Goal: Task Accomplishment & Management: Use online tool/utility

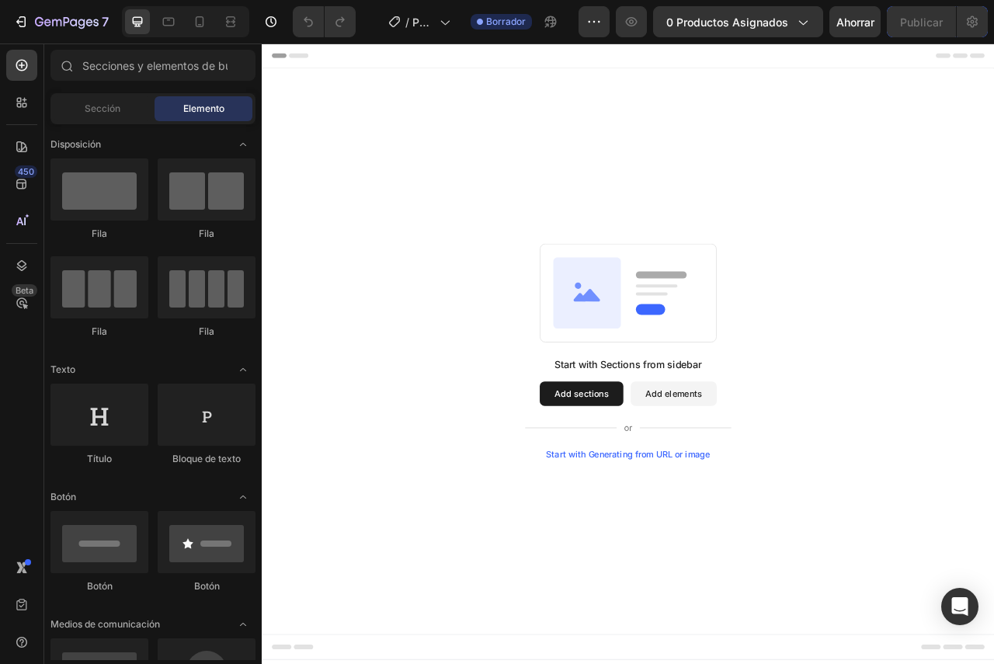
click at [798, 493] on button "Add elements" at bounding box center [785, 489] width 109 height 31
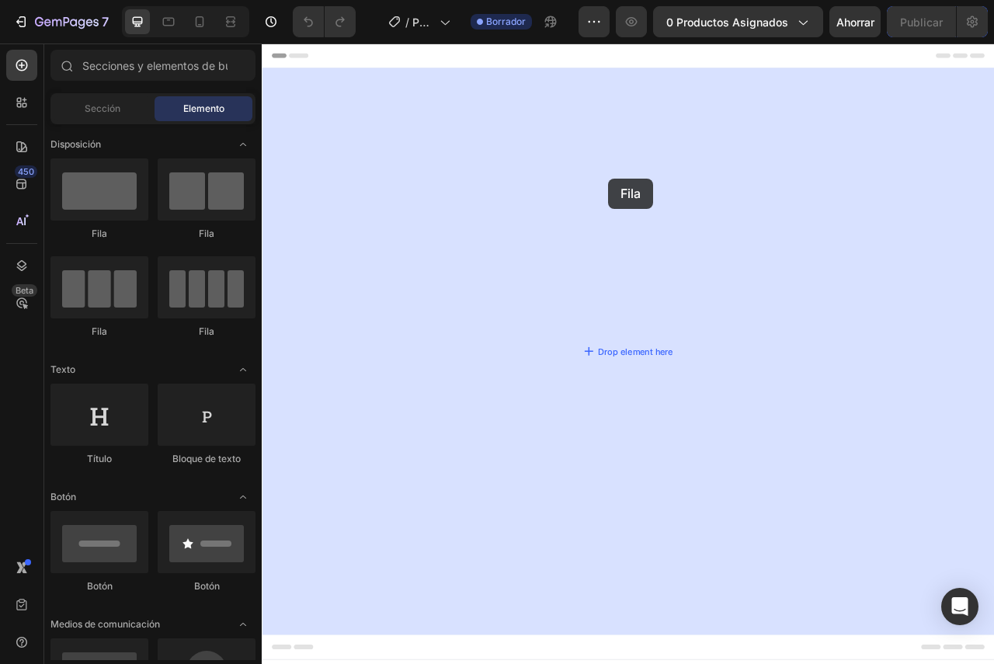
drag, startPoint x: 381, startPoint y: 242, endPoint x: 703, endPoint y: 215, distance: 322.6
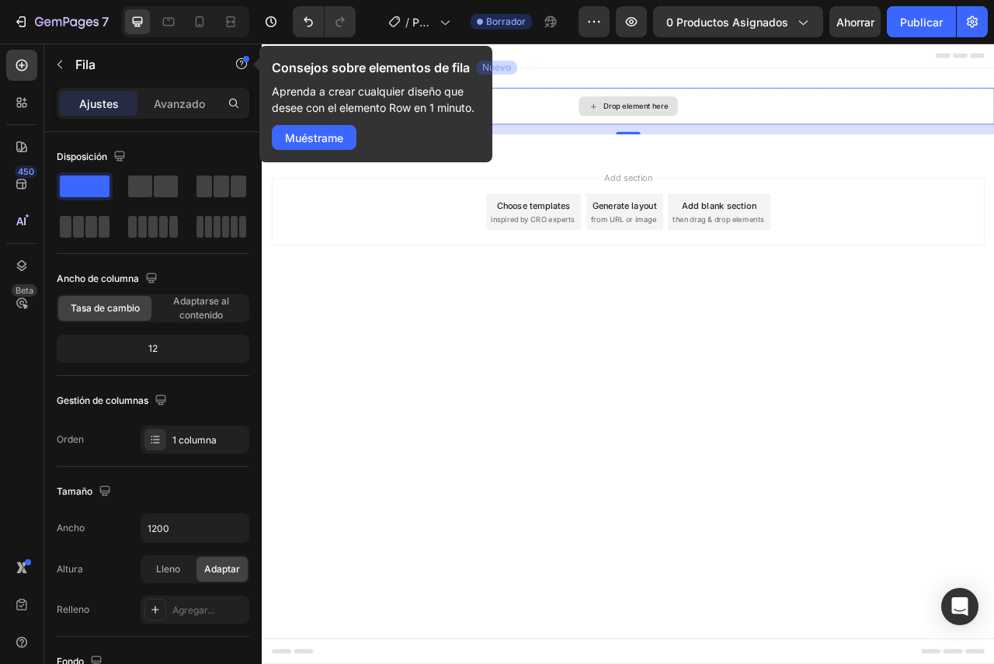
click at [735, 113] on div "Drop element here" at bounding box center [728, 123] width 126 height 25
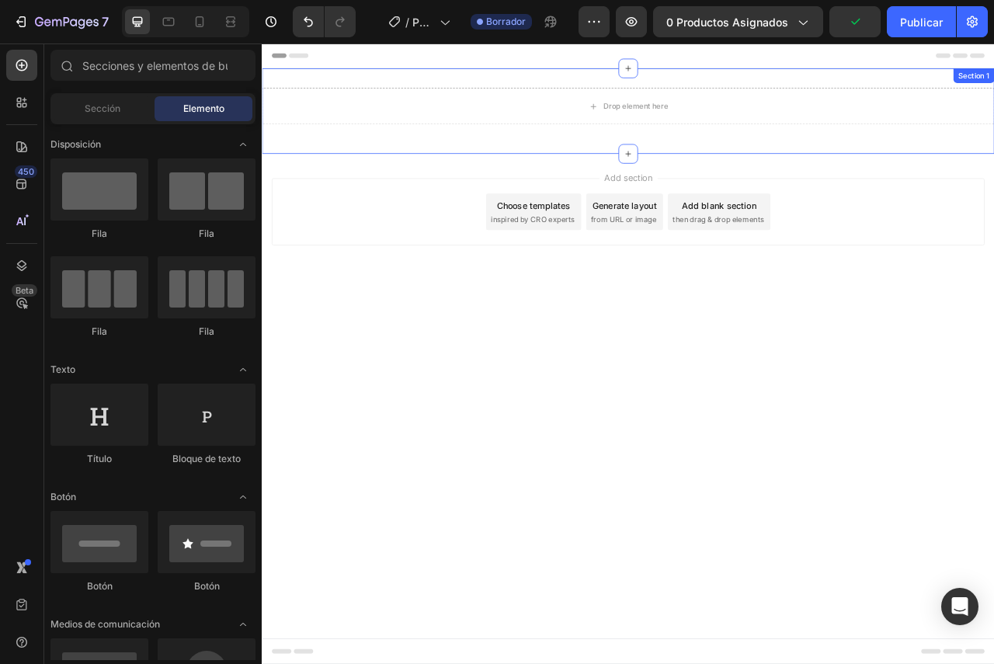
click at [285, 92] on div "Drop element here Row Section 1" at bounding box center [728, 129] width 932 height 109
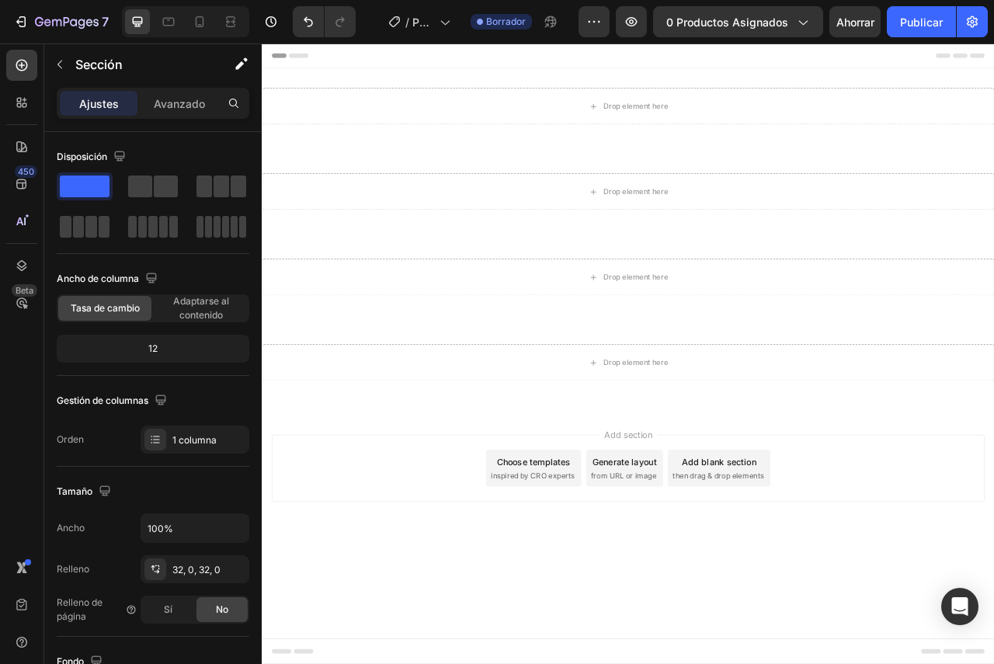
click at [719, 548] on span "Add section" at bounding box center [728, 541] width 74 height 16
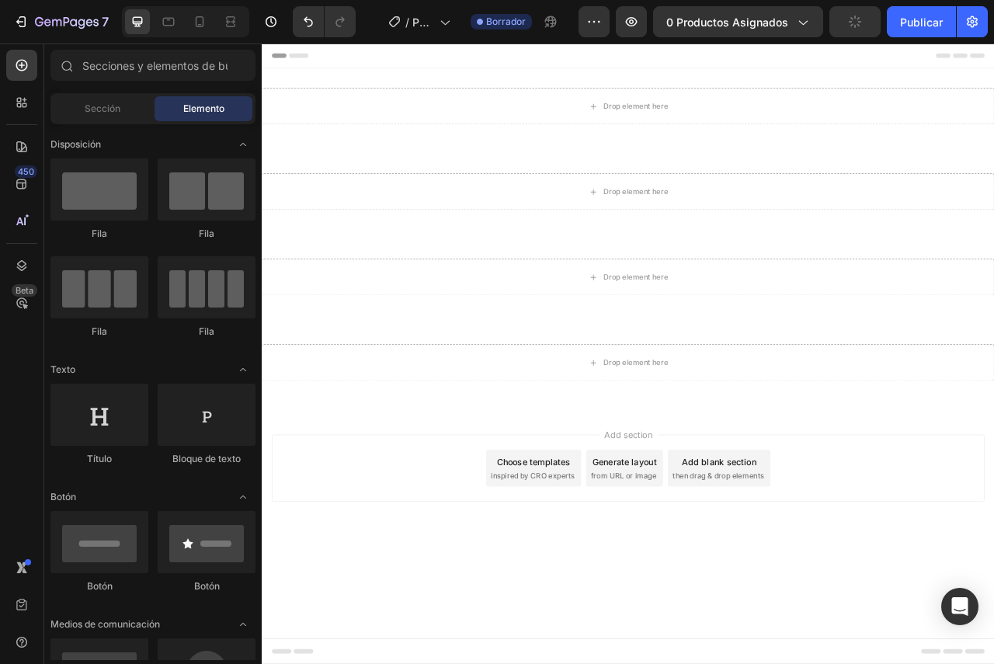
click at [720, 540] on span "Add section" at bounding box center [728, 541] width 74 height 16
click at [739, 26] on font "0 productos asignados" at bounding box center [727, 22] width 122 height 13
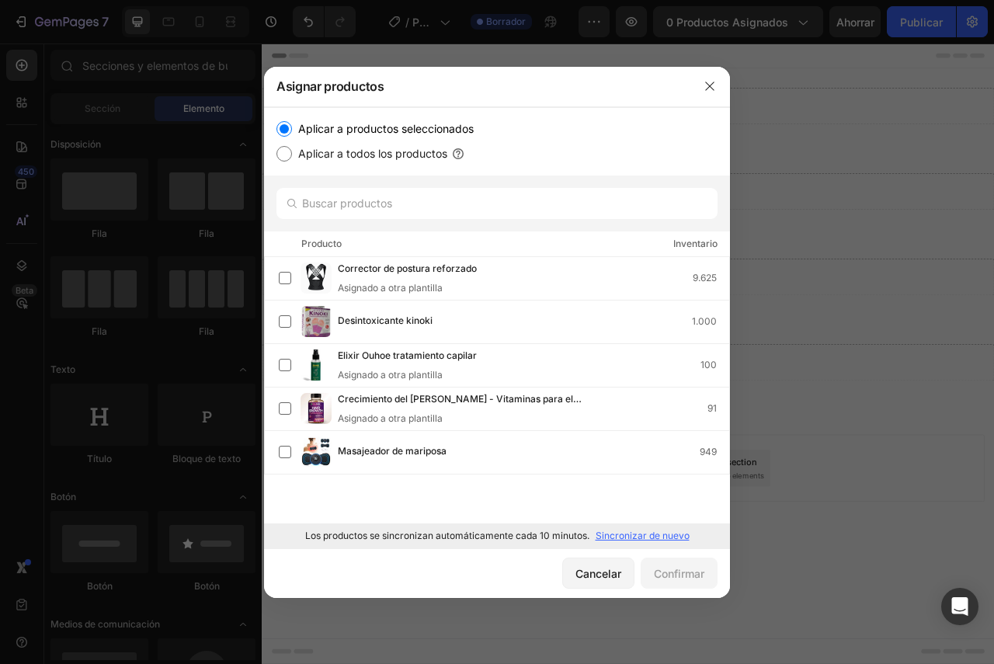
click at [297, 152] on label "Aplicar a todos los productos" at bounding box center [369, 153] width 155 height 19
click at [292, 152] on input "Aplicar a todos los productos" at bounding box center [284, 154] width 16 height 16
radio input "true"
click at [290, 130] on input "Aplicar a productos seleccionados" at bounding box center [284, 129] width 16 height 16
radio input "true"
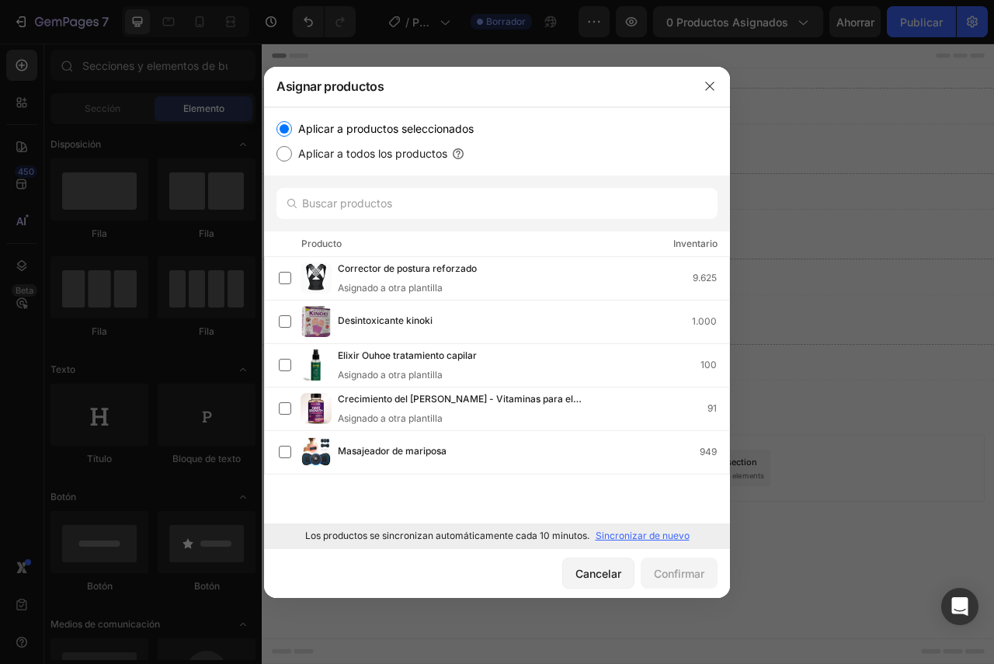
click at [633, 533] on font "Sincronizar de nuevo" at bounding box center [643, 536] width 94 height 12
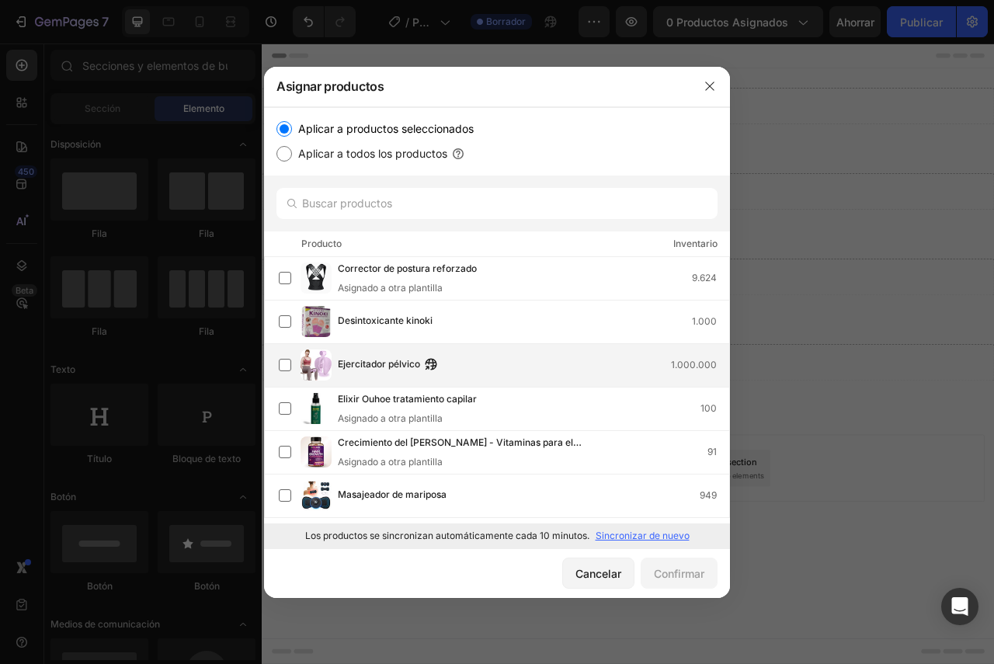
click at [369, 370] on font "Ejercitador pélvico" at bounding box center [379, 364] width 82 height 12
click at [684, 578] on font "Confirmar" at bounding box center [679, 573] width 50 height 13
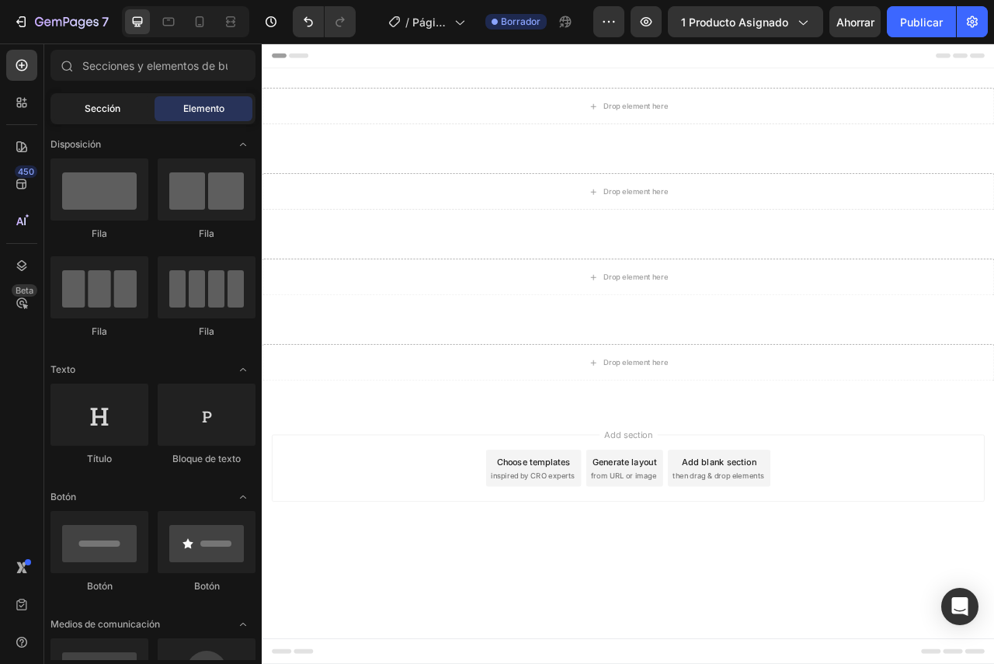
click at [103, 108] on font "Sección" at bounding box center [103, 109] width 36 height 12
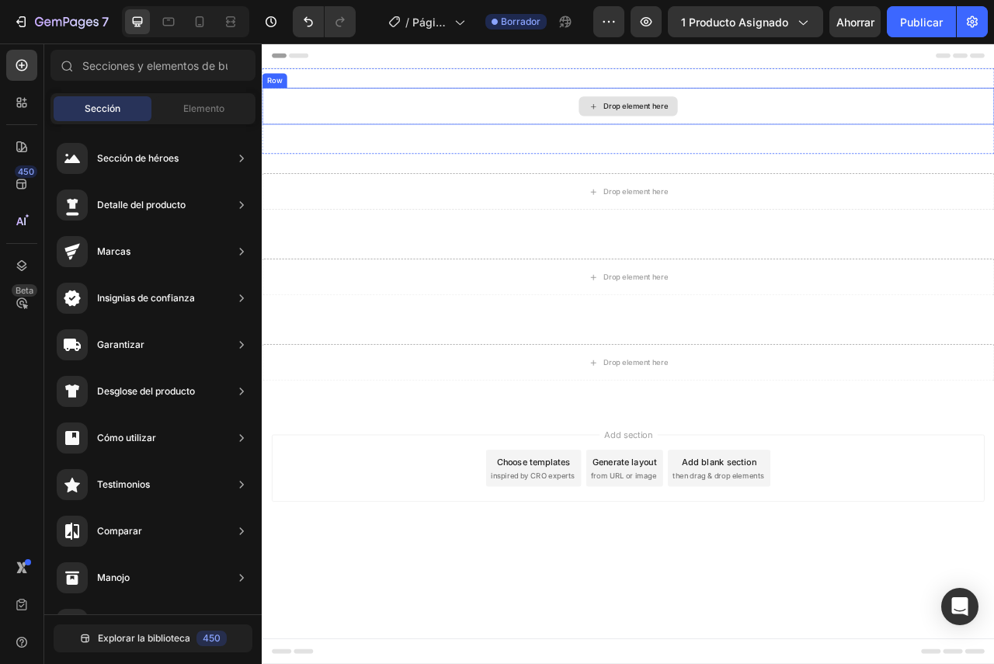
click at [728, 125] on div "Drop element here" at bounding box center [737, 123] width 82 height 12
click at [703, 134] on div "Drop element here" at bounding box center [728, 123] width 126 height 25
click at [707, 127] on div "Drop element here" at bounding box center [737, 123] width 82 height 12
click at [707, 125] on div "Drop element here" at bounding box center [737, 123] width 82 height 12
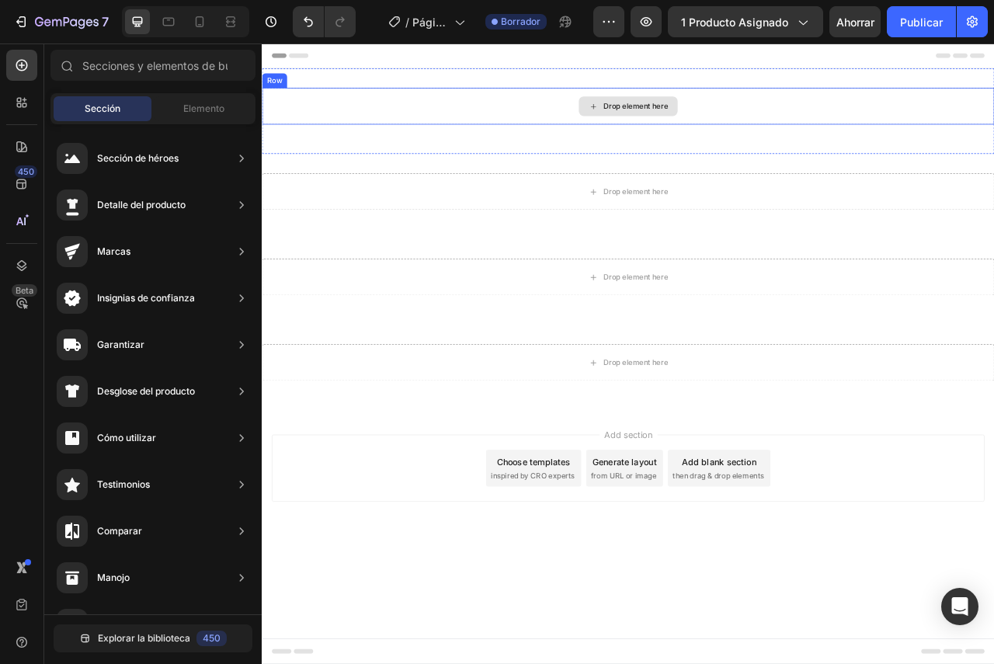
click at [707, 125] on div "Drop element here" at bounding box center [737, 123] width 82 height 12
click at [754, 114] on div "Drop element here" at bounding box center [728, 123] width 126 height 25
click at [753, 114] on div "Drop element here" at bounding box center [728, 123] width 126 height 25
click at [189, 109] on font "Elemento" at bounding box center [203, 109] width 41 height 12
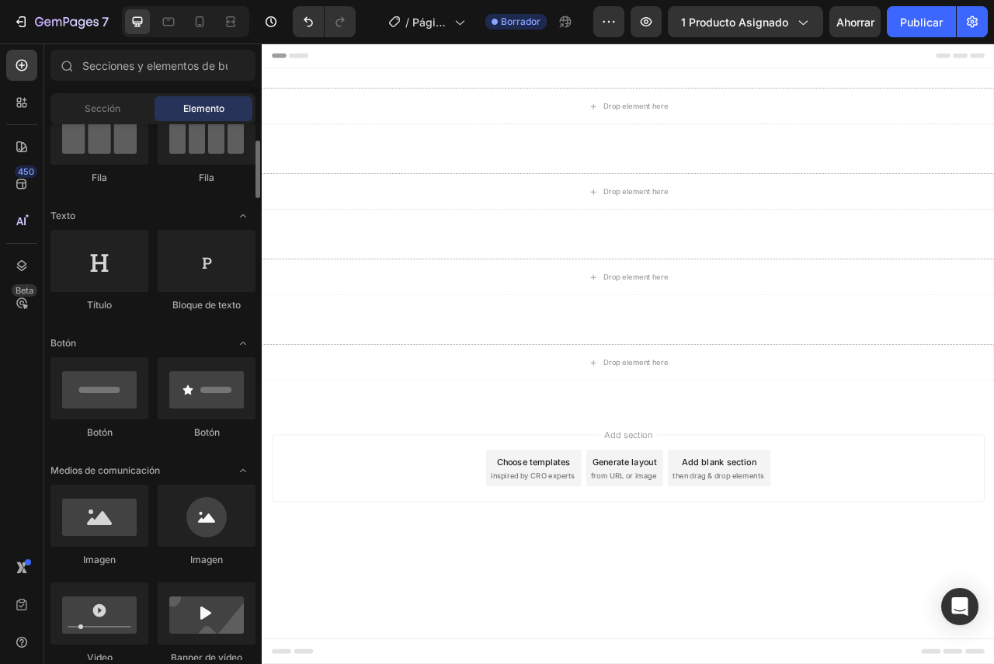
scroll to position [308, 0]
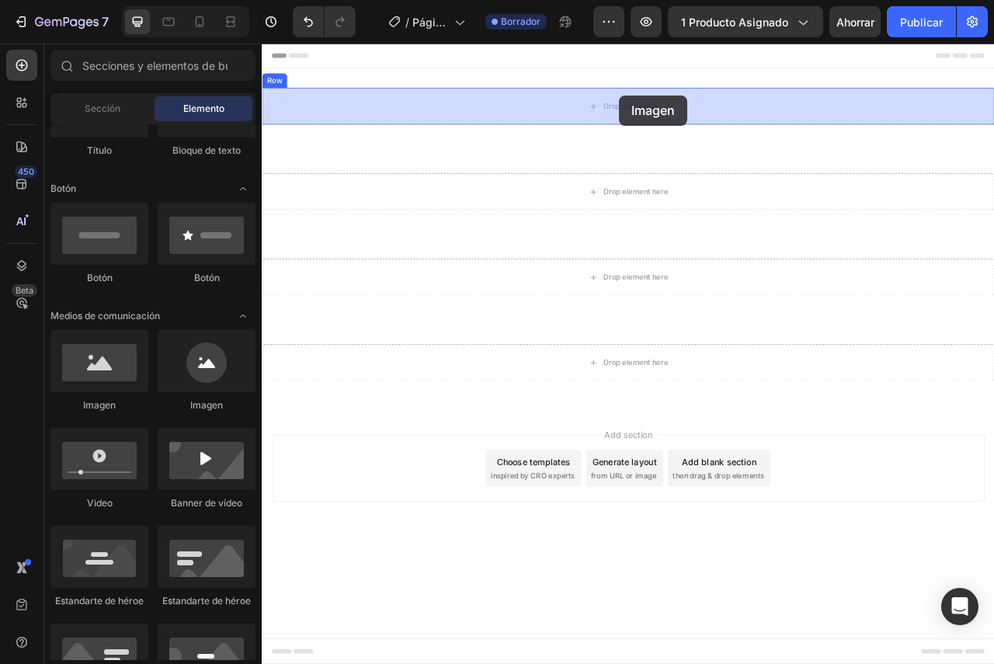
drag, startPoint x: 453, startPoint y: 332, endPoint x: 717, endPoint y: 109, distance: 345.0
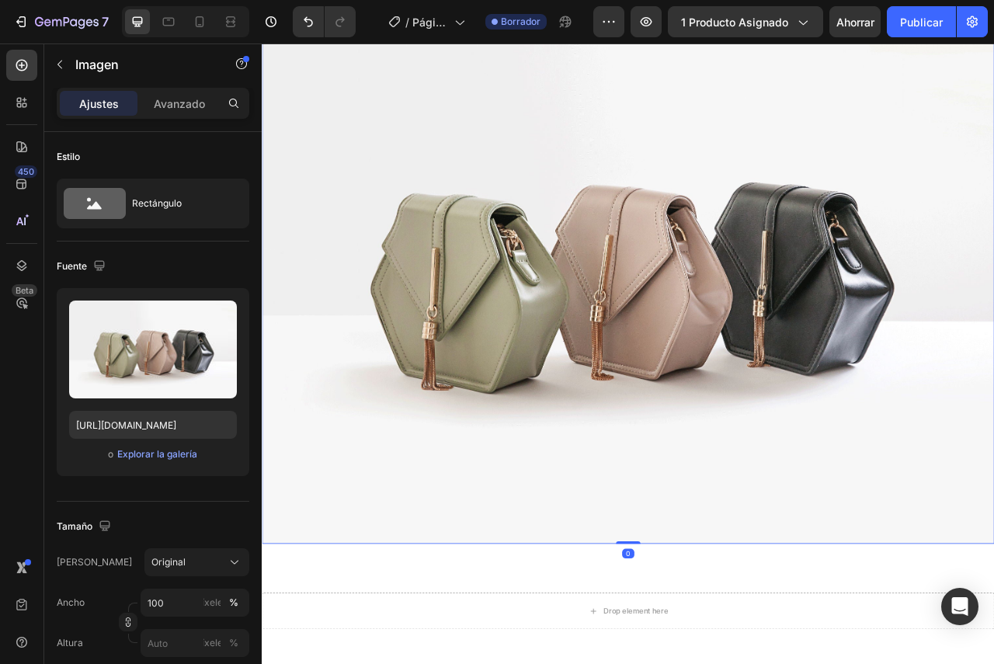
scroll to position [130, 0]
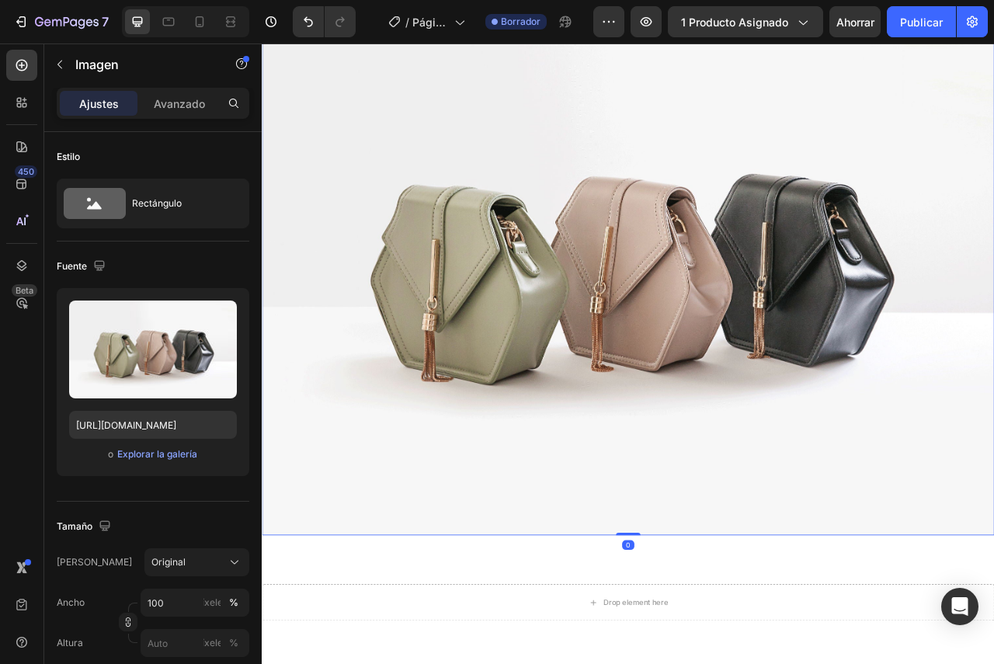
click at [712, 374] on img at bounding box center [728, 319] width 932 height 699
drag, startPoint x: 696, startPoint y: 283, endPoint x: 674, endPoint y: 294, distance: 24.3
click at [692, 287] on img at bounding box center [728, 319] width 932 height 699
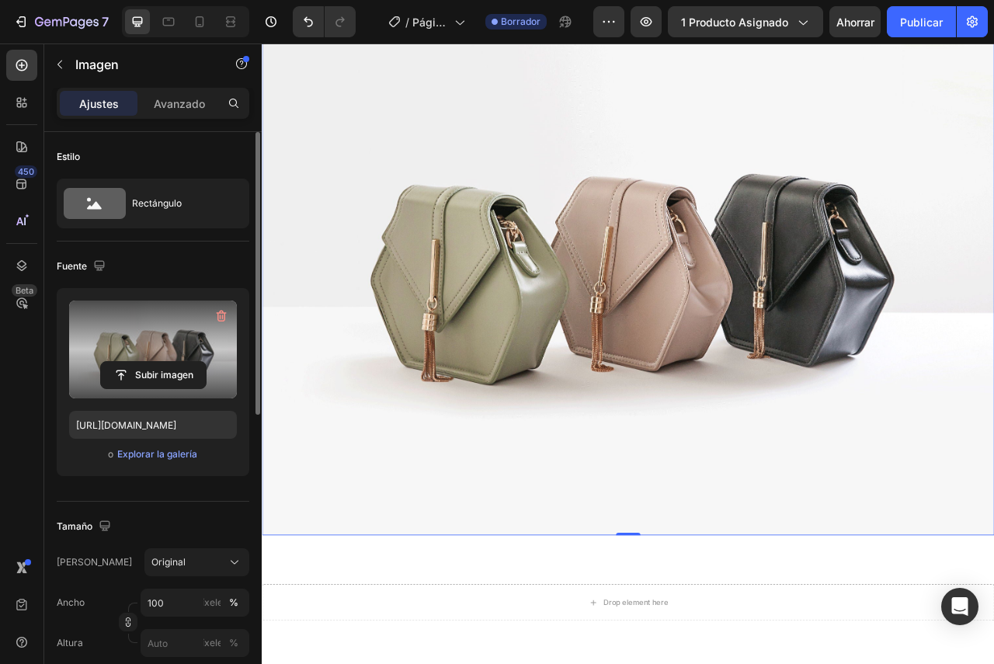
click at [145, 354] on label at bounding box center [153, 350] width 168 height 98
click at [145, 362] on input "file" at bounding box center [153, 375] width 105 height 26
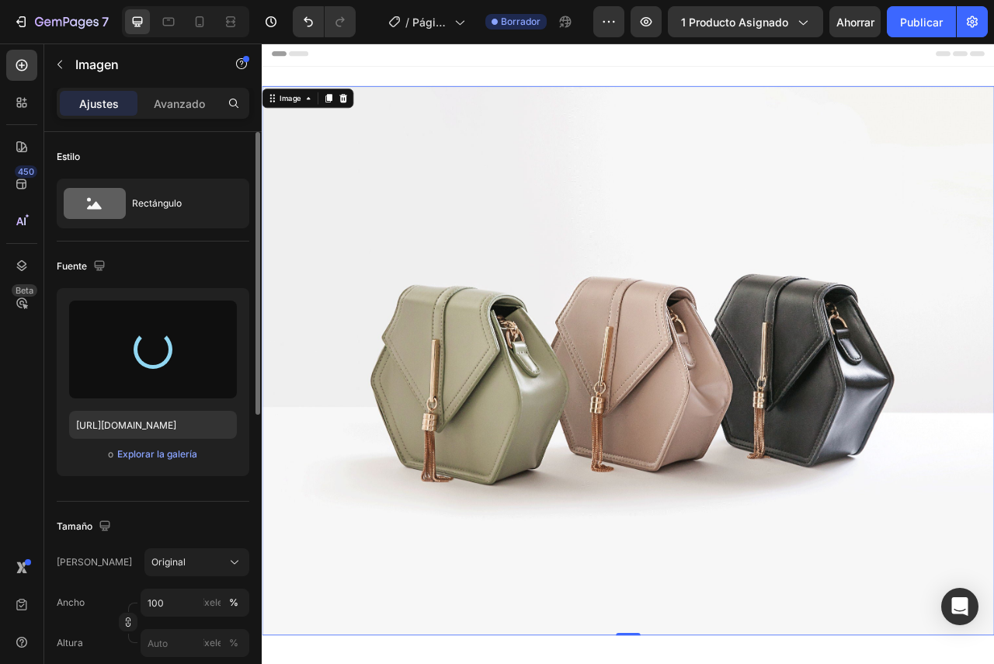
scroll to position [0, 0]
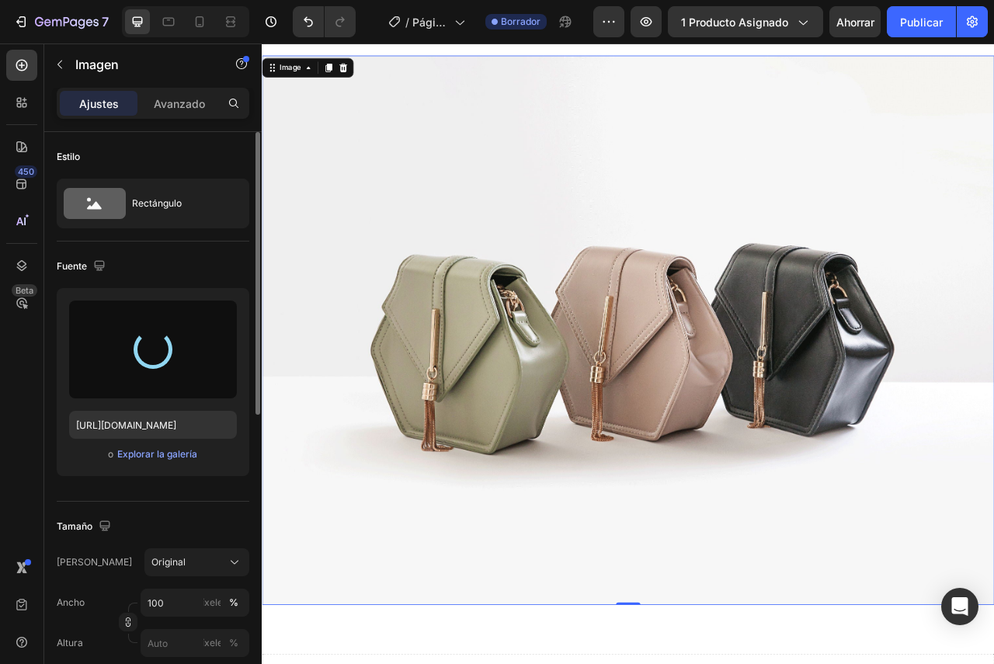
type input "[URL][DOMAIN_NAME]"
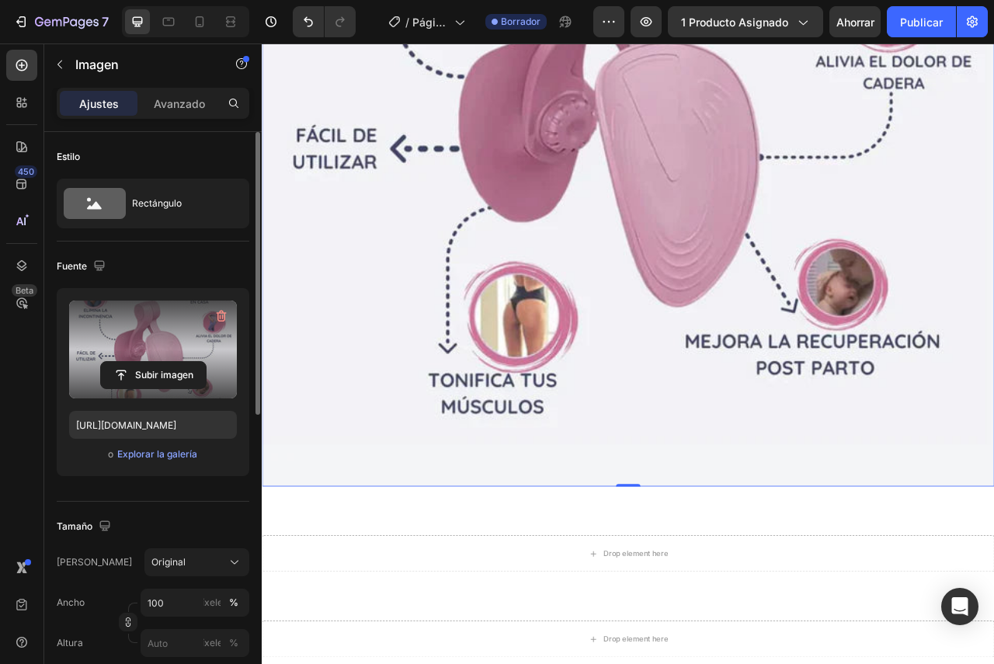
scroll to position [492, 0]
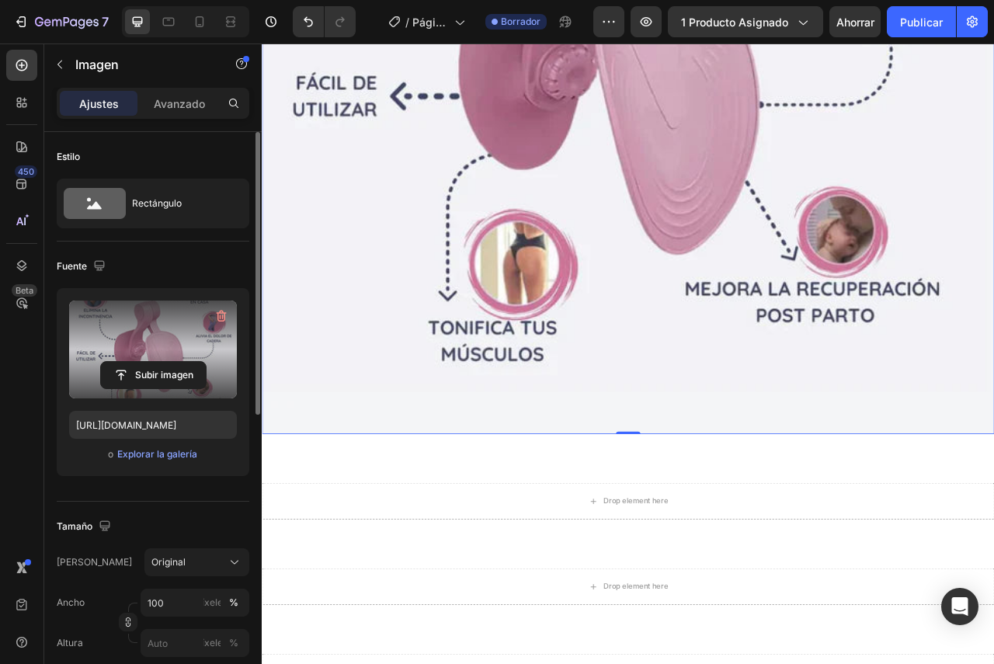
click at [644, 484] on img at bounding box center [728, 75] width 932 height 932
click at [657, 547] on div "Image 0 Row Section 1" at bounding box center [728, 81] width 932 height 994
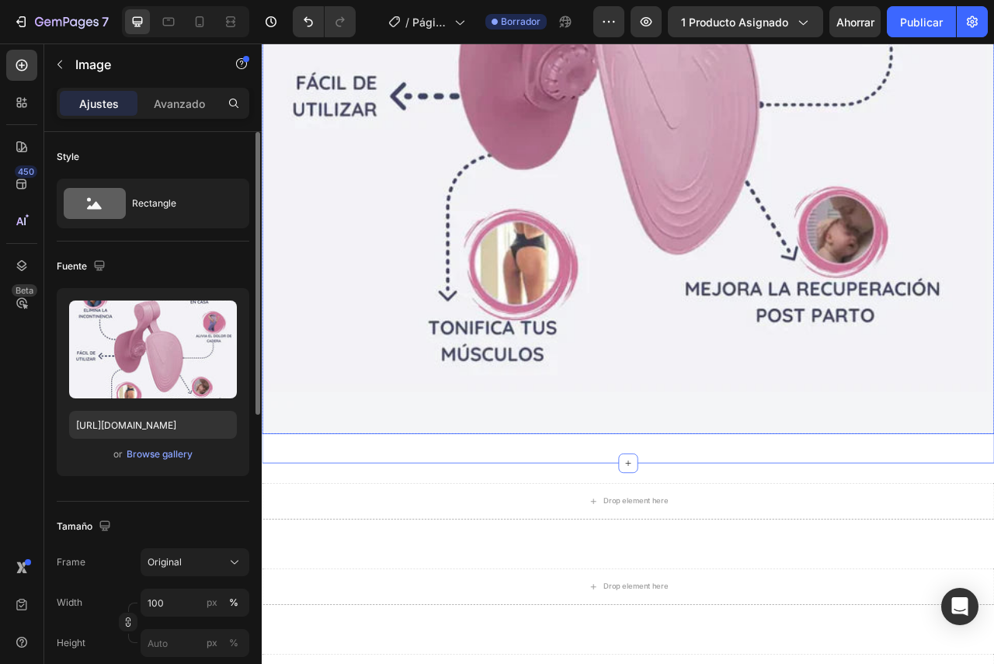
click at [688, 528] on img at bounding box center [728, 75] width 932 height 932
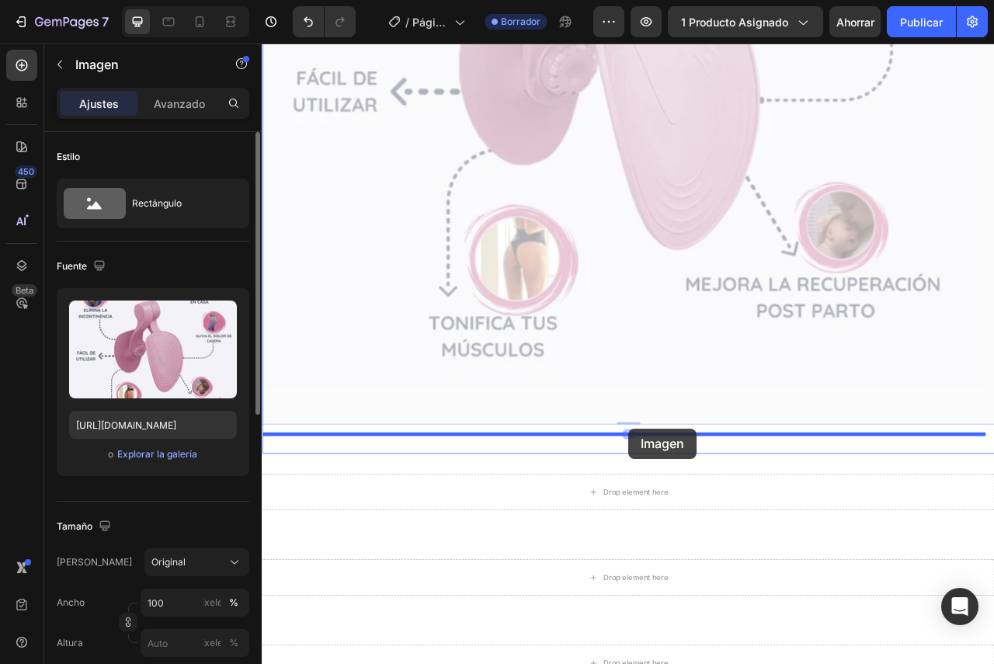
drag, startPoint x: 700, startPoint y: 527, endPoint x: 728, endPoint y: 533, distance: 28.1
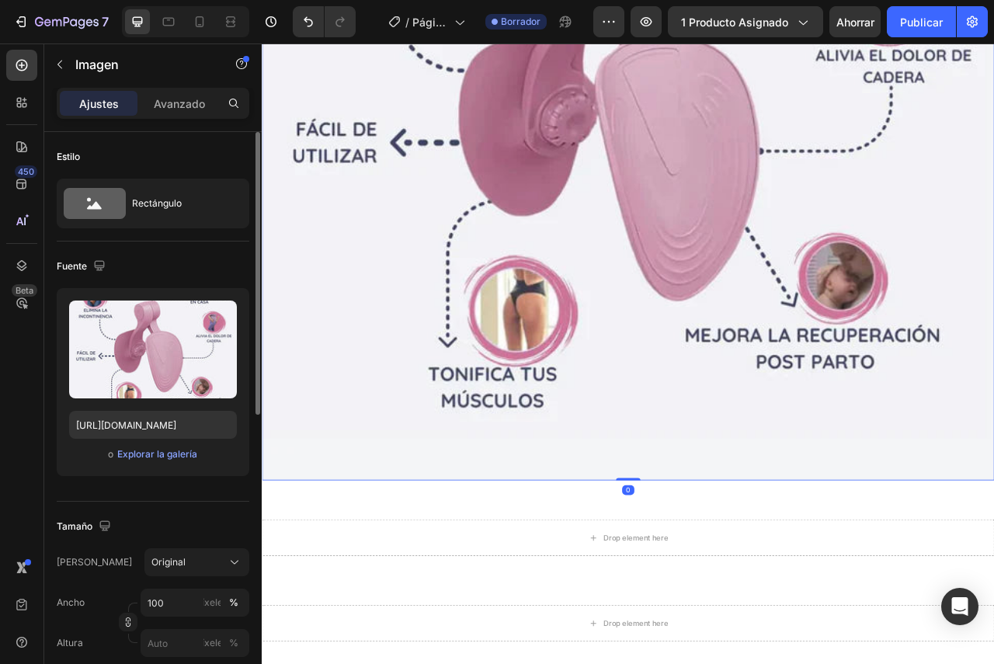
click at [695, 585] on img at bounding box center [728, 134] width 932 height 932
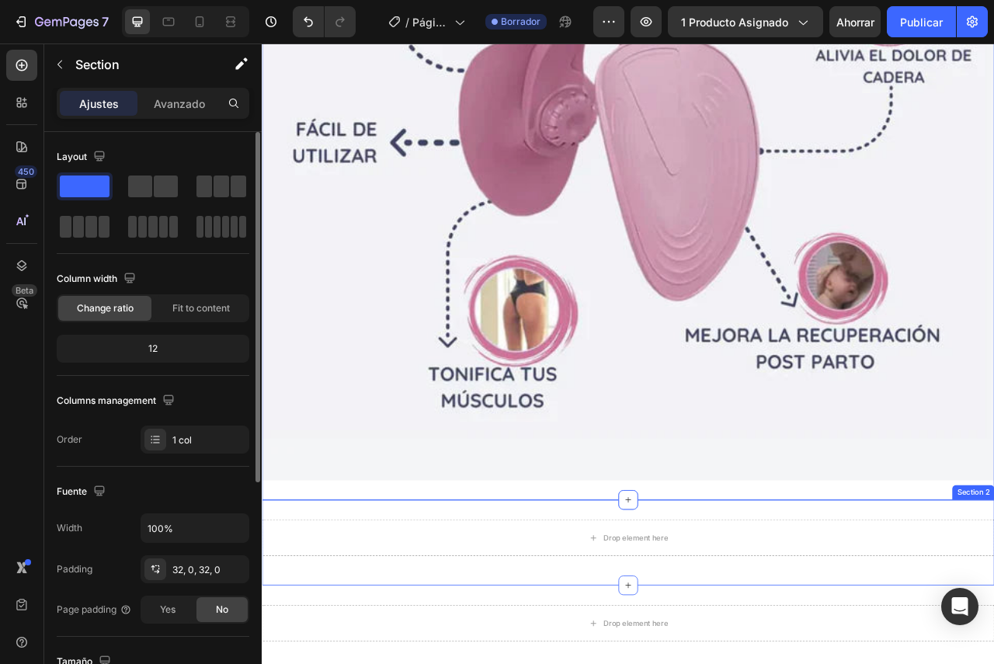
click at [679, 617] on div "Drop element here Row Image Section 1 You can create reusable sections Create T…" at bounding box center [728, 267] width 932 height 1367
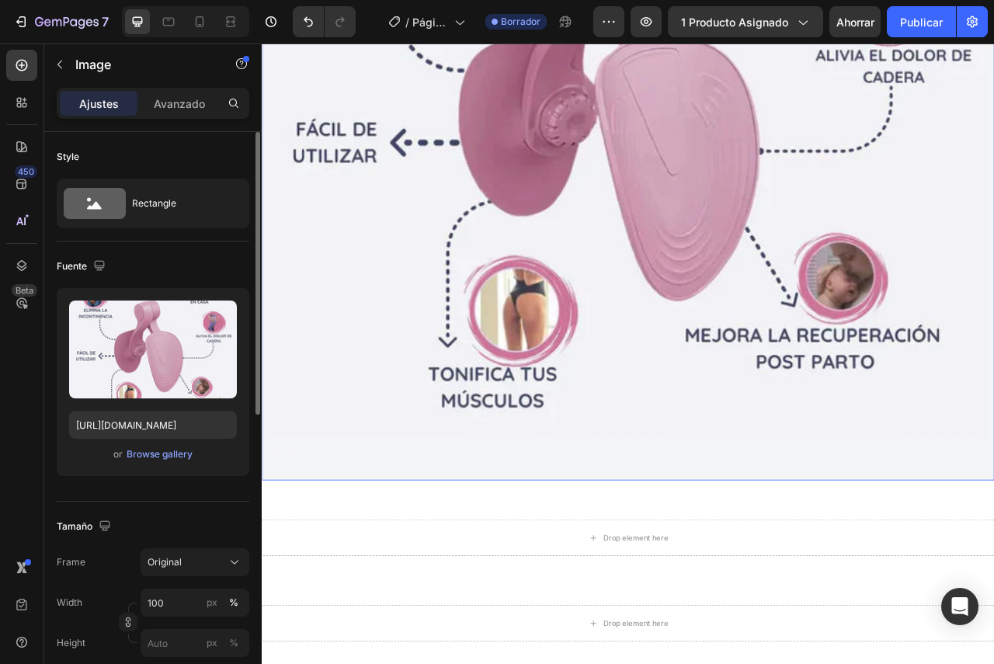
click at [681, 543] on img at bounding box center [728, 134] width 932 height 932
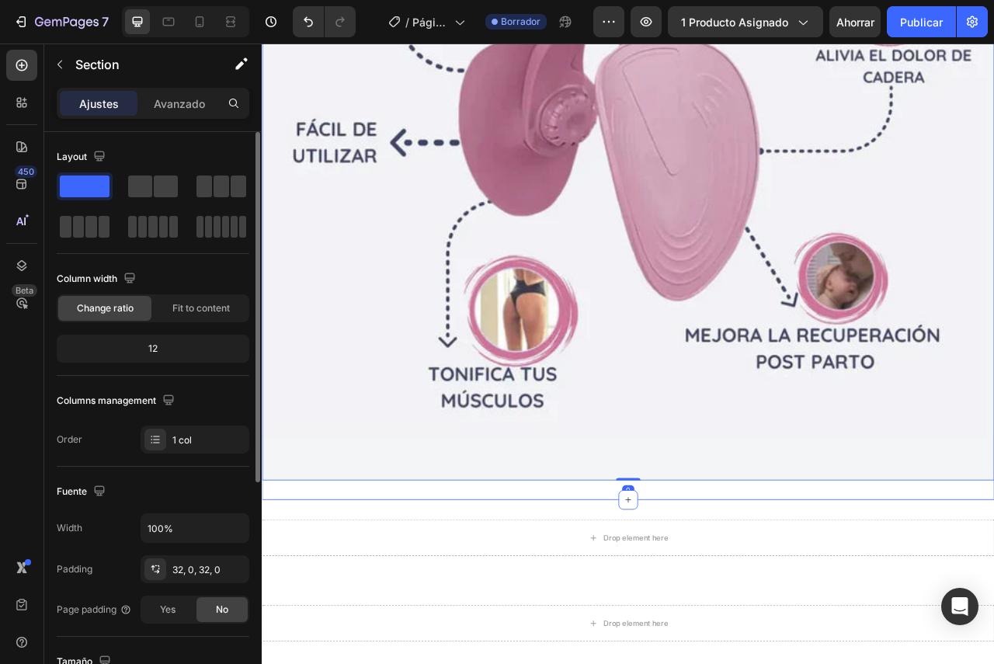
click at [670, 589] on div "Drop element here Row Image 0 Section 1" at bounding box center [728, 104] width 932 height 1041
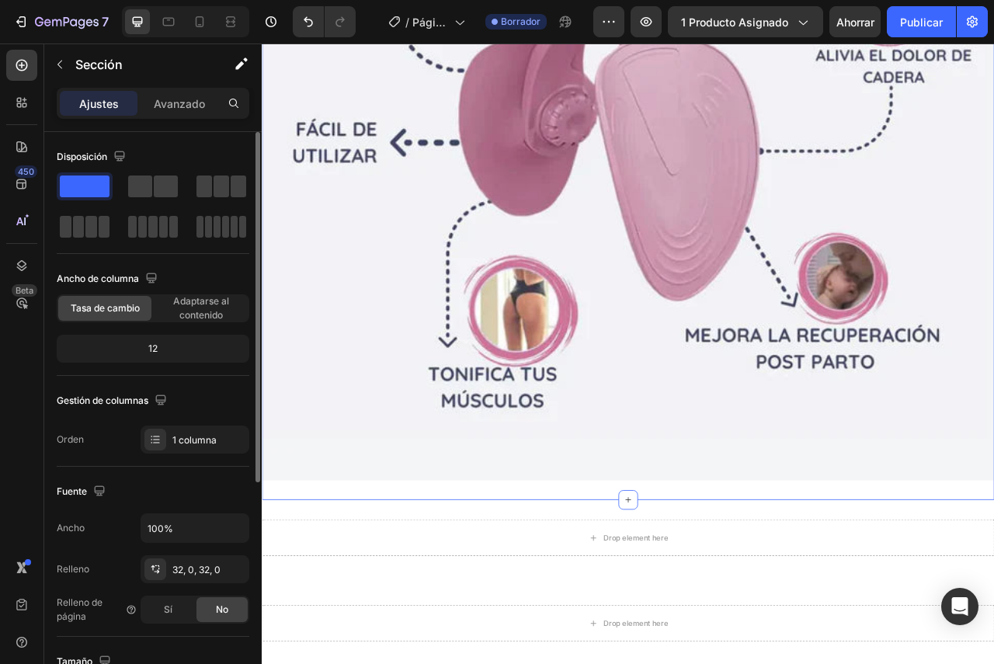
drag, startPoint x: 158, startPoint y: 347, endPoint x: 141, endPoint y: 346, distance: 16.4
click at [141, 346] on div "12" at bounding box center [153, 349] width 186 height 22
click at [158, 346] on font "12" at bounding box center [152, 348] width 9 height 12
click at [155, 346] on font "12" at bounding box center [152, 348] width 9 height 12
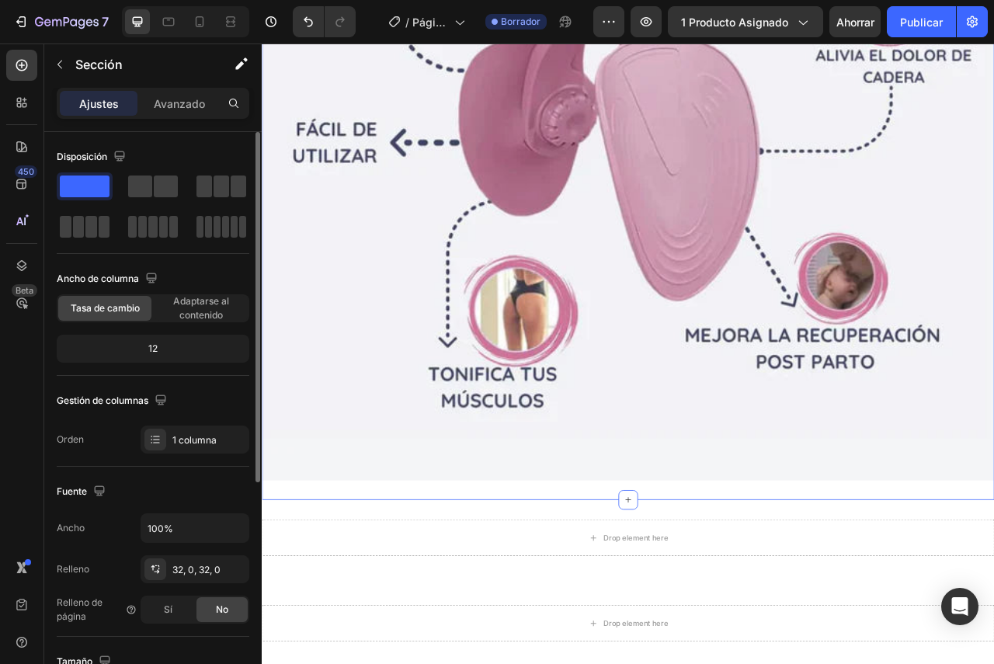
click at [155, 346] on font "12" at bounding box center [152, 348] width 9 height 12
click at [148, 342] on font "12" at bounding box center [152, 348] width 9 height 12
drag, startPoint x: 148, startPoint y: 342, endPoint x: 155, endPoint y: 346, distance: 8.0
click at [151, 346] on font "12" at bounding box center [152, 348] width 9 height 12
click at [159, 352] on div "12" at bounding box center [153, 349] width 186 height 22
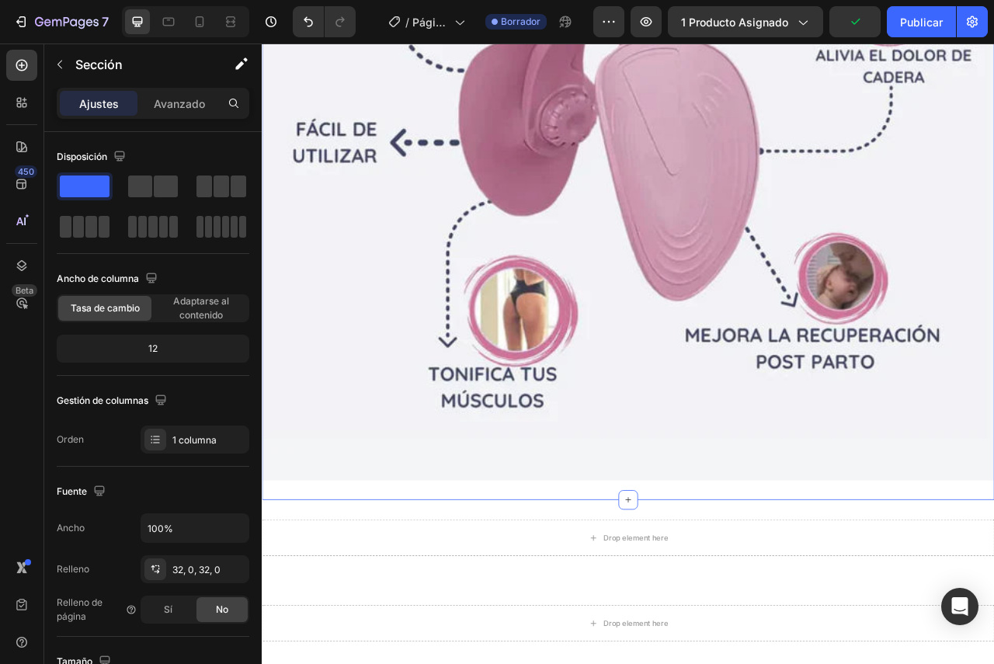
click at [525, 599] on div "Drop element here Row Image Section 1 You can create reusable sections Create T…" at bounding box center [728, 104] width 932 height 1041
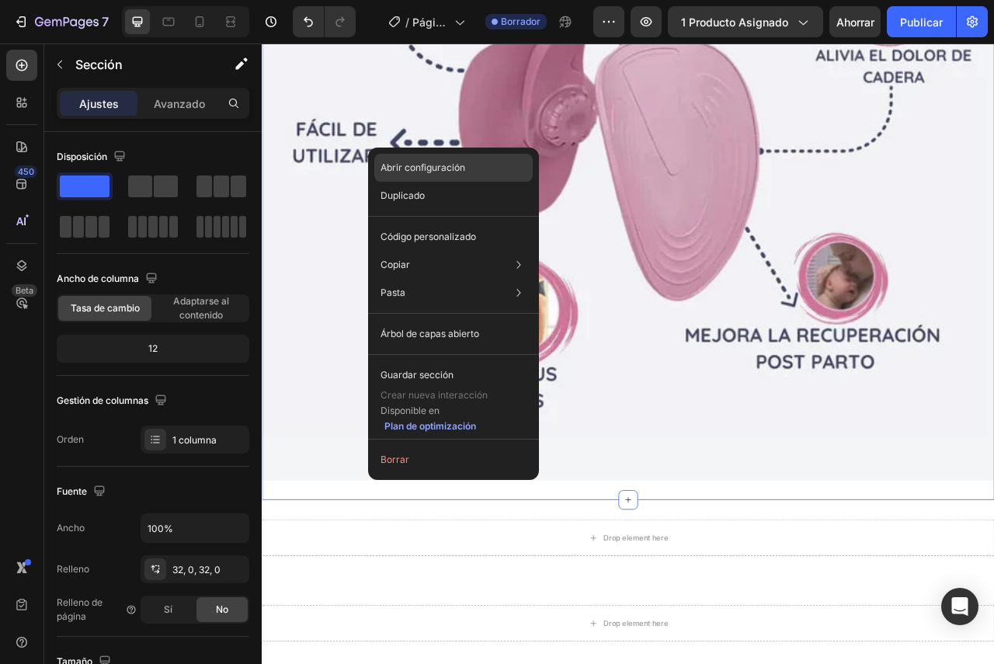
click at [470, 162] on div "Abrir configuración" at bounding box center [453, 168] width 158 height 28
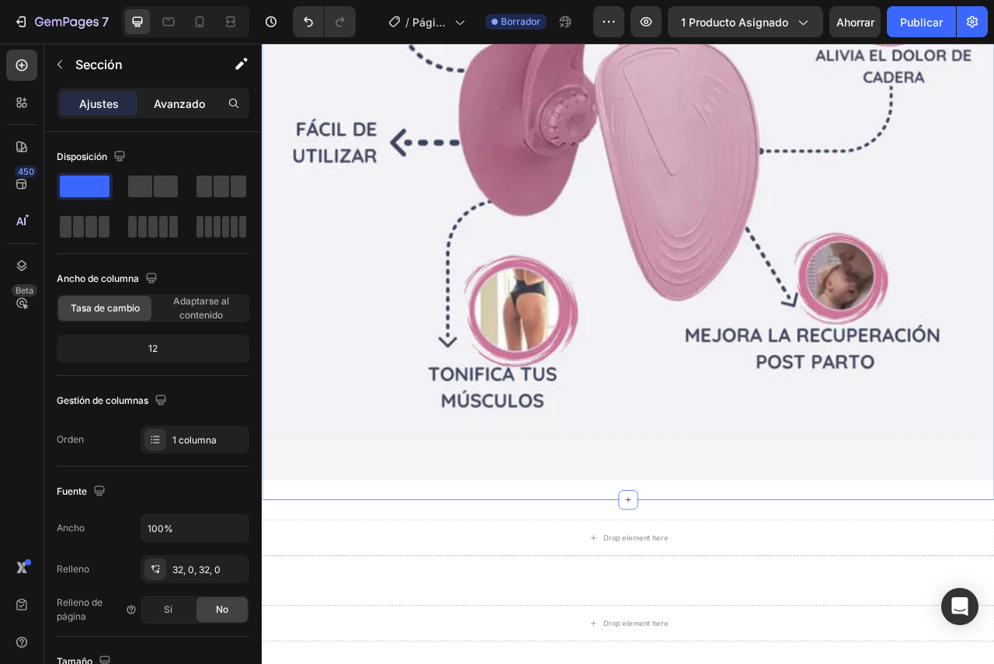
click at [175, 99] on font "Avanzado" at bounding box center [179, 103] width 51 height 13
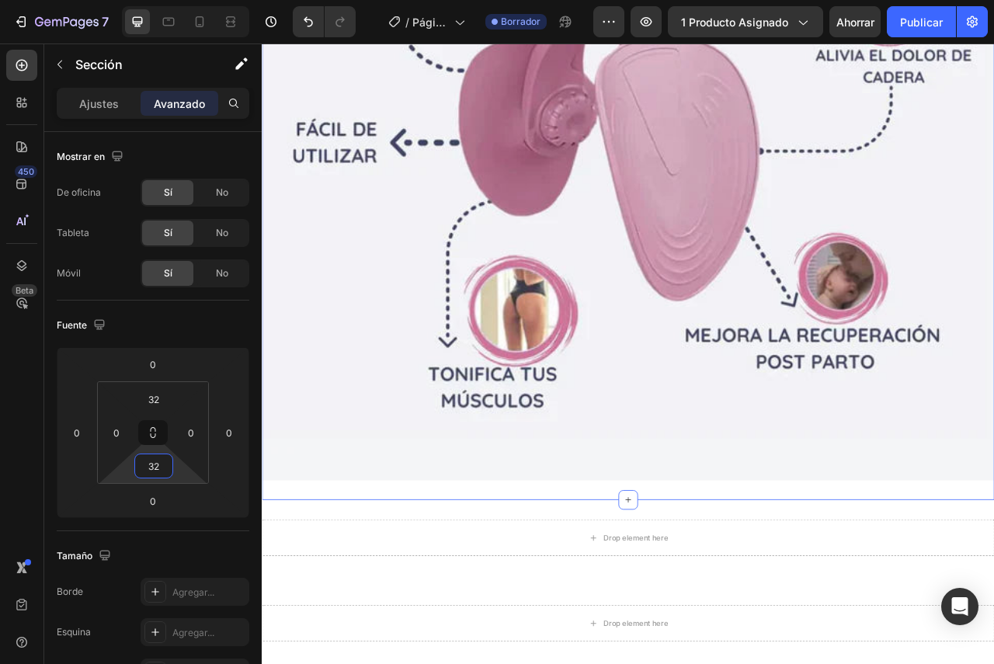
click at [162, 466] on input "32" at bounding box center [153, 465] width 31 height 23
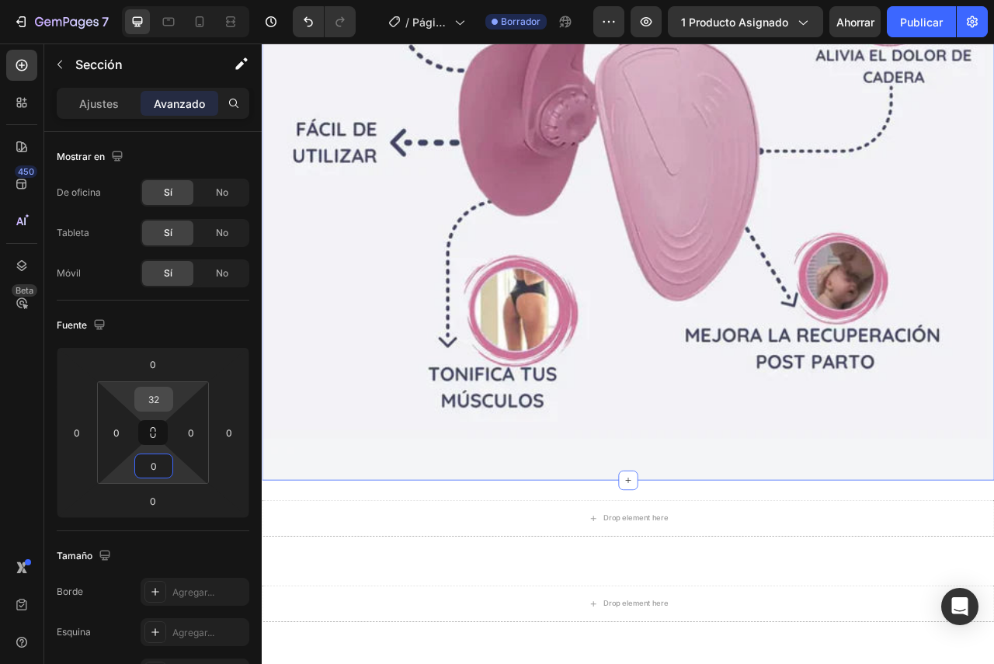
type input "0"
click at [165, 405] on input "32" at bounding box center [153, 399] width 31 height 23
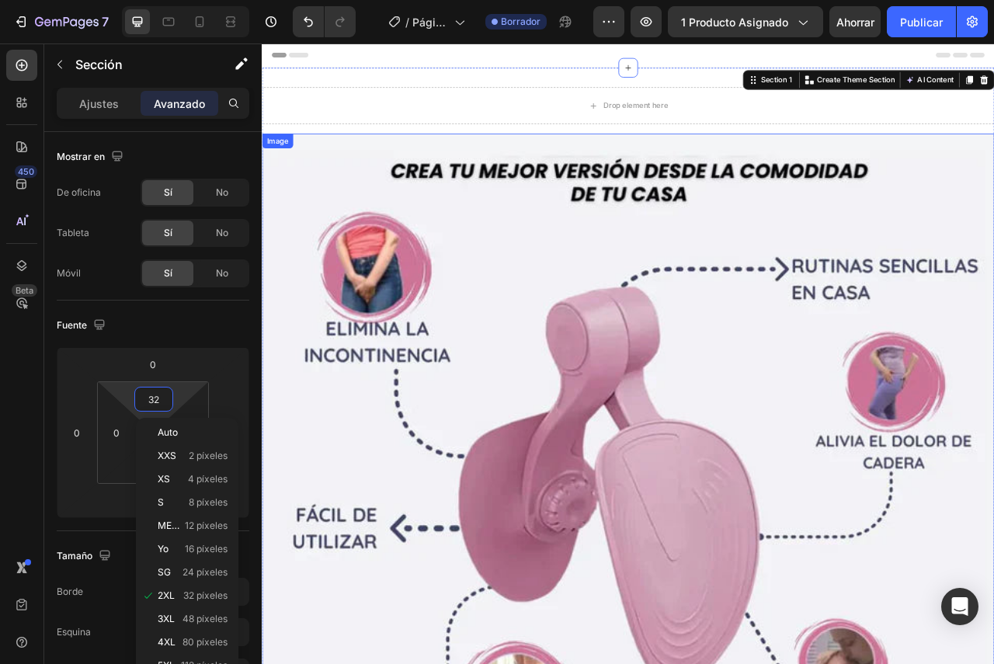
scroll to position [0, 0]
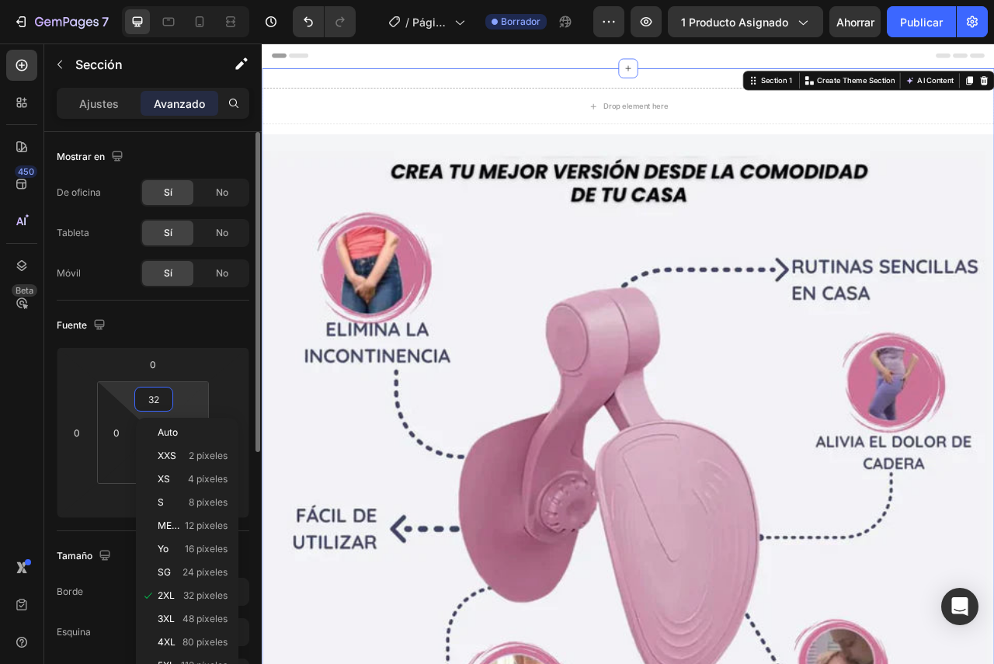
type input "0"
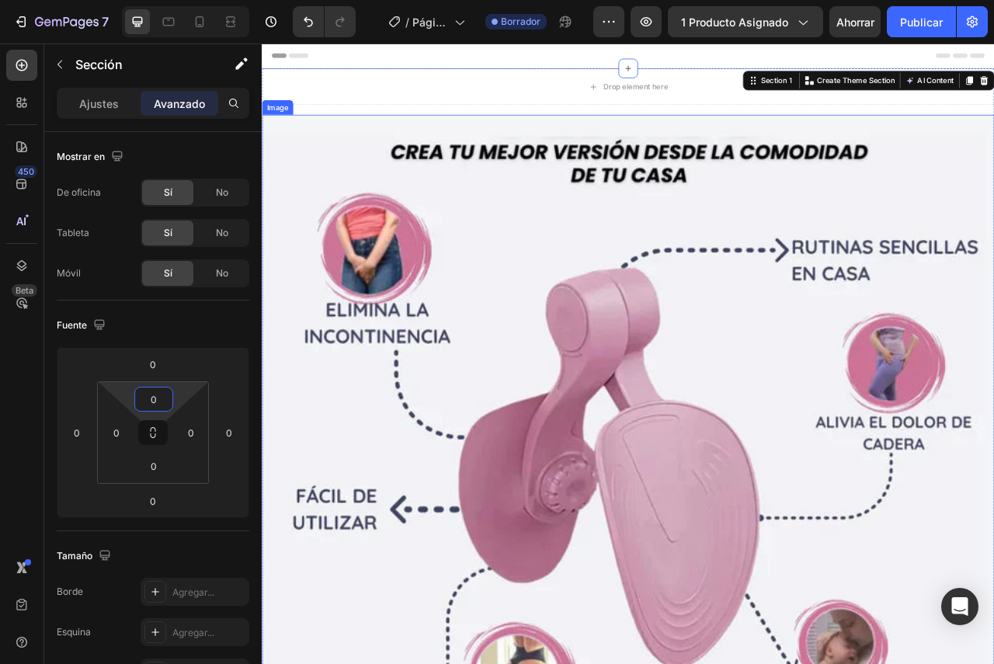
click at [454, 136] on img at bounding box center [728, 600] width 932 height 932
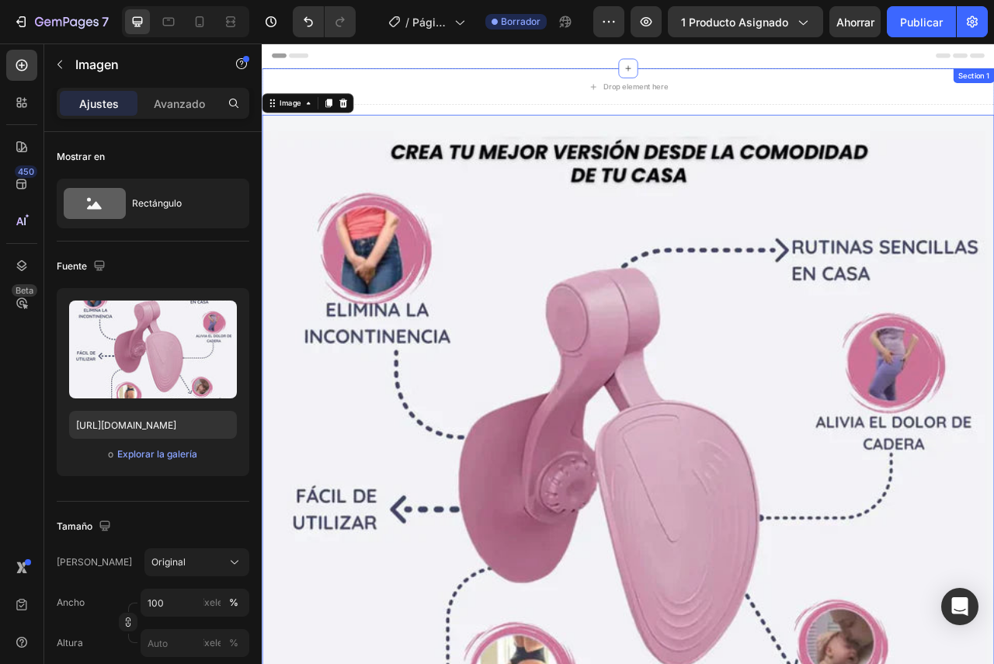
click at [485, 125] on div "Drop element here Row Image 0" at bounding box center [728, 570] width 932 height 991
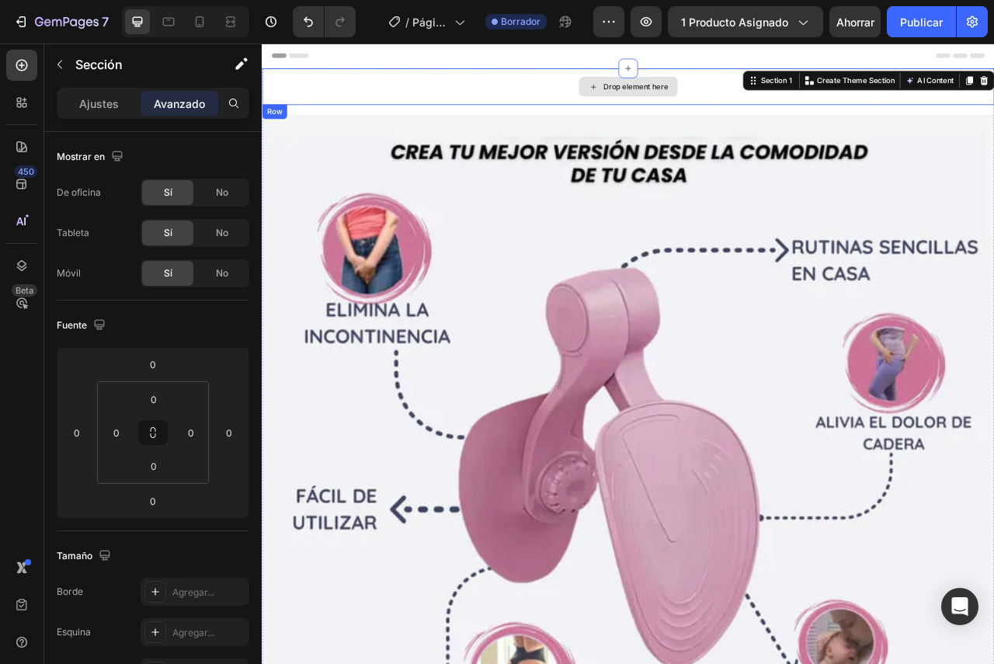
click at [739, 96] on div "Drop element here" at bounding box center [737, 98] width 82 height 12
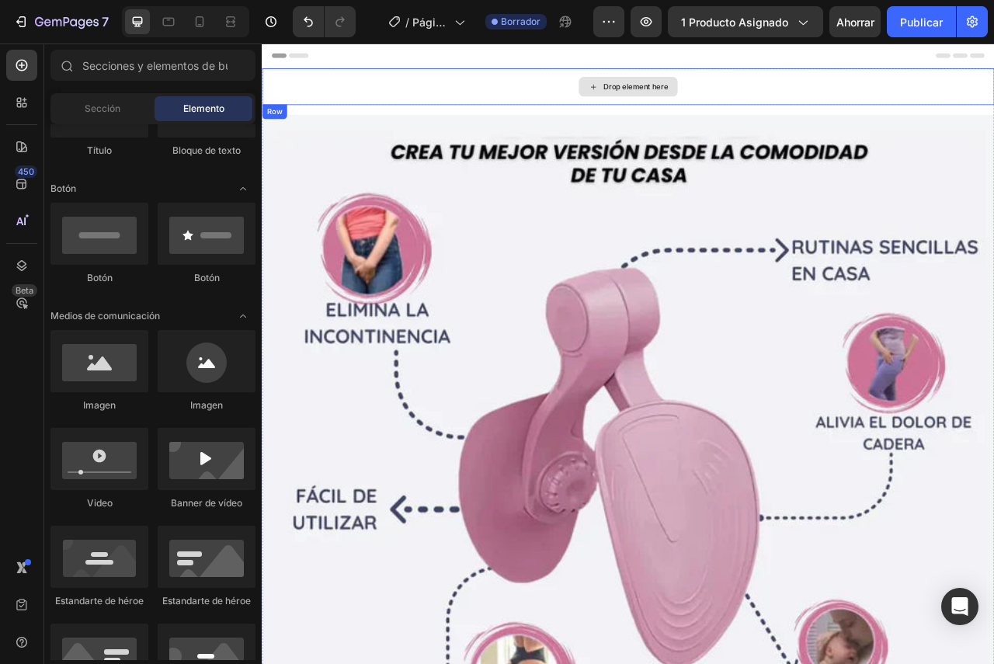
click at [434, 106] on div "Drop element here" at bounding box center [728, 98] width 932 height 47
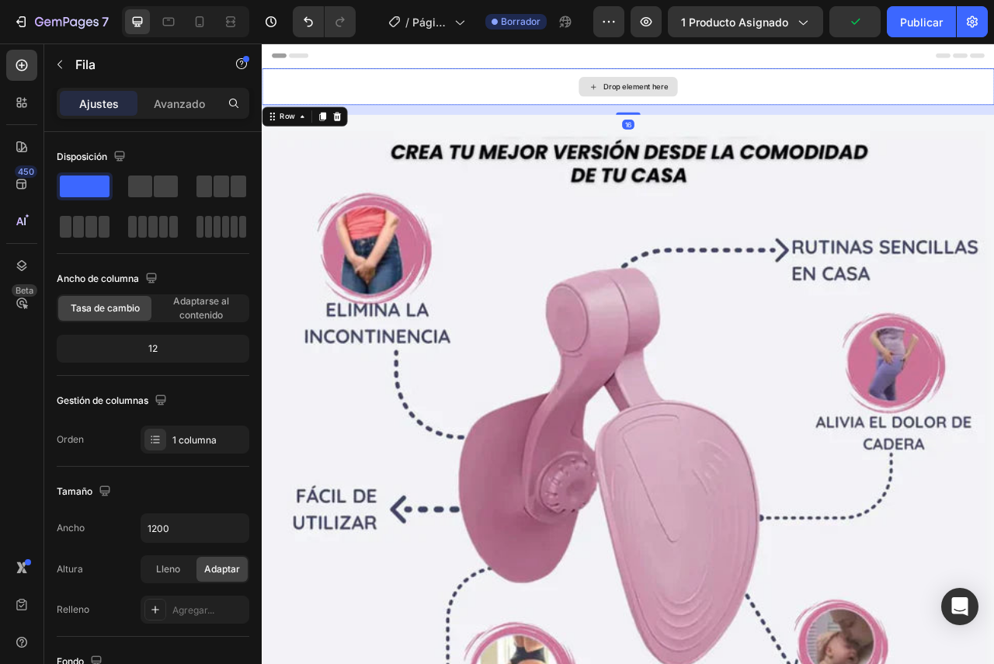
click at [616, 89] on div "Drop element here" at bounding box center [728, 98] width 932 height 47
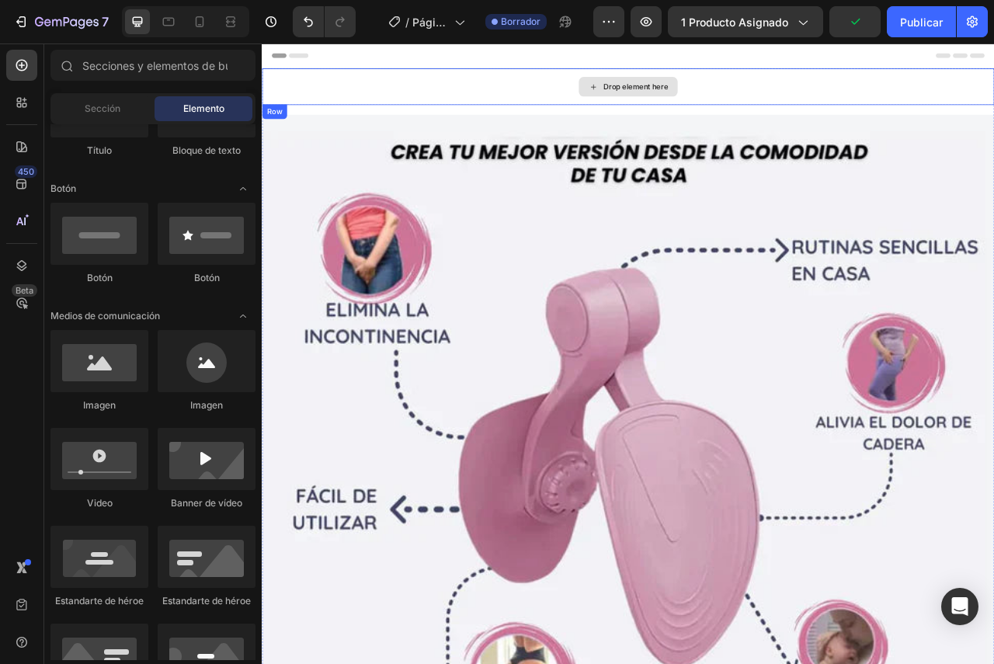
click at [686, 91] on div "Drop element here" at bounding box center [728, 98] width 126 height 25
click at [697, 92] on div "Drop element here" at bounding box center [737, 98] width 82 height 12
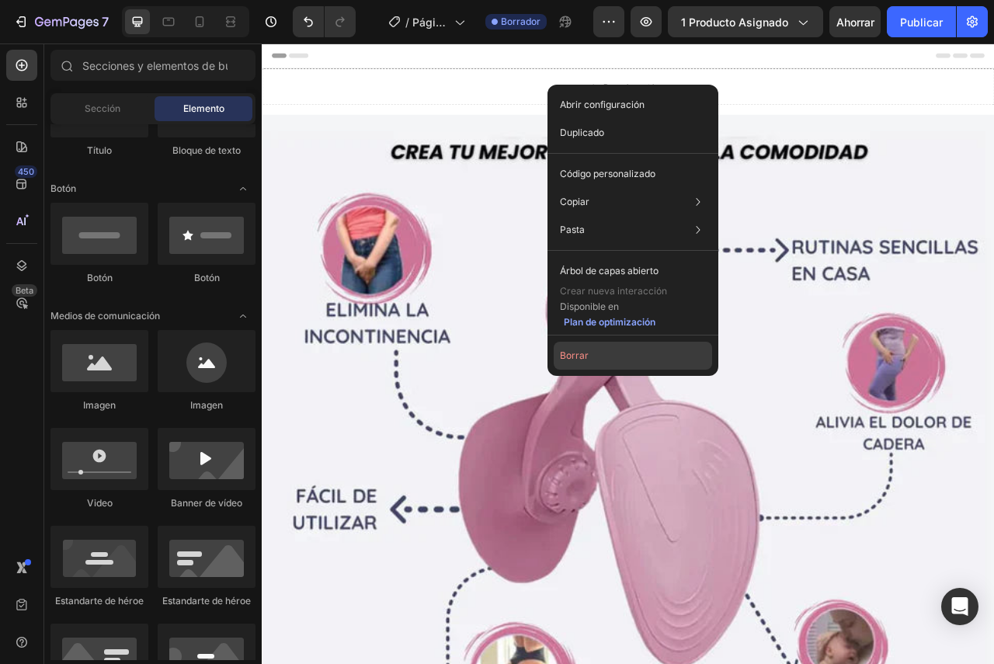
drag, startPoint x: 600, startPoint y: 352, endPoint x: 430, endPoint y: 390, distance: 174.3
click at [600, 352] on button "Borrar" at bounding box center [633, 356] width 158 height 28
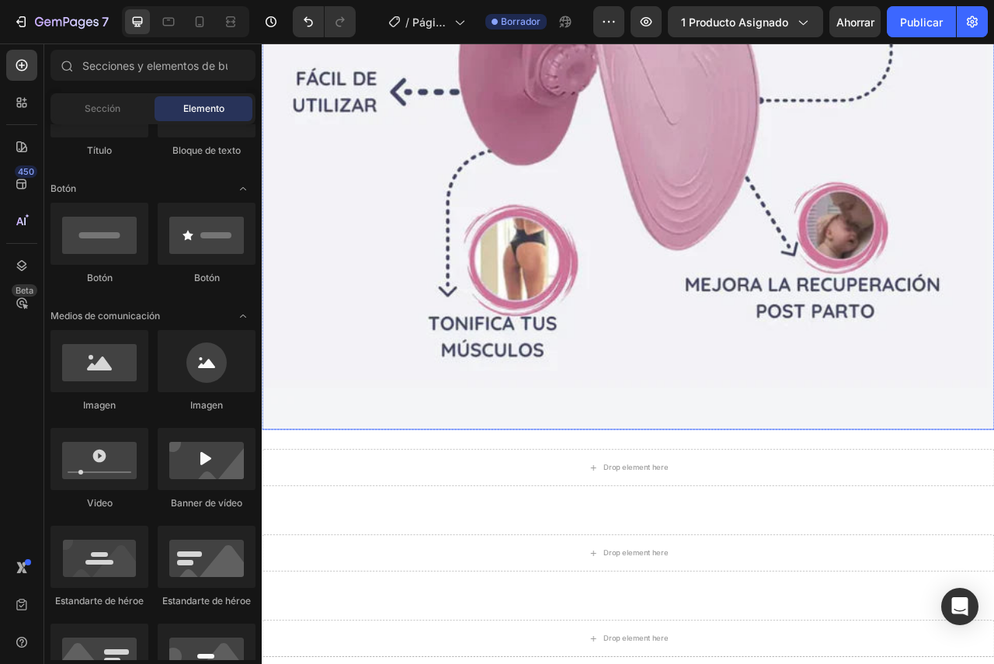
scroll to position [492, 0]
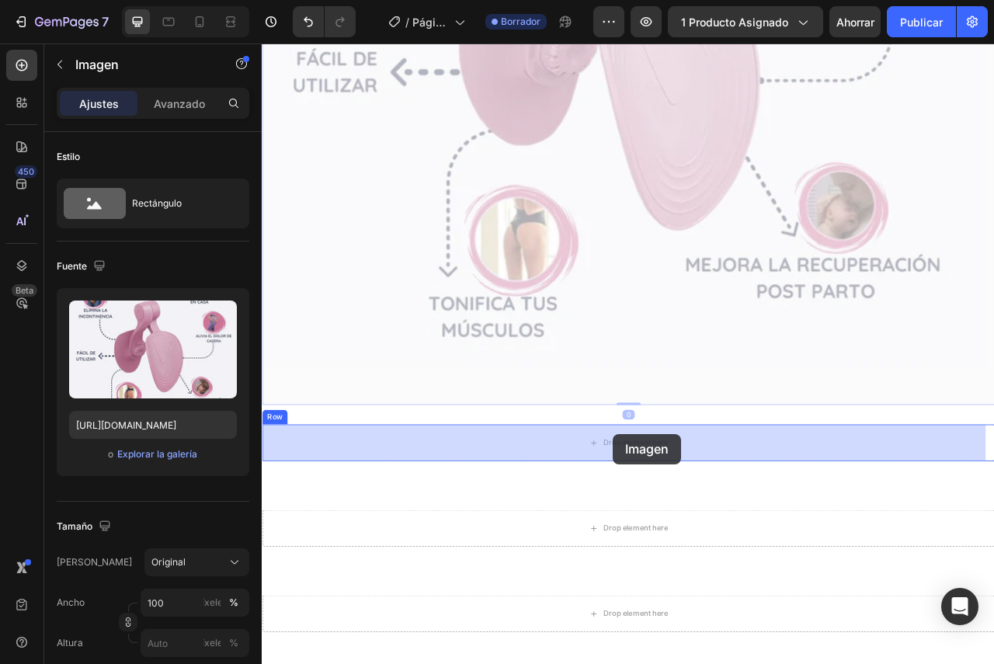
drag, startPoint x: 669, startPoint y: 200, endPoint x: 708, endPoint y: 540, distance: 343.2
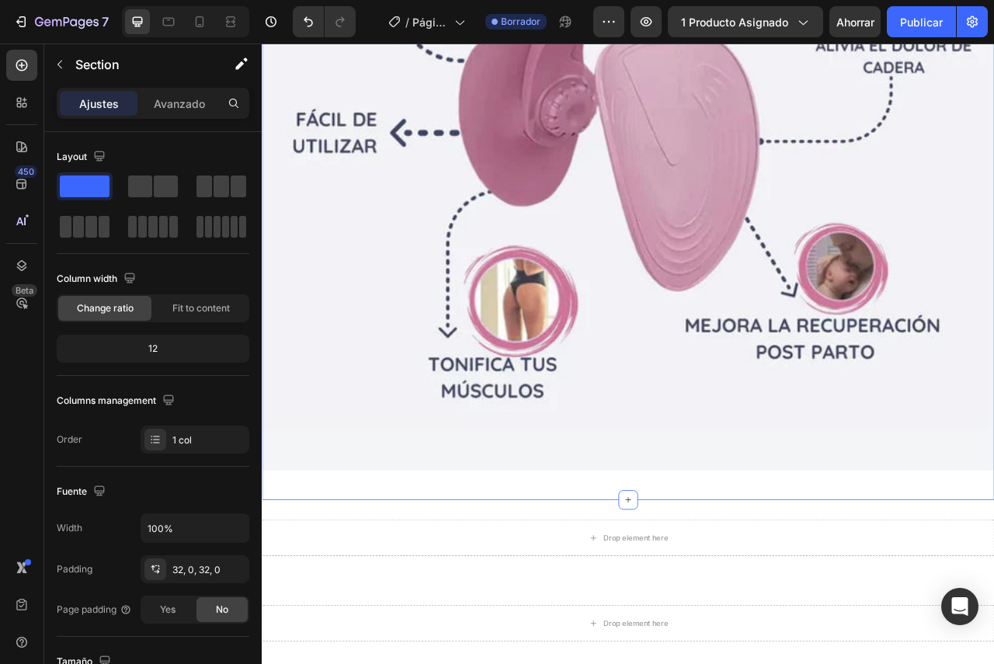
click at [665, 599] on div "Image Row Section 2 You can create reusable sections Create Theme Section AI Co…" at bounding box center [728, 127] width 932 height 994
click at [572, 596] on div "Image Row Section 2 You can create reusable sections Create Theme Section AI Co…" at bounding box center [728, 127] width 932 height 994
click at [572, 597] on div "Image Row Section 2 You can create reusable sections Create Theme Section AI Co…" at bounding box center [728, 127] width 932 height 994
click at [181, 102] on font "Avanzado" at bounding box center [179, 103] width 51 height 13
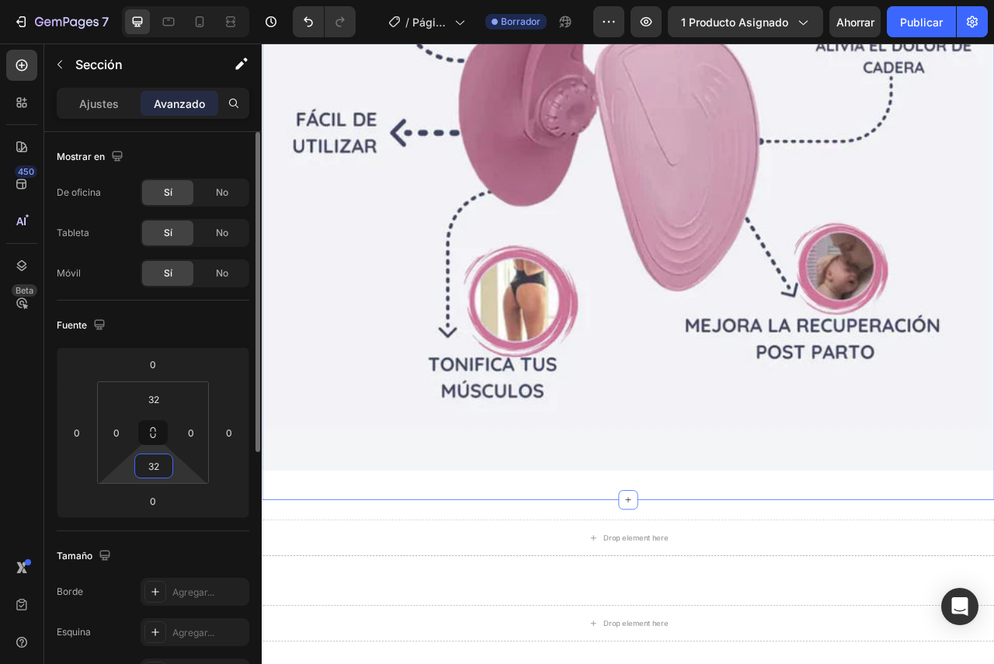
drag, startPoint x: 162, startPoint y: 467, endPoint x: 144, endPoint y: 469, distance: 17.2
click at [144, 469] on input "32" at bounding box center [153, 465] width 31 height 23
drag, startPoint x: 141, startPoint y: 460, endPoint x: 165, endPoint y: 474, distance: 27.8
click at [165, 474] on input "32" at bounding box center [153, 465] width 31 height 23
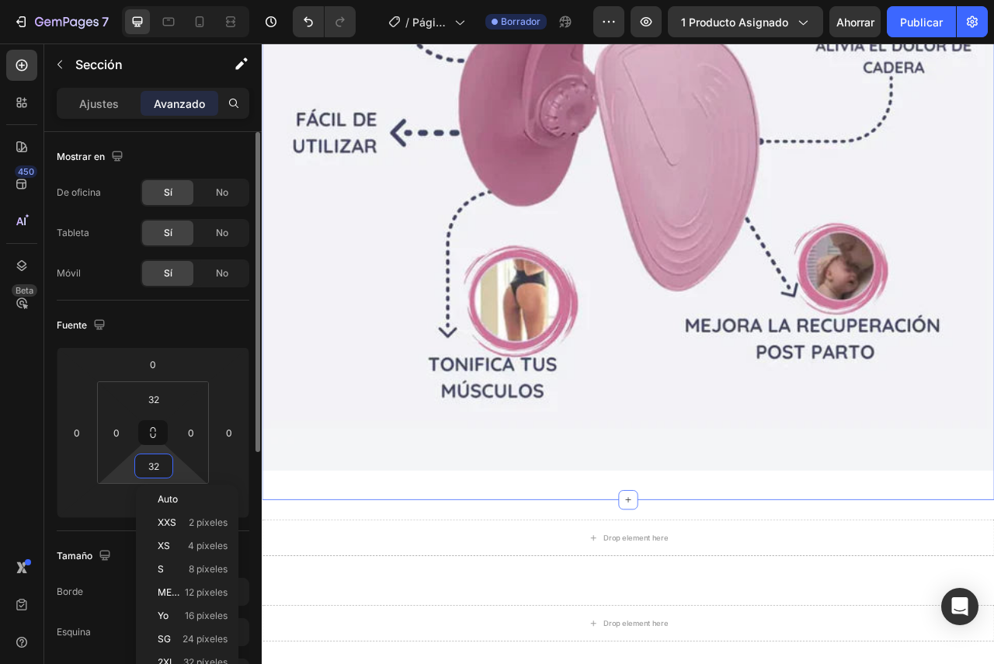
type input "0"
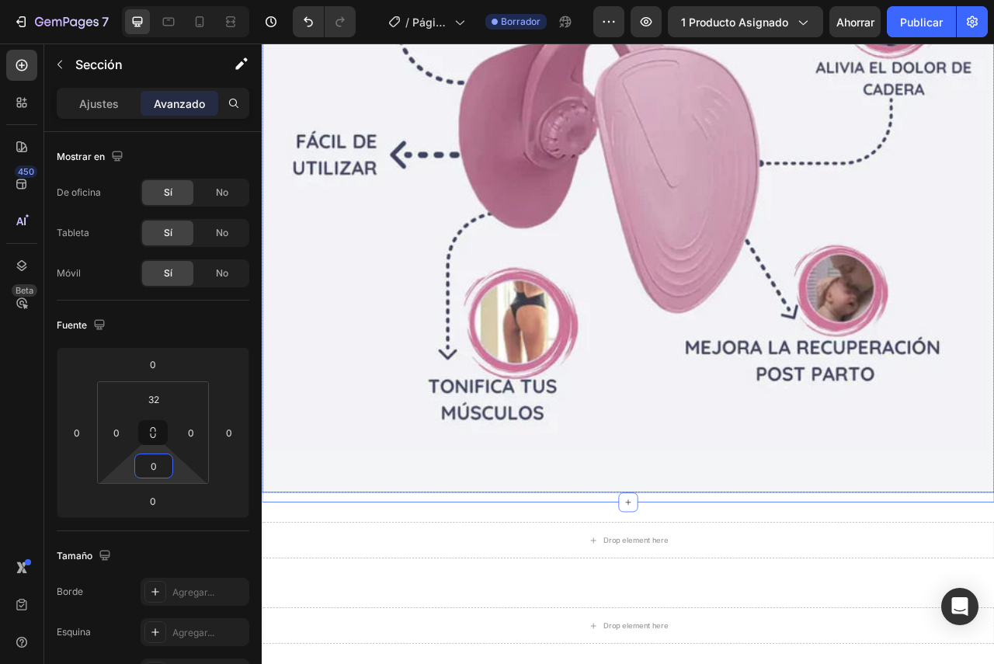
scroll to position [440, 0]
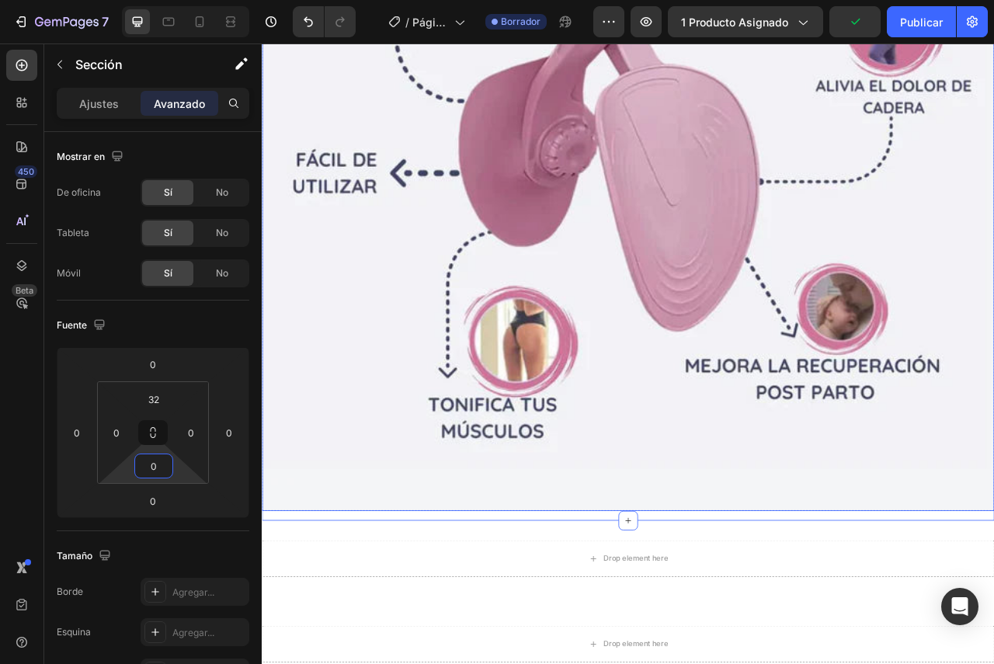
click at [622, 592] on img at bounding box center [728, 172] width 932 height 932
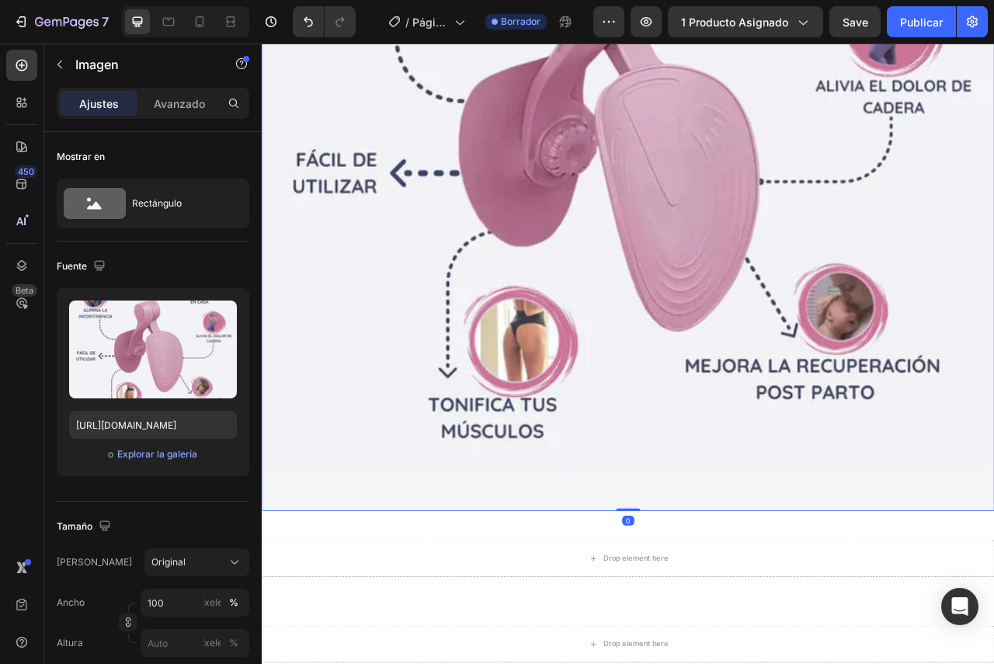
click at [166, 105] on font "Avanzado" at bounding box center [179, 103] width 51 height 13
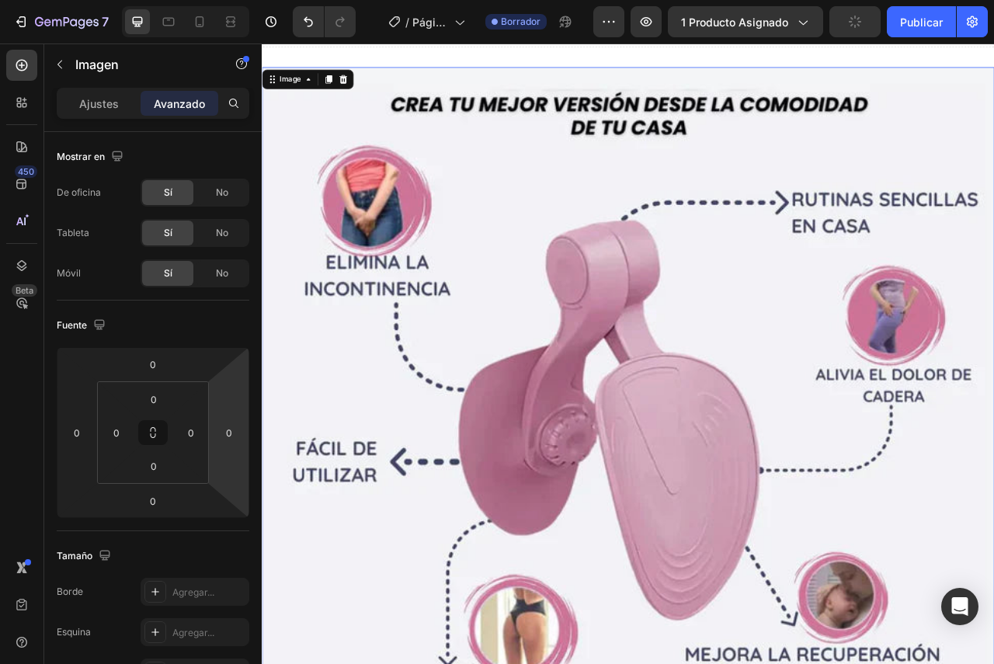
scroll to position [0, 0]
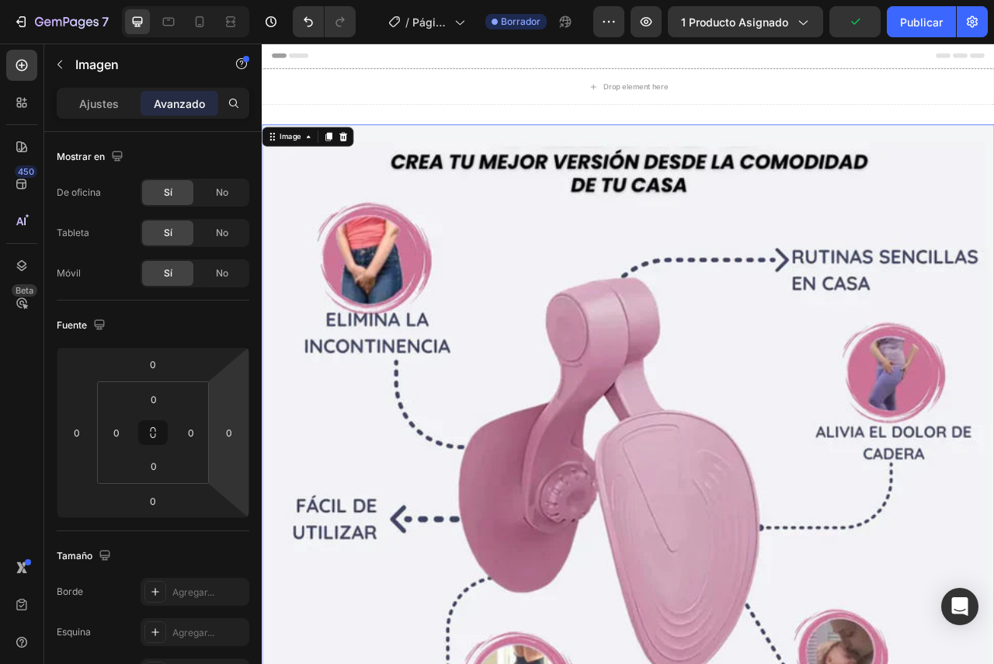
click at [641, 162] on img at bounding box center [728, 613] width 932 height 932
click at [505, 433] on img at bounding box center [728, 613] width 932 height 932
click at [619, 129] on div "Image 0 Row Section 2" at bounding box center [728, 606] width 932 height 969
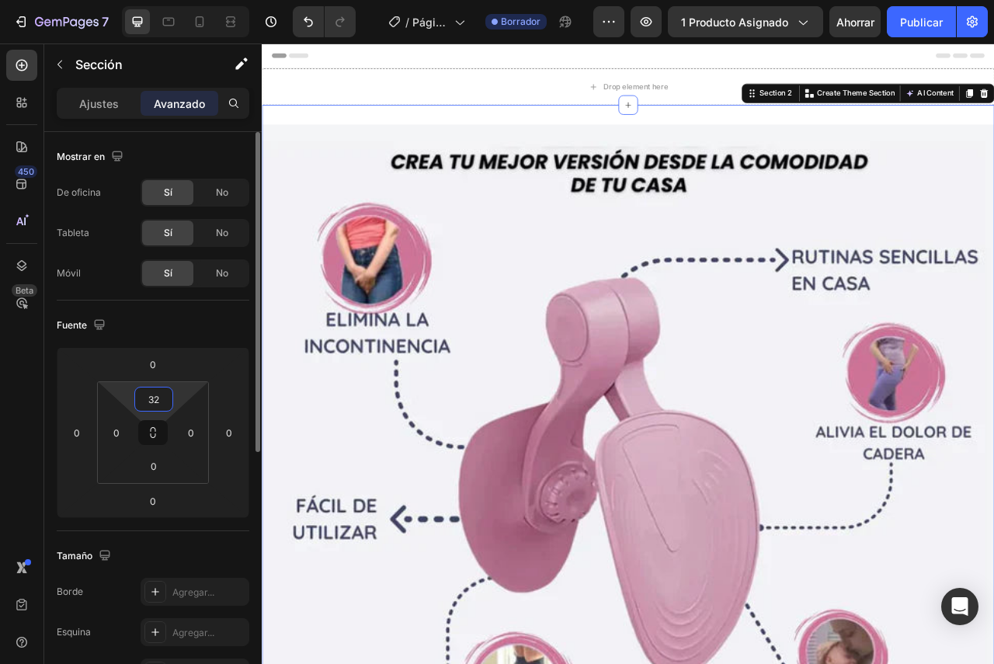
click at [165, 397] on input "32" at bounding box center [153, 399] width 31 height 23
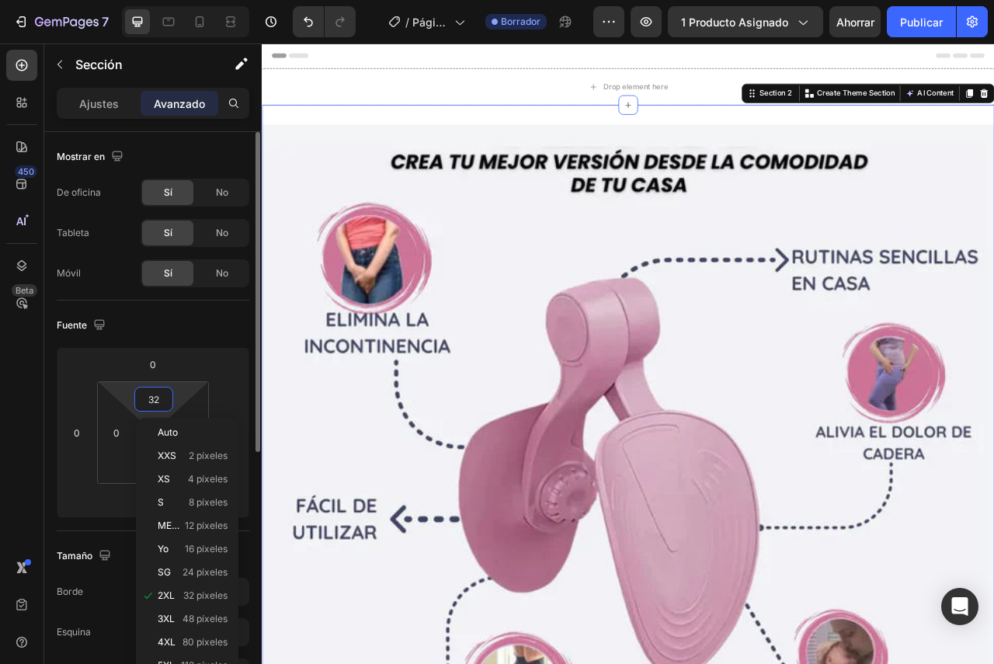
type input "0"
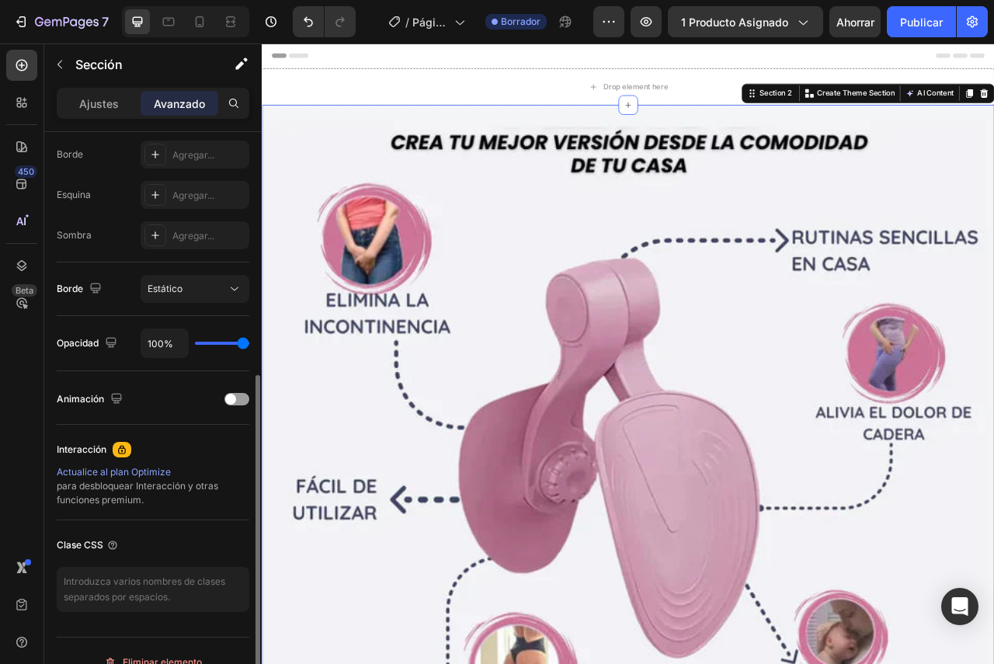
scroll to position [460, 0]
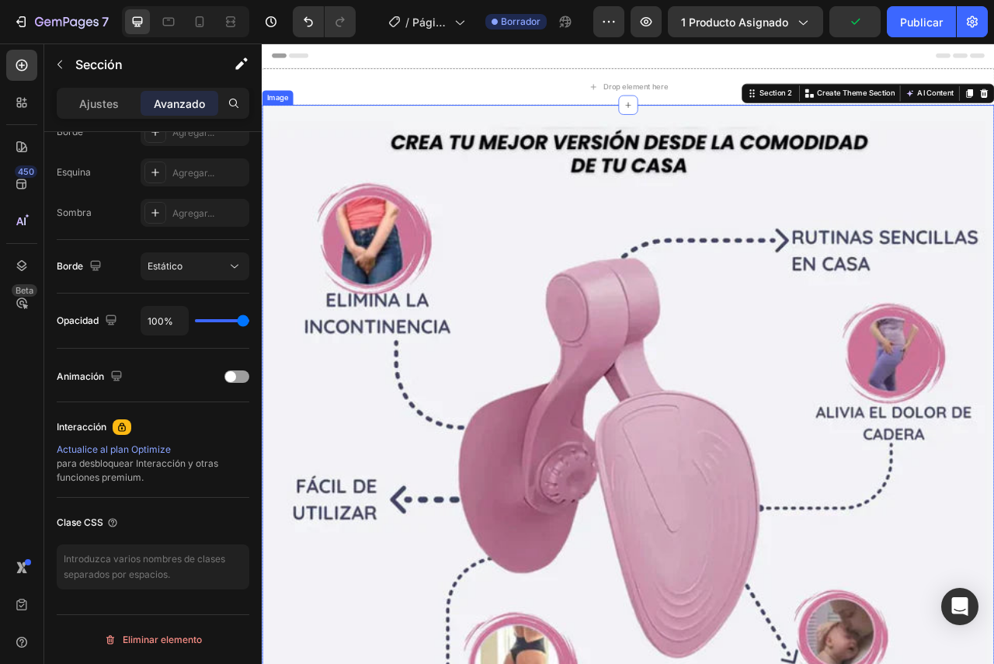
click at [728, 343] on img at bounding box center [728, 588] width 932 height 932
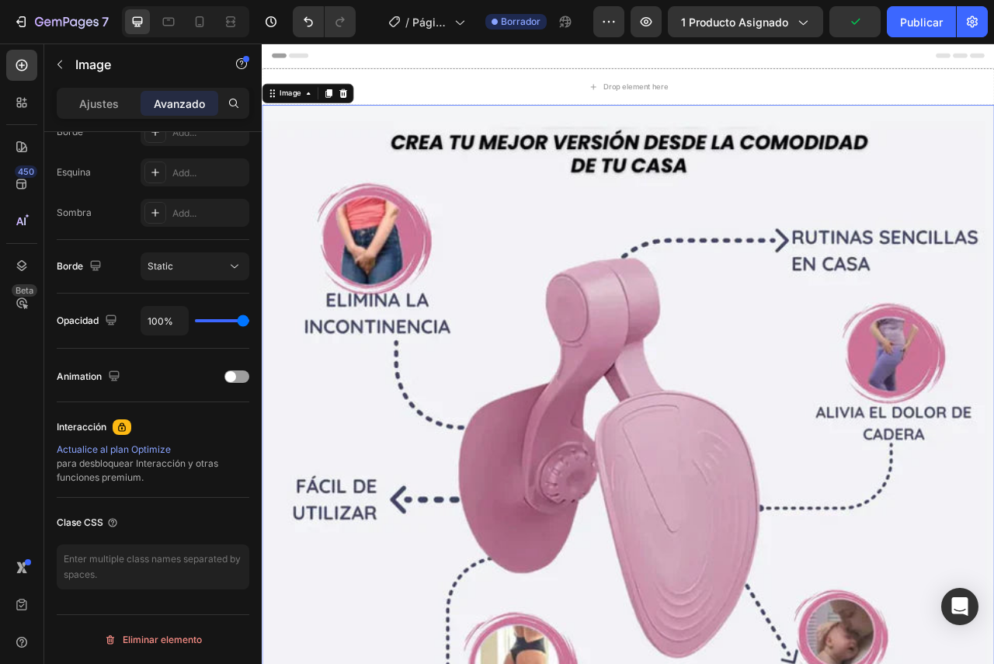
scroll to position [0, 0]
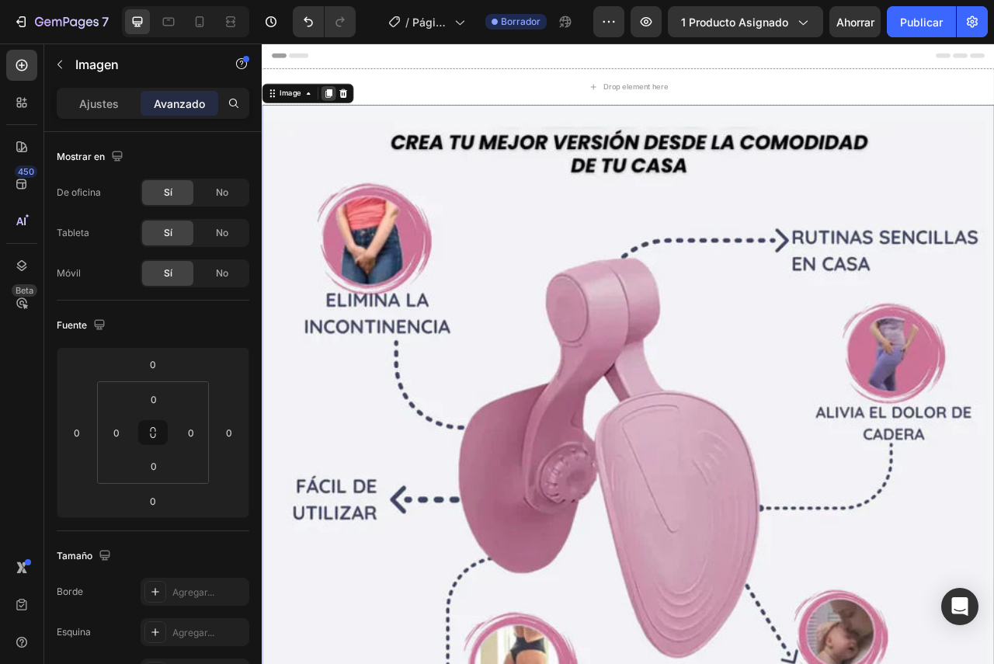
click at [349, 104] on icon at bounding box center [346, 107] width 9 height 11
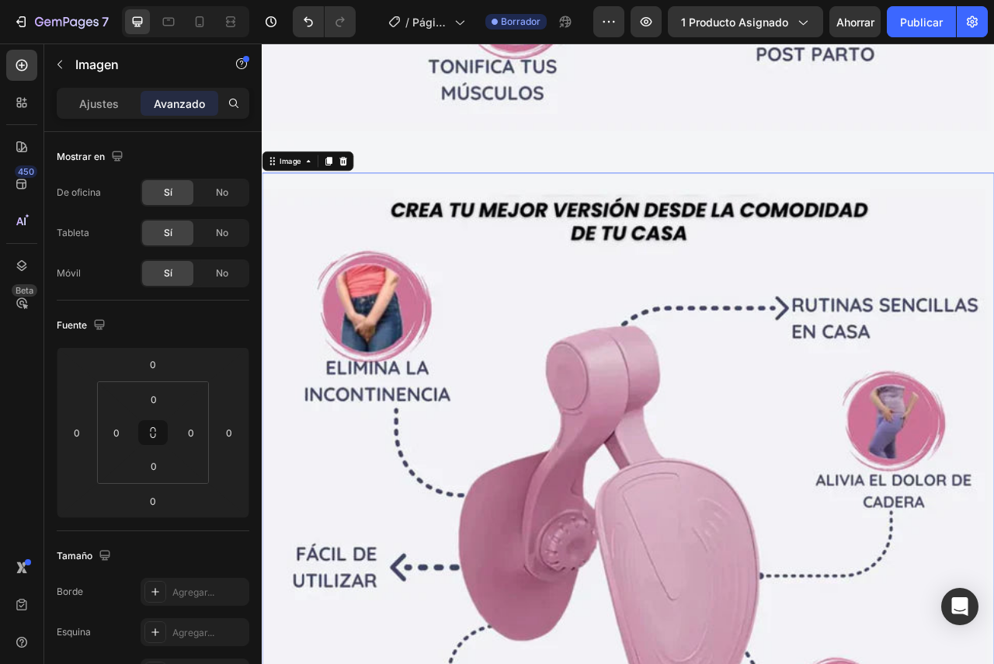
scroll to position [818, 0]
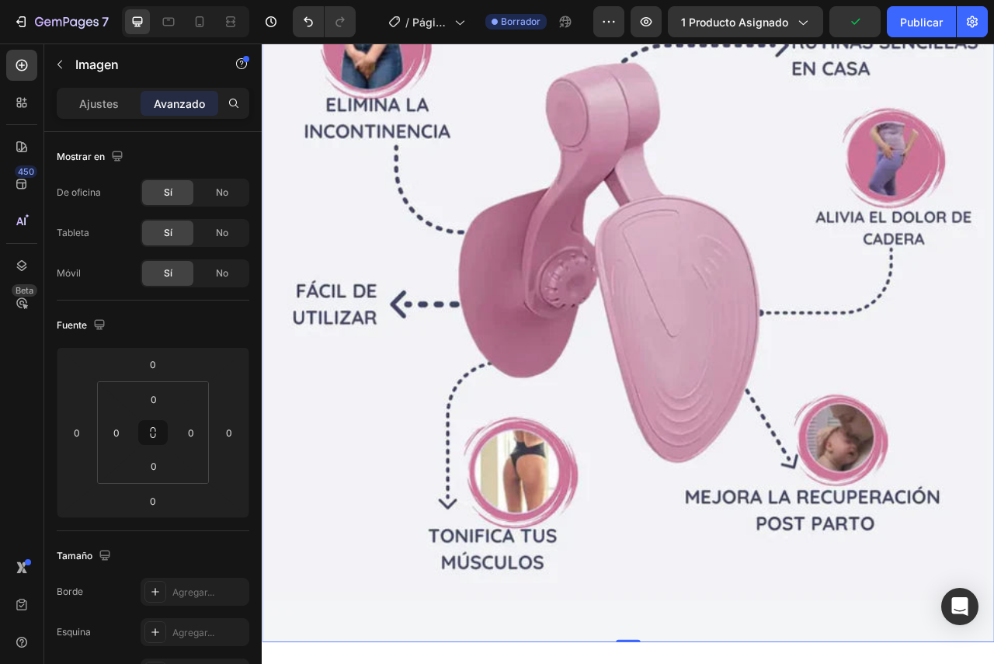
scroll to position [1181, 0]
click at [59, 70] on button "button" at bounding box center [59, 64] width 25 height 25
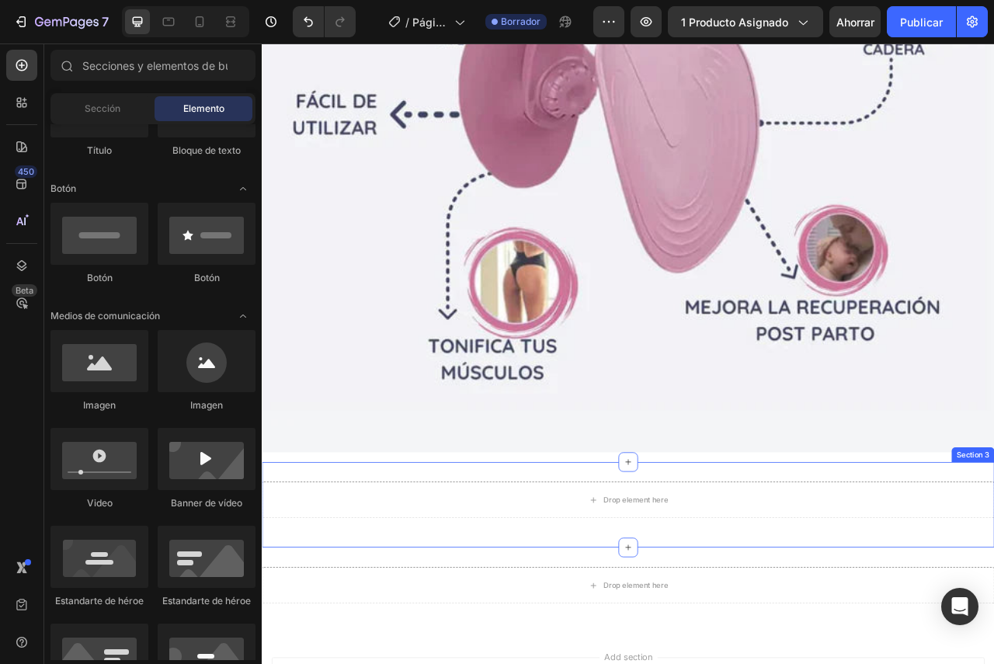
scroll to position [1517, 0]
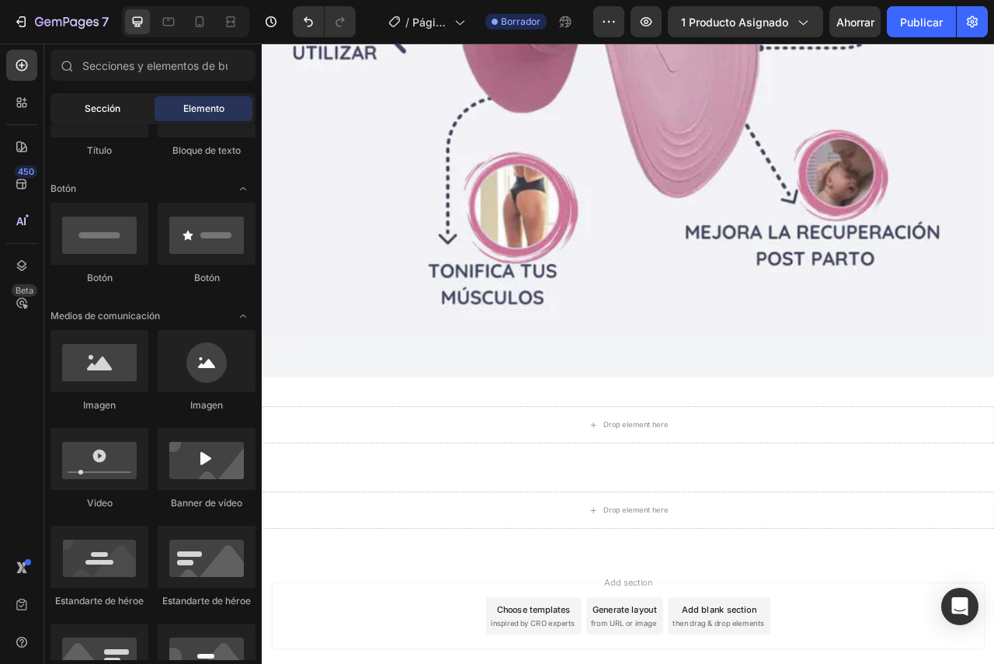
click at [113, 105] on font "Sección" at bounding box center [103, 109] width 36 height 12
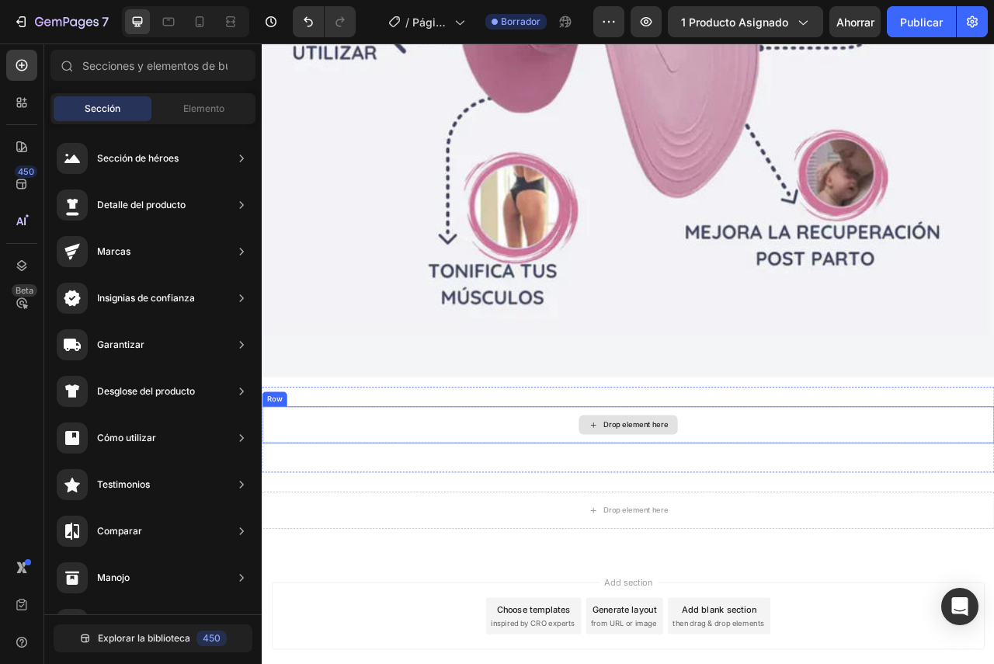
click at [752, 523] on div "Drop element here" at bounding box center [737, 529] width 82 height 12
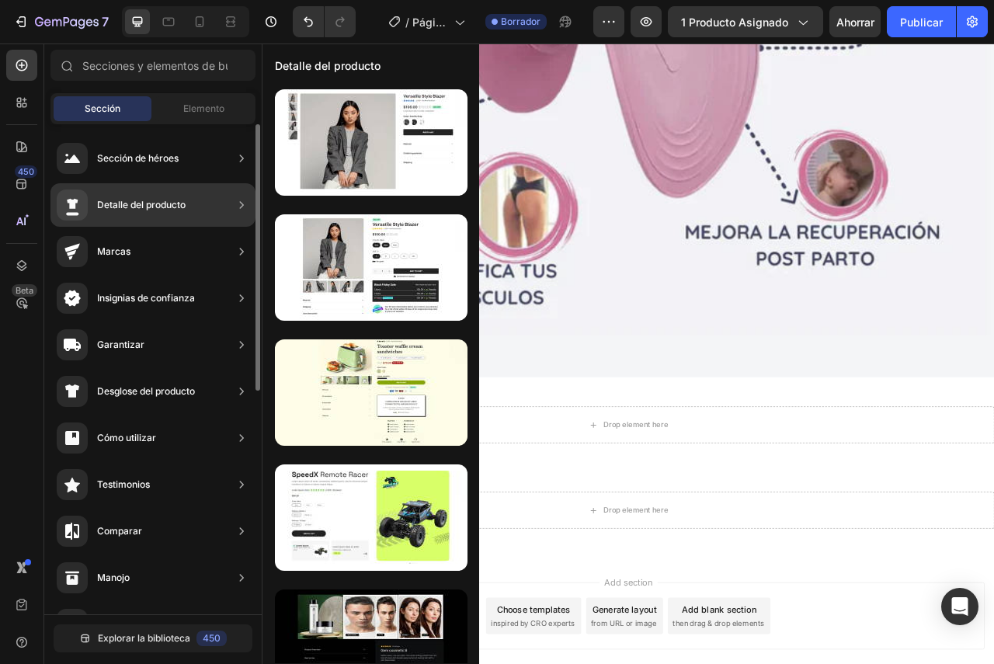
click at [225, 196] on div "Detalle del producto" at bounding box center [152, 204] width 205 height 43
click at [235, 200] on icon at bounding box center [242, 205] width 16 height 16
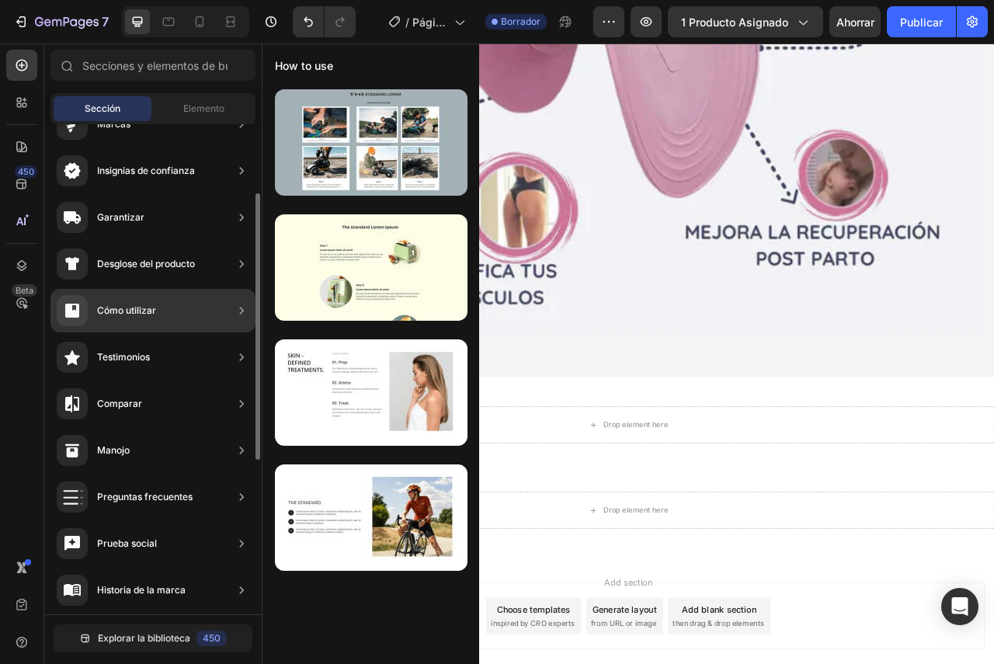
scroll to position [0, 0]
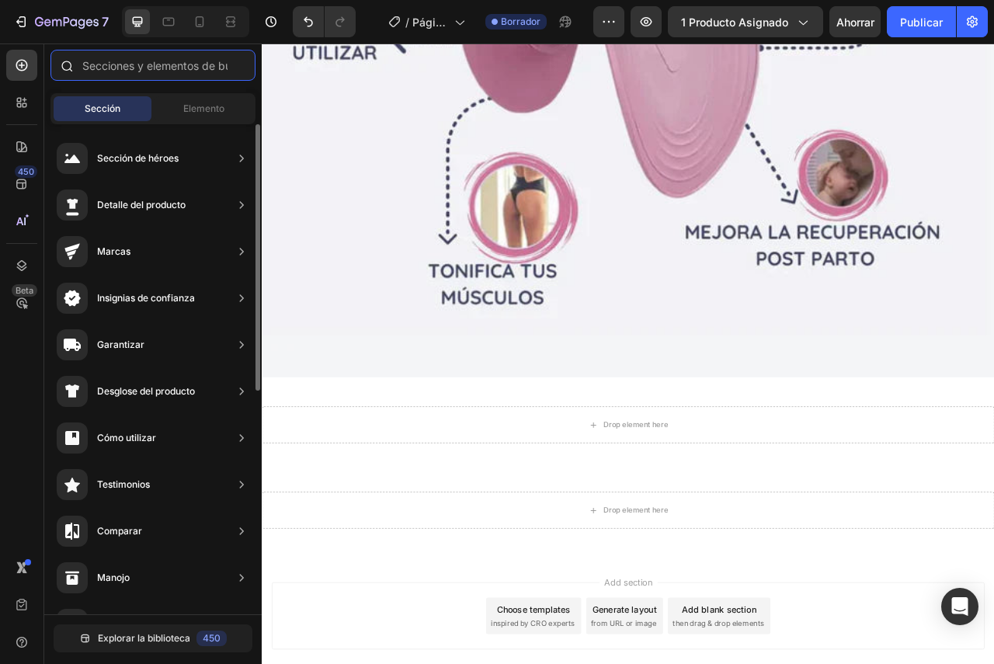
click at [150, 67] on input "text" at bounding box center [152, 65] width 205 height 31
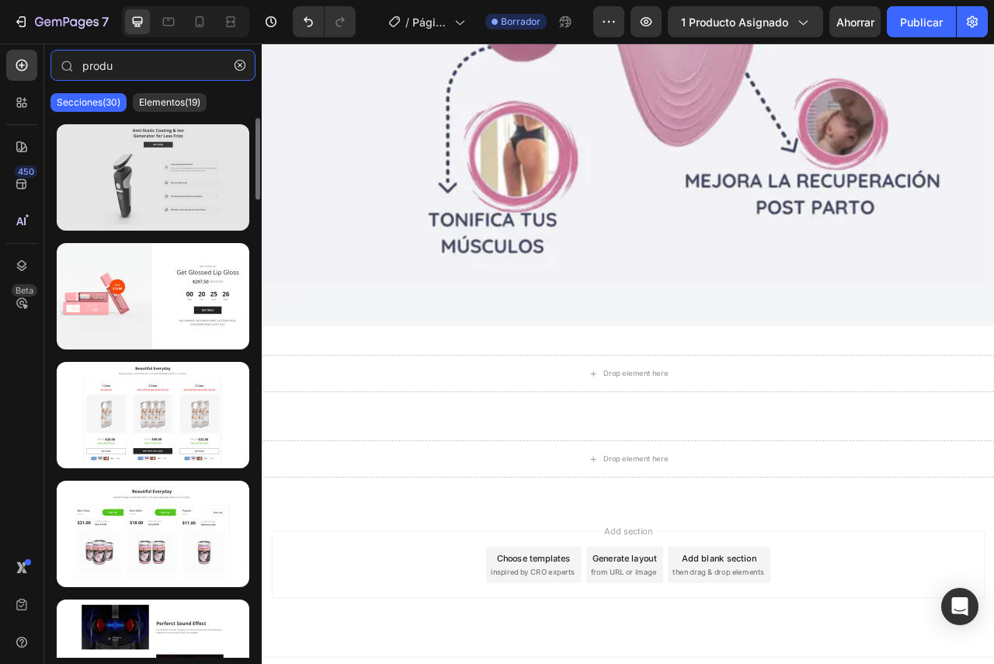
type input "produ"
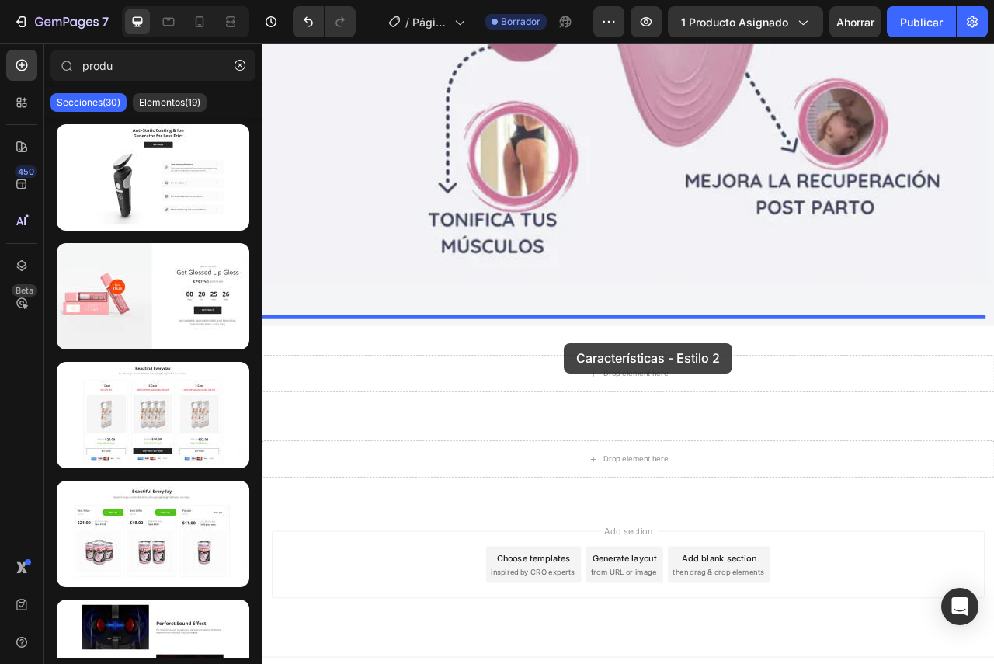
drag, startPoint x: 440, startPoint y: 238, endPoint x: 646, endPoint y: 425, distance: 278.2
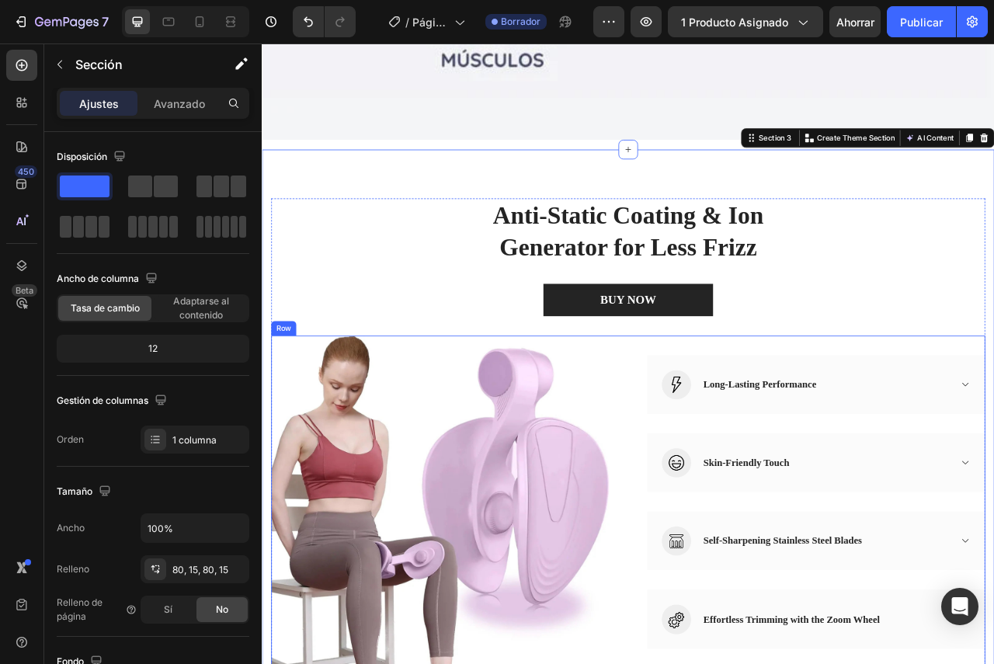
scroll to position [1868, 0]
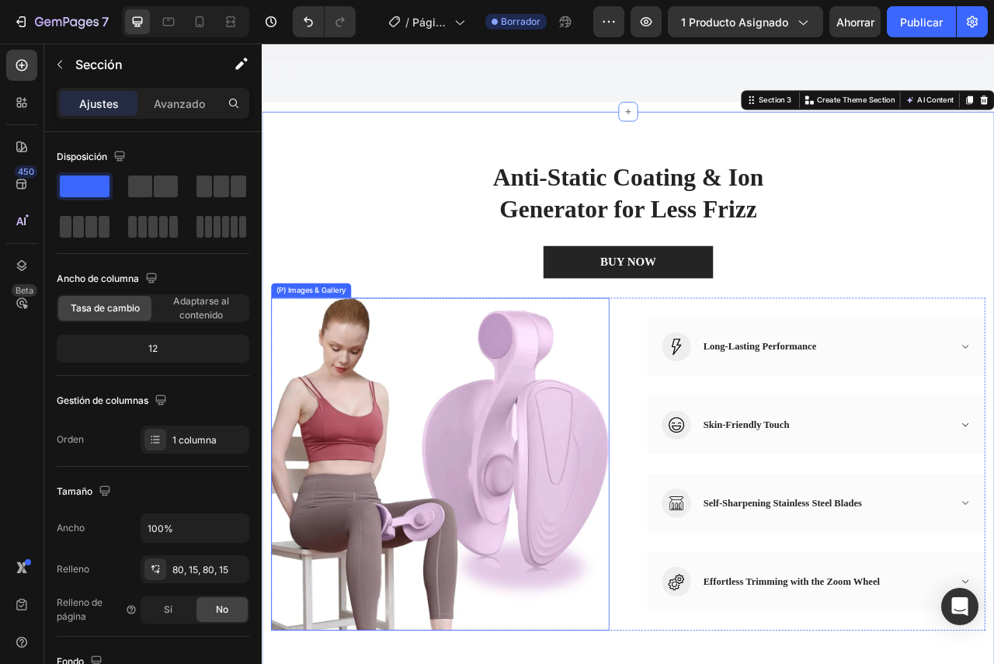
click at [509, 471] on img at bounding box center [488, 578] width 430 height 423
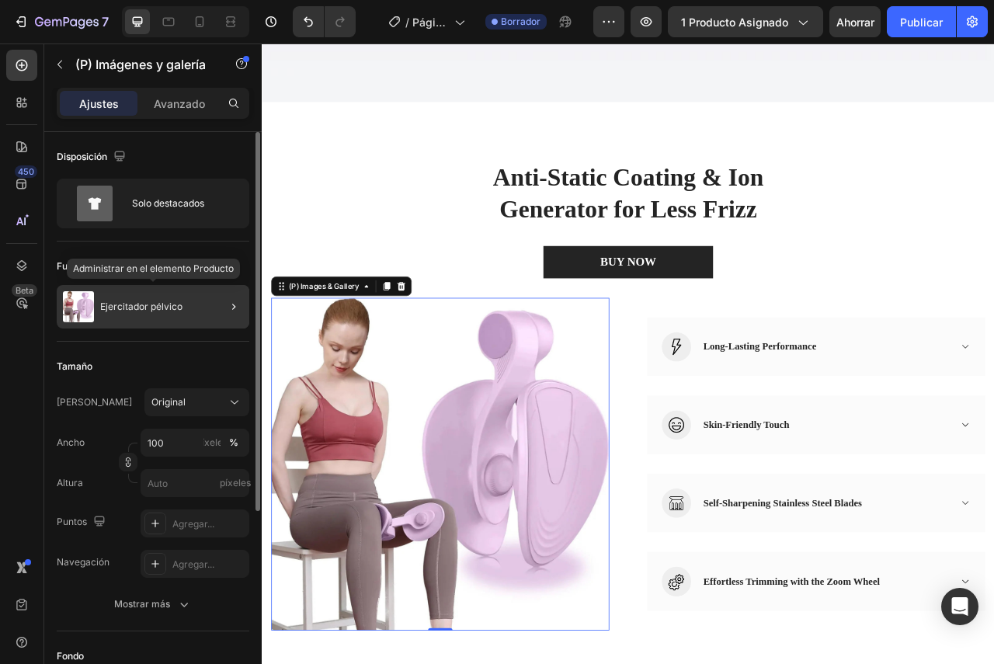
click at [167, 304] on font "Ejercitador pélvico" at bounding box center [141, 307] width 82 height 12
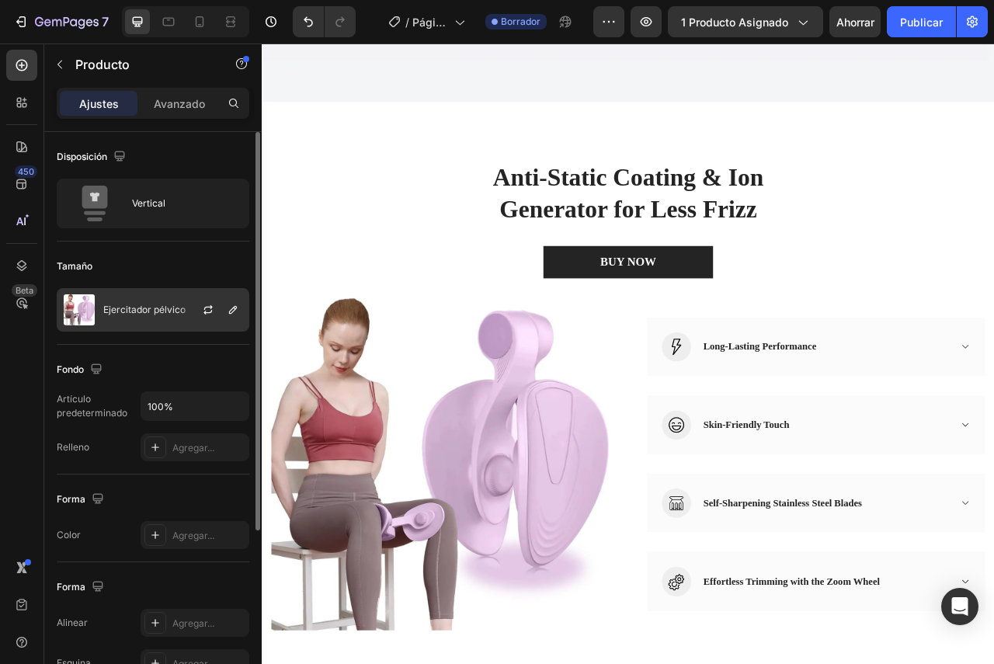
click at [82, 308] on img at bounding box center [79, 309] width 31 height 31
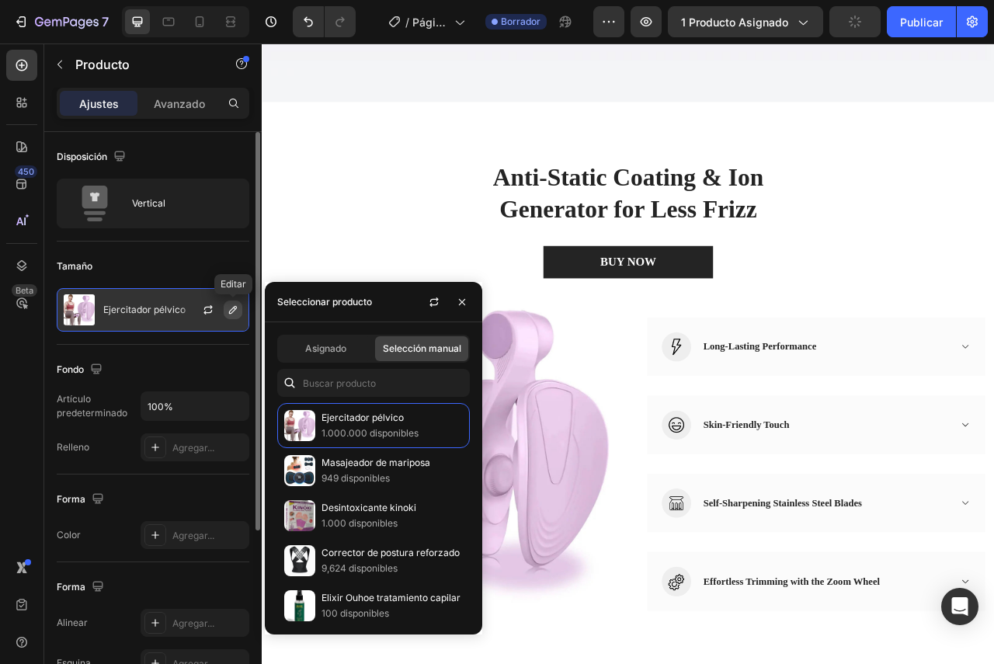
click at [235, 311] on icon "button" at bounding box center [233, 310] width 8 height 8
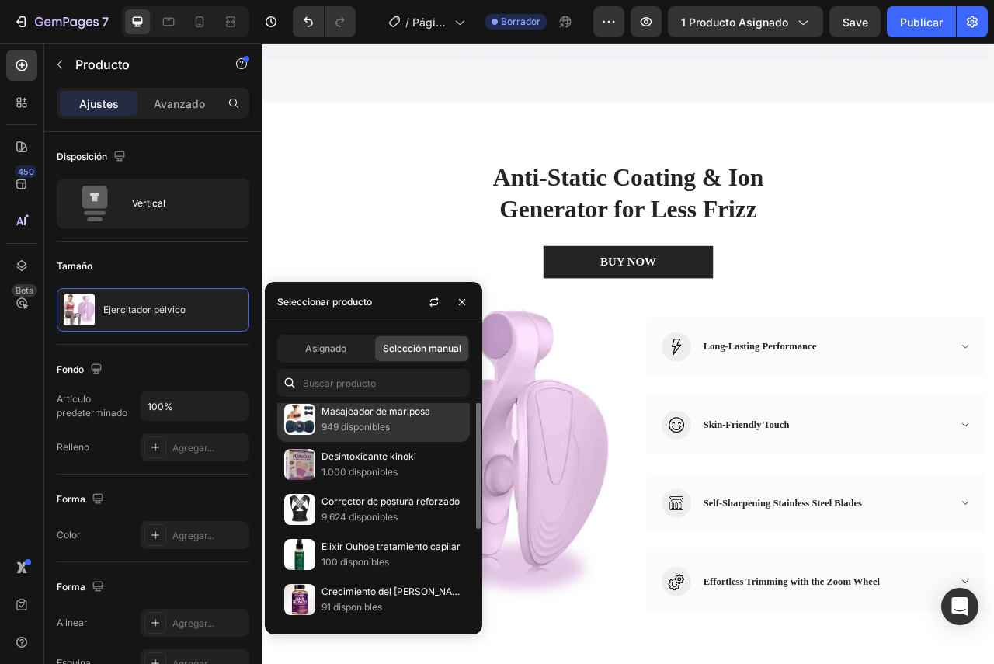
scroll to position [1841, 0]
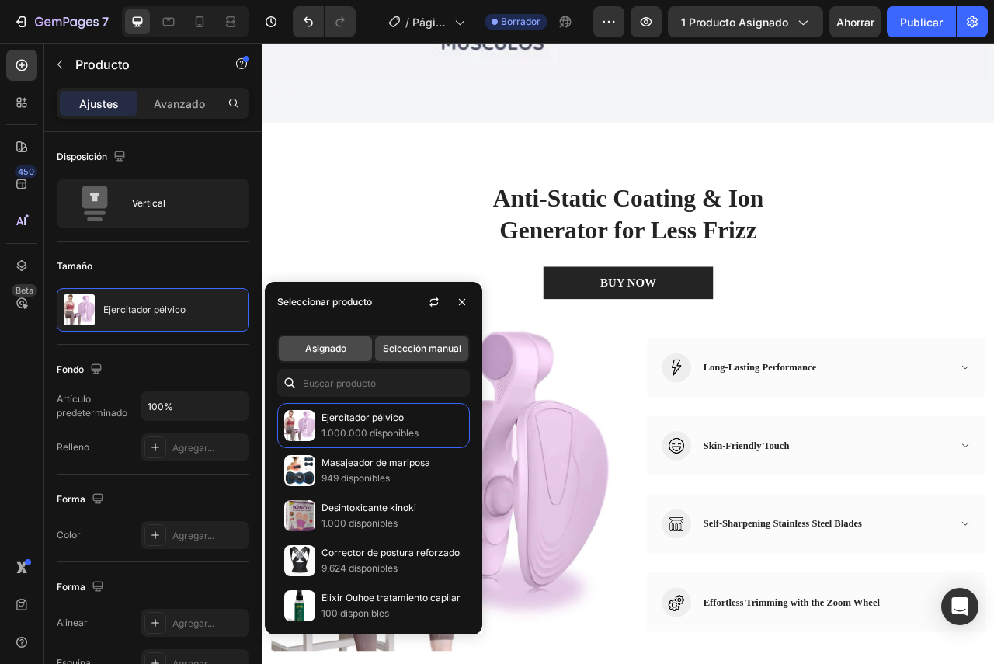
click at [324, 347] on font "Asignado" at bounding box center [325, 348] width 41 height 12
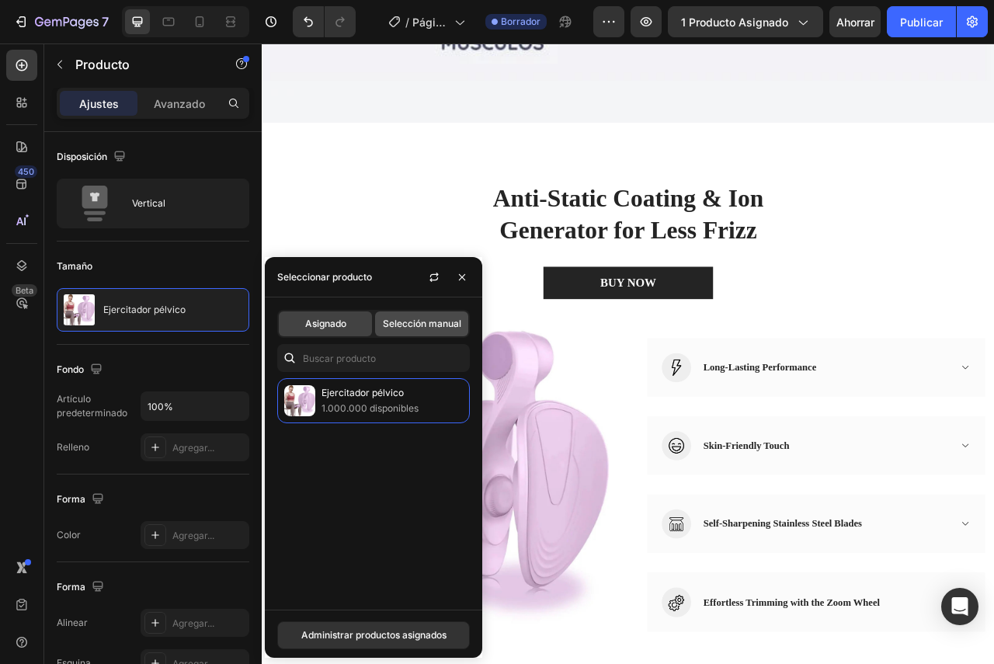
click at [418, 324] on font "Selección manual" at bounding box center [422, 324] width 78 height 12
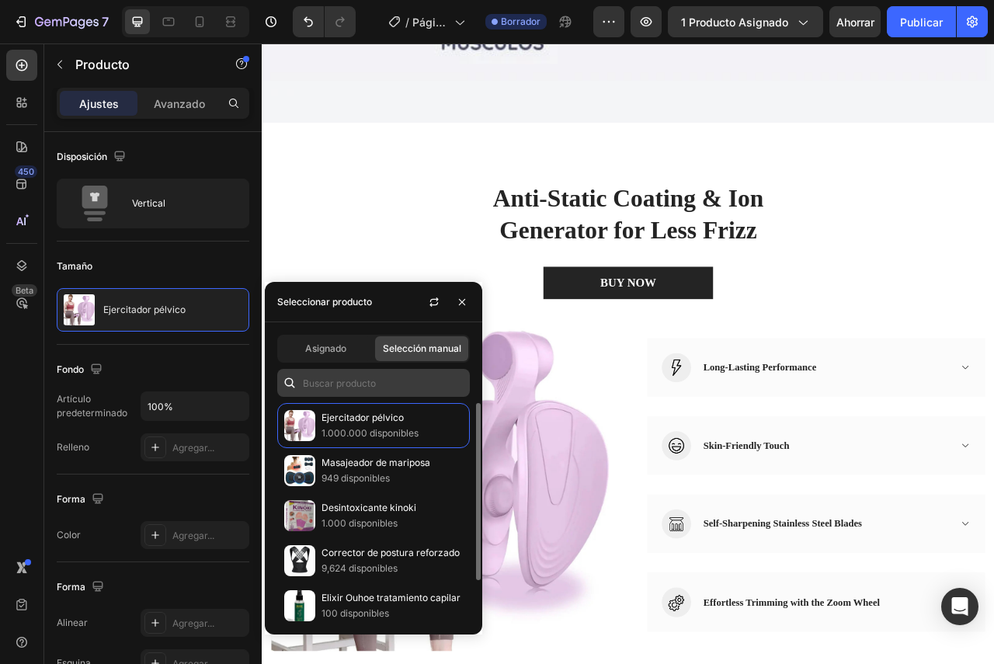
scroll to position [1816, 0]
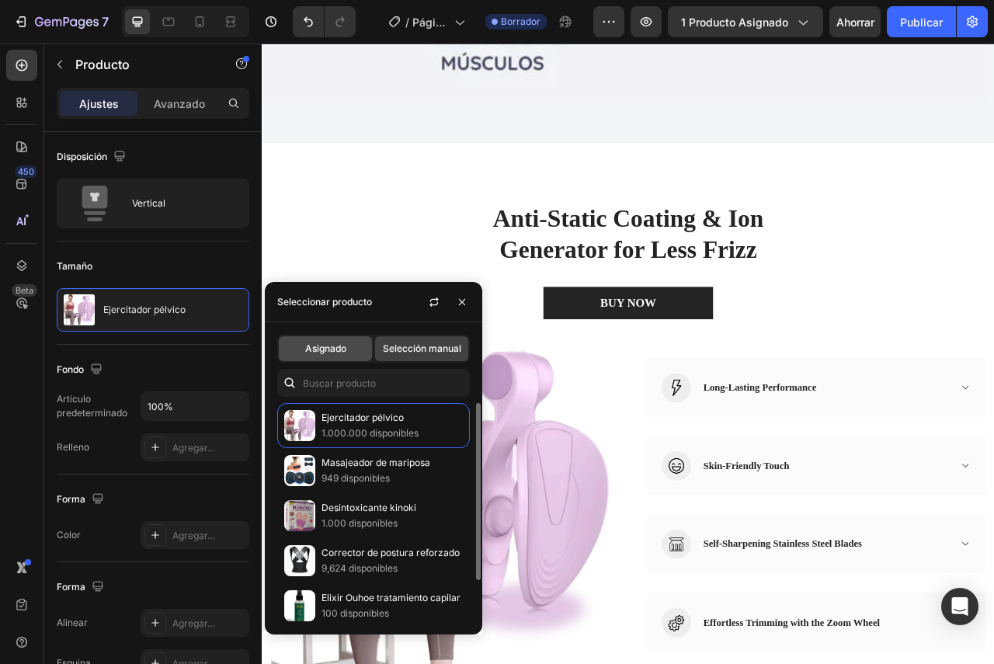
click at [334, 353] on font "Asignado" at bounding box center [325, 348] width 41 height 12
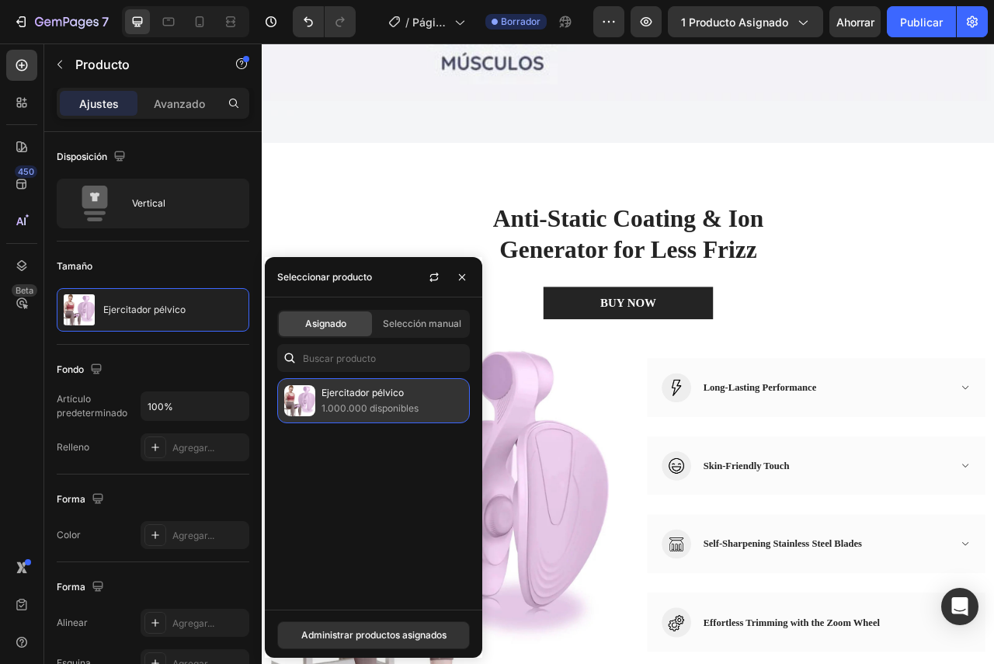
click at [332, 408] on font "1.000.000 disponibles" at bounding box center [369, 408] width 97 height 12
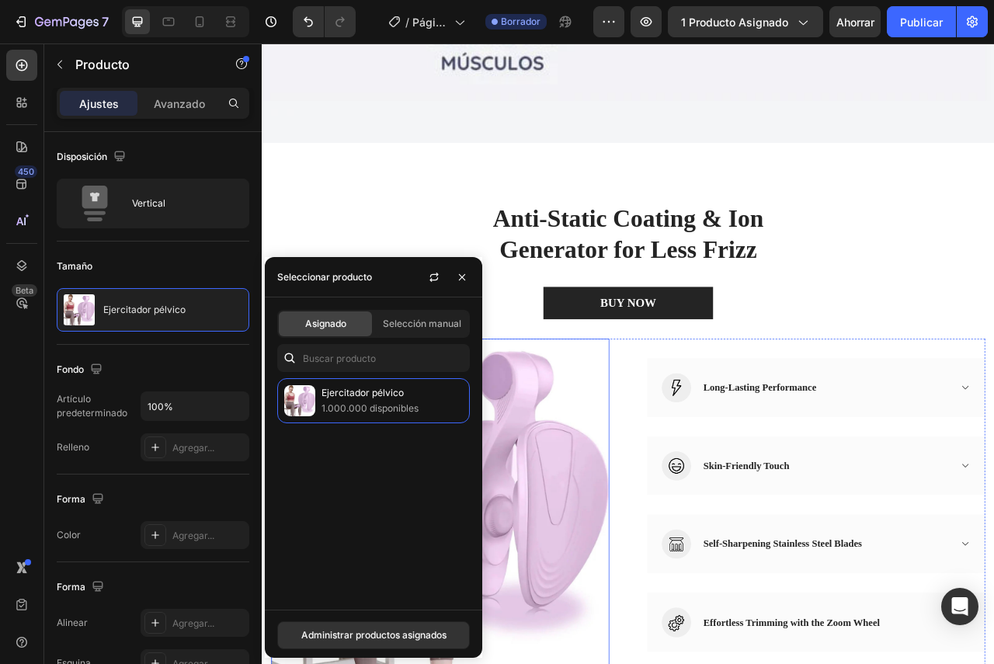
click at [641, 585] on img at bounding box center [488, 630] width 430 height 423
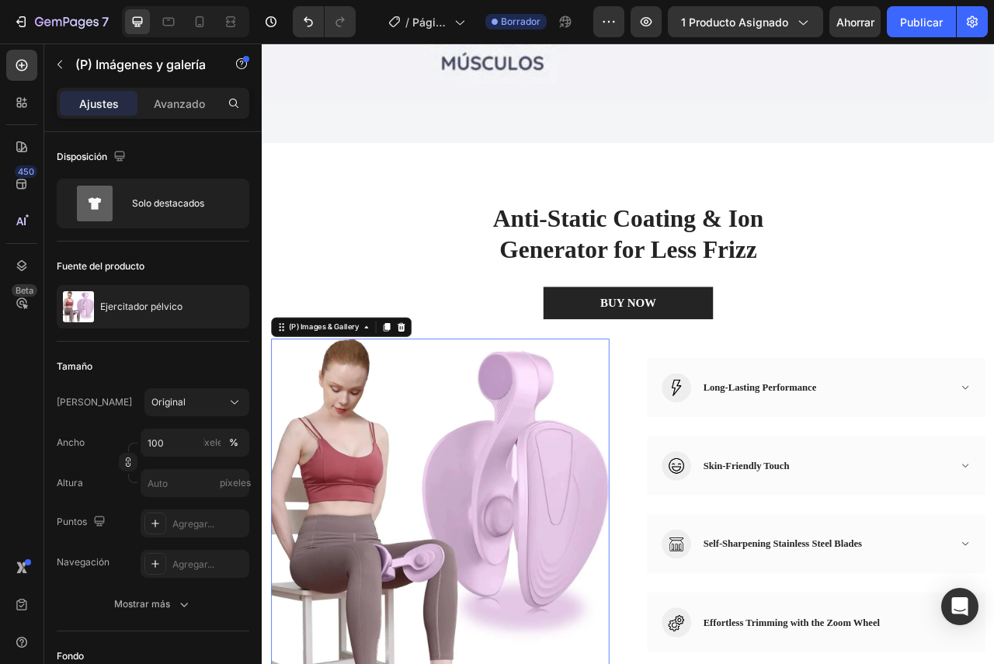
click at [322, 392] on div "(P) Images & Gallery" at bounding box center [362, 404] width 179 height 25
click at [329, 398] on div "(P) Images & Gallery" at bounding box center [341, 405] width 96 height 14
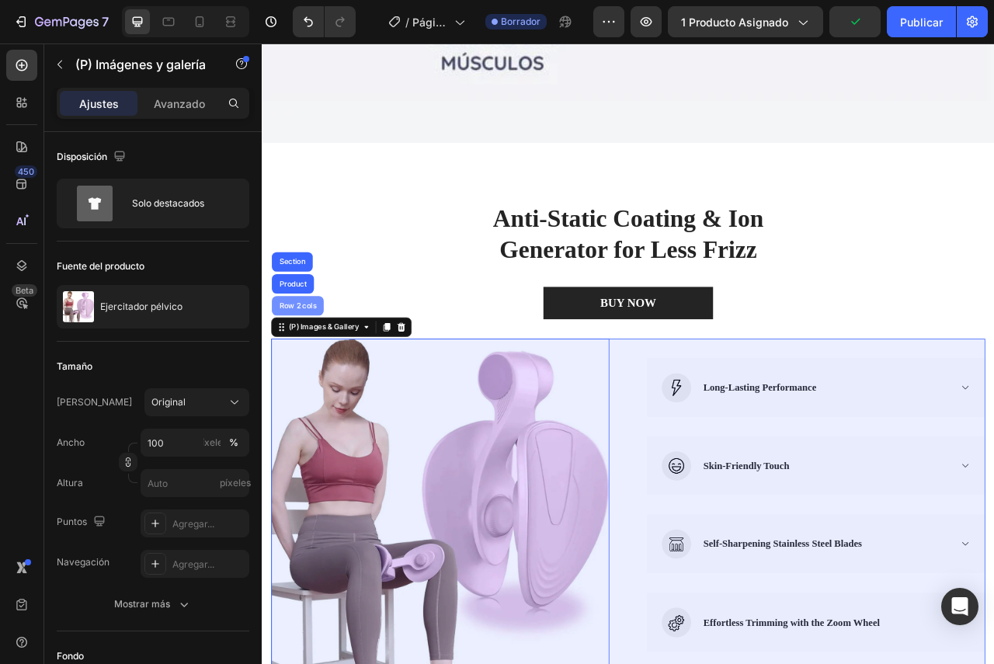
click at [310, 373] on div "Row 2 cols" at bounding box center [307, 377] width 54 height 9
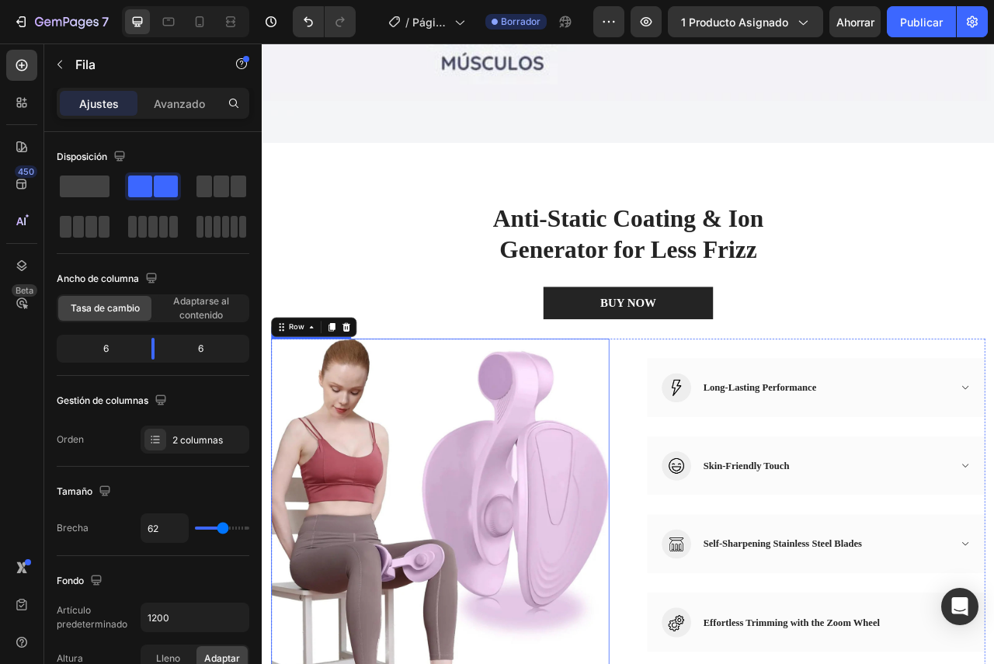
click at [484, 506] on img at bounding box center [488, 630] width 430 height 423
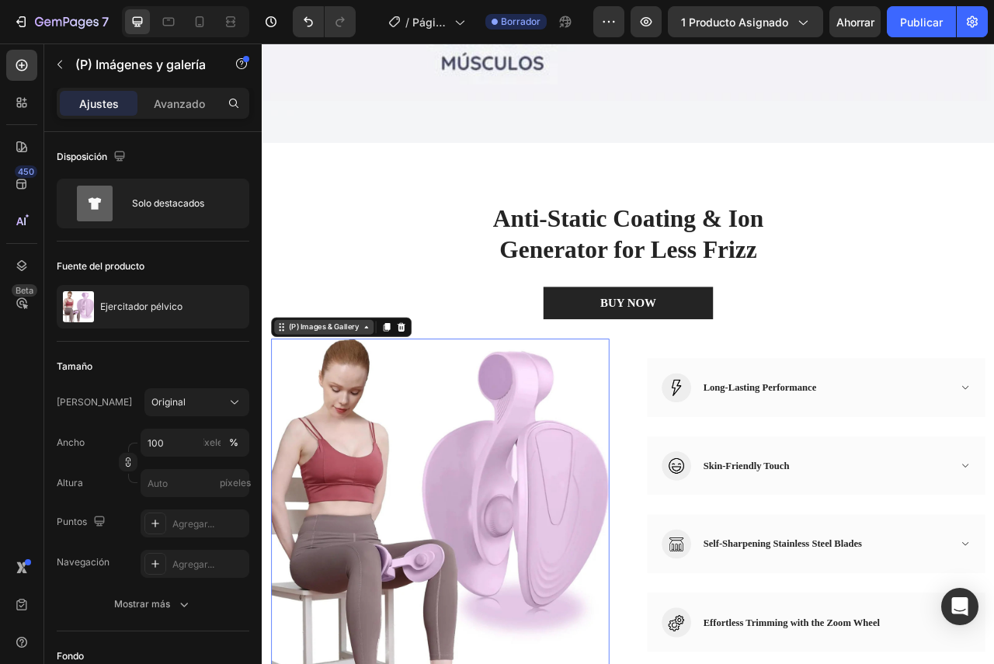
click at [347, 398] on div "(P) Images & Gallery" at bounding box center [341, 405] width 96 height 14
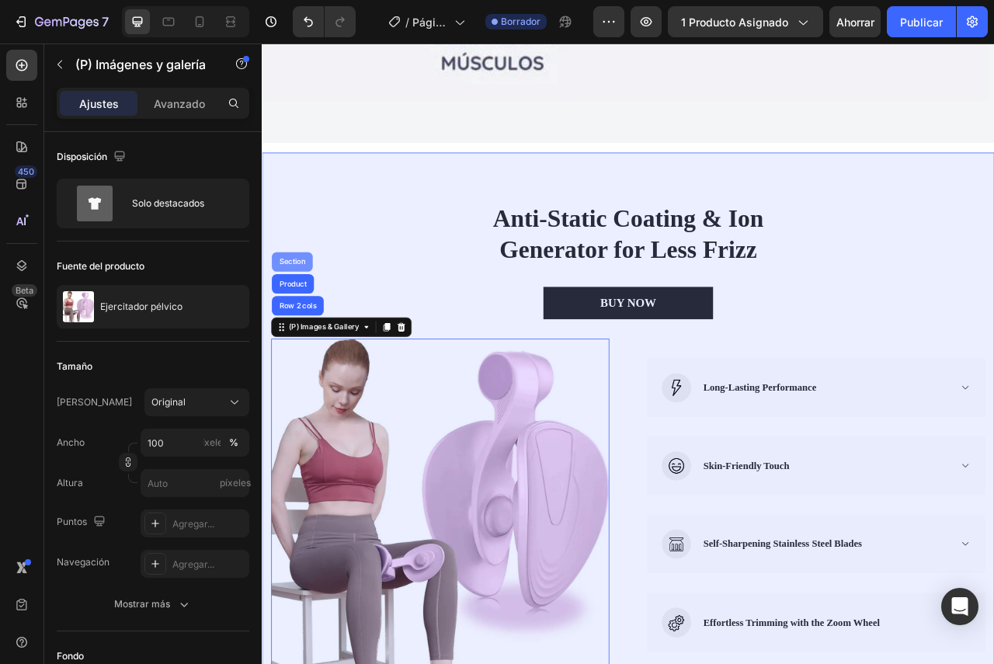
click at [310, 317] on div "Section" at bounding box center [300, 321] width 40 height 9
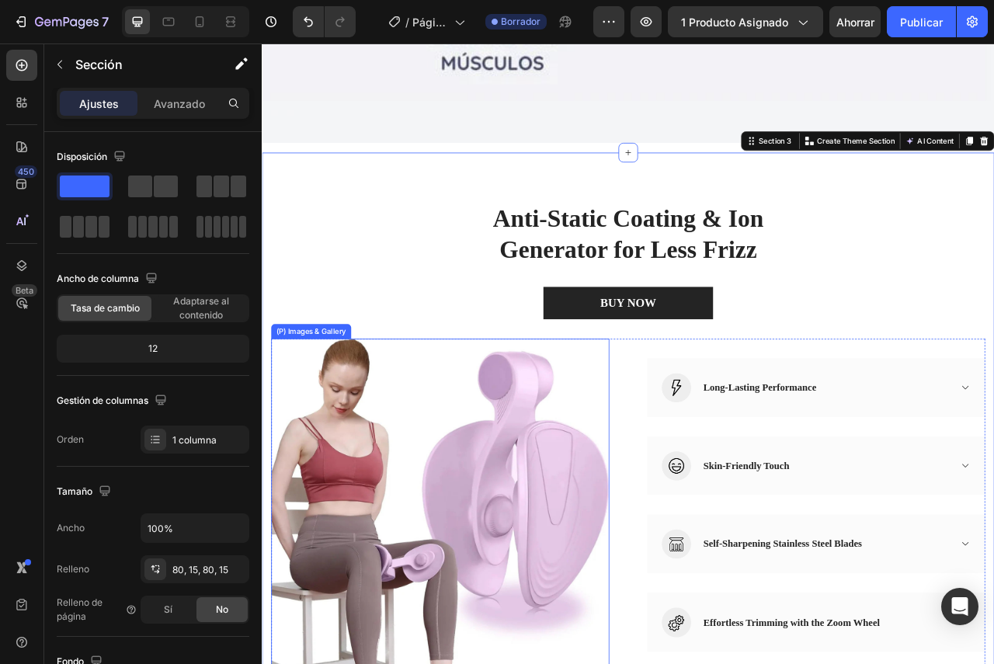
click at [467, 528] on img at bounding box center [488, 630] width 430 height 423
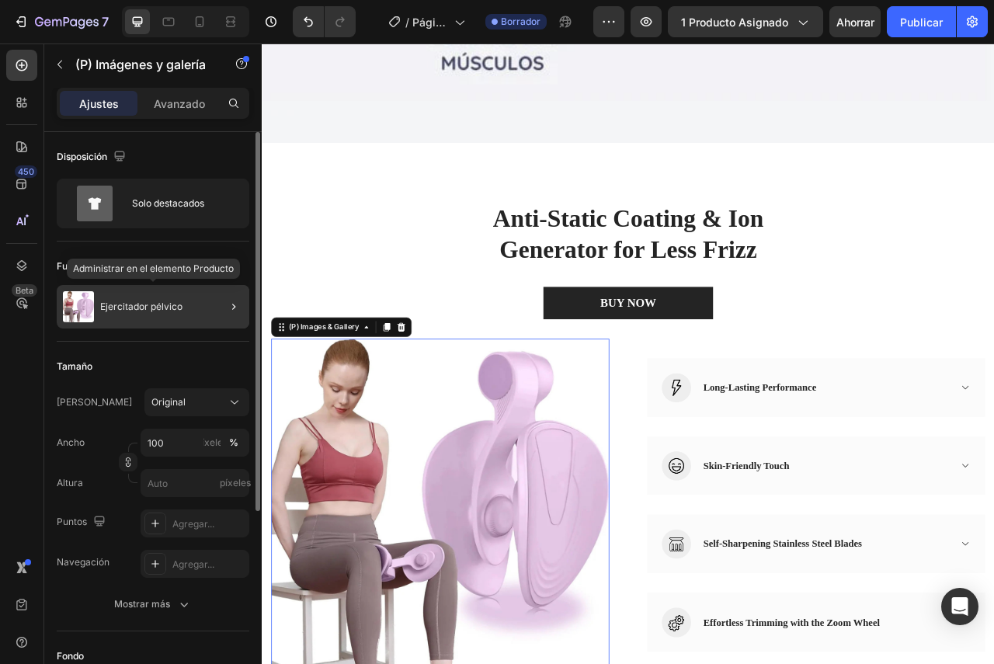
click at [77, 301] on img at bounding box center [78, 306] width 31 height 31
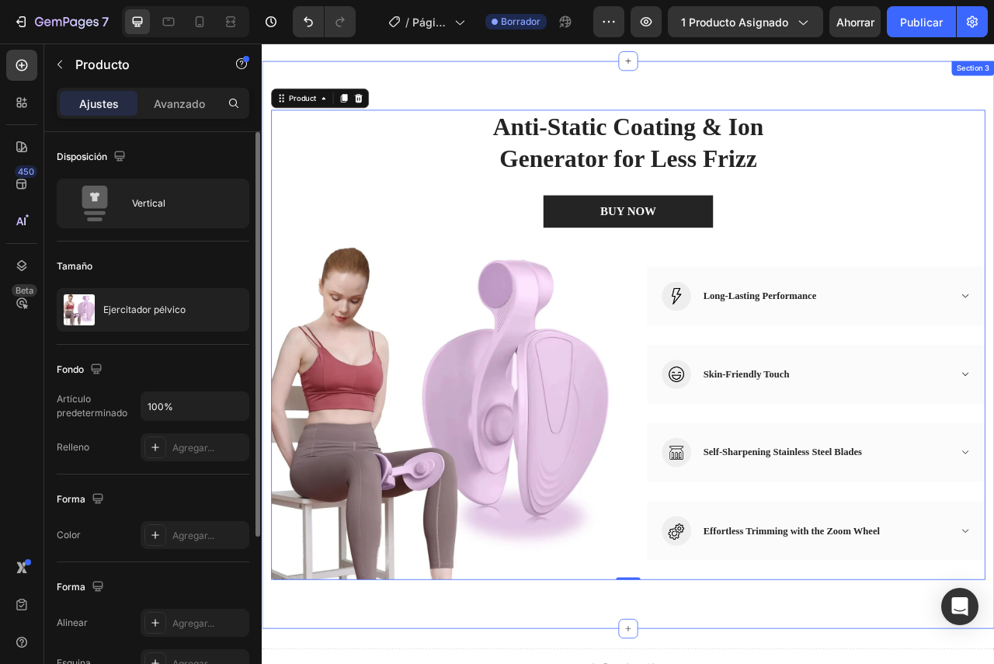
scroll to position [1868, 0]
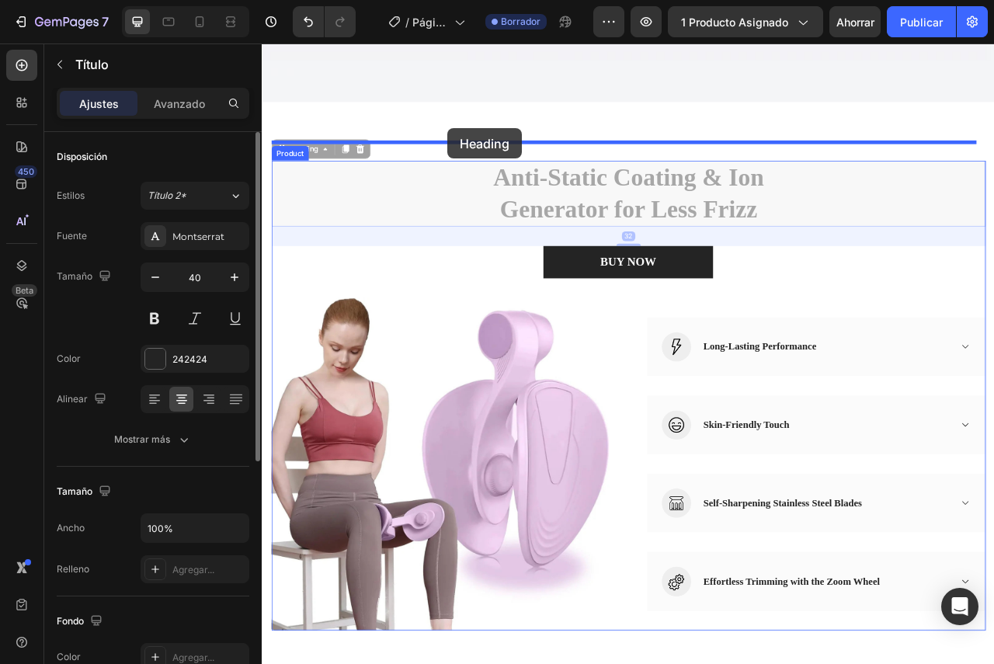
drag, startPoint x: 478, startPoint y: 221, endPoint x: 498, endPoint y: 151, distance: 72.5
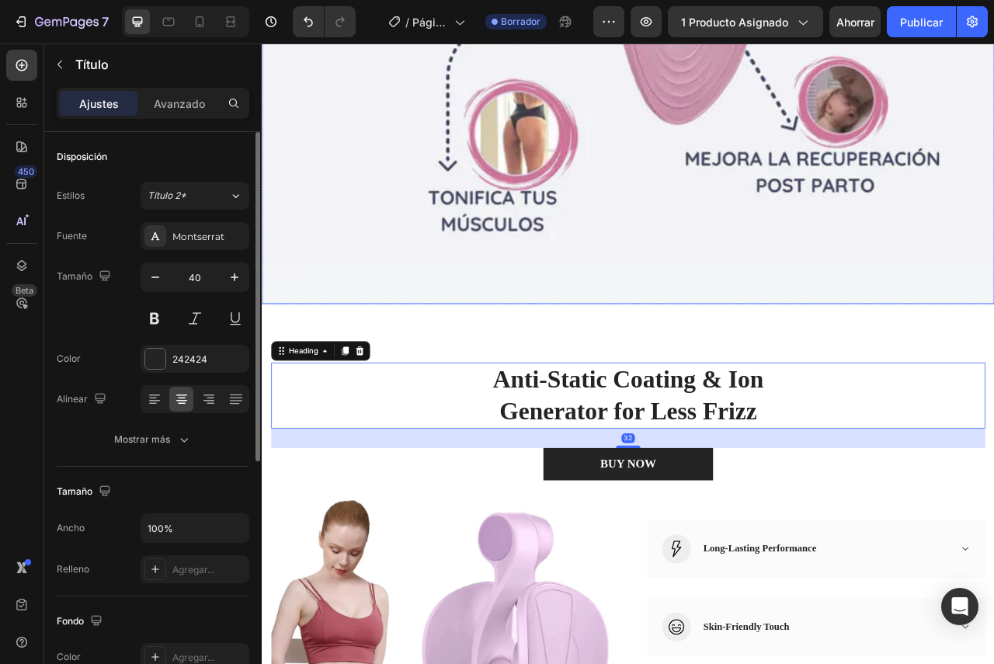
scroll to position [1583, 0]
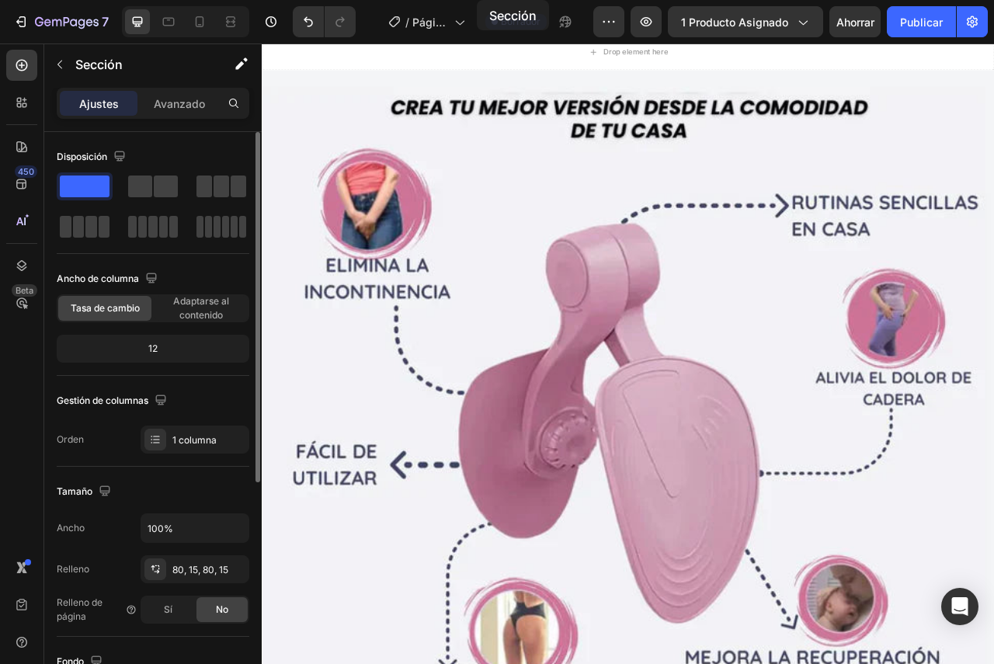
scroll to position [0, 0]
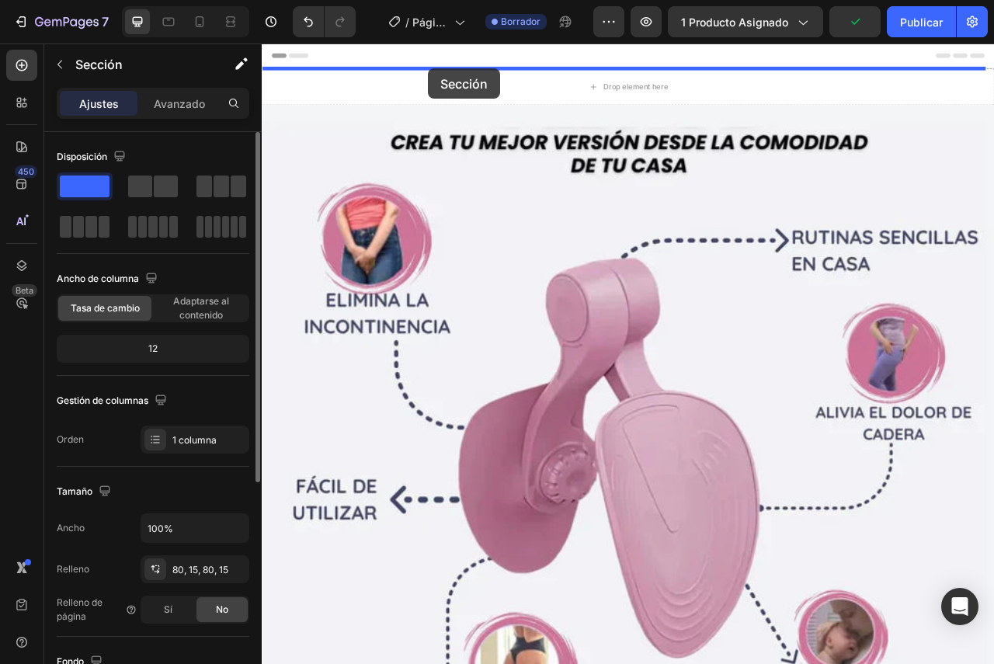
drag, startPoint x: 455, startPoint y: 412, endPoint x: 473, endPoint y: 75, distance: 337.5
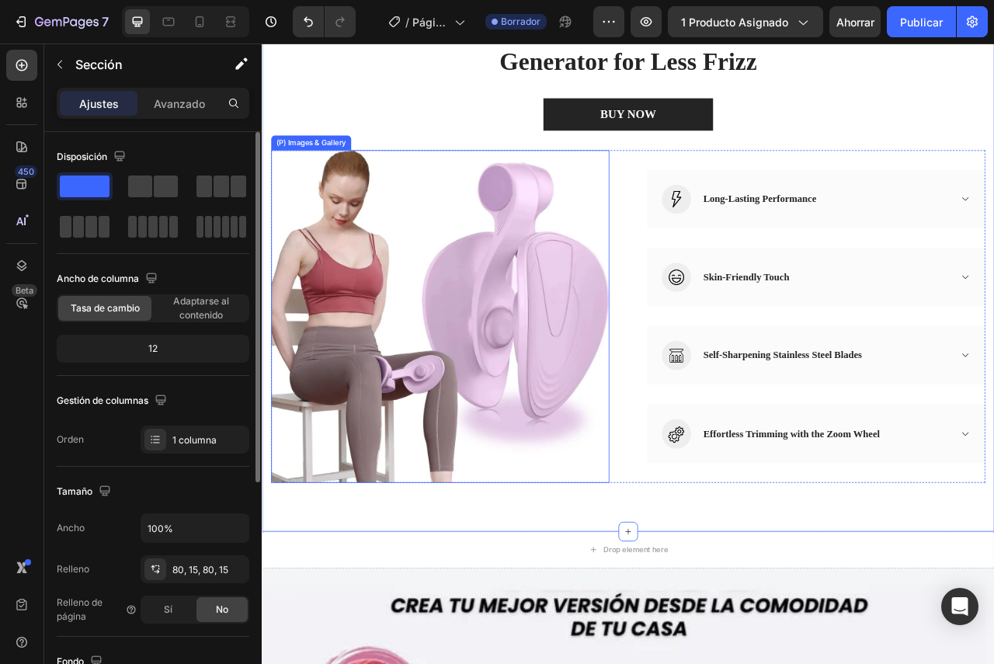
scroll to position [52, 0]
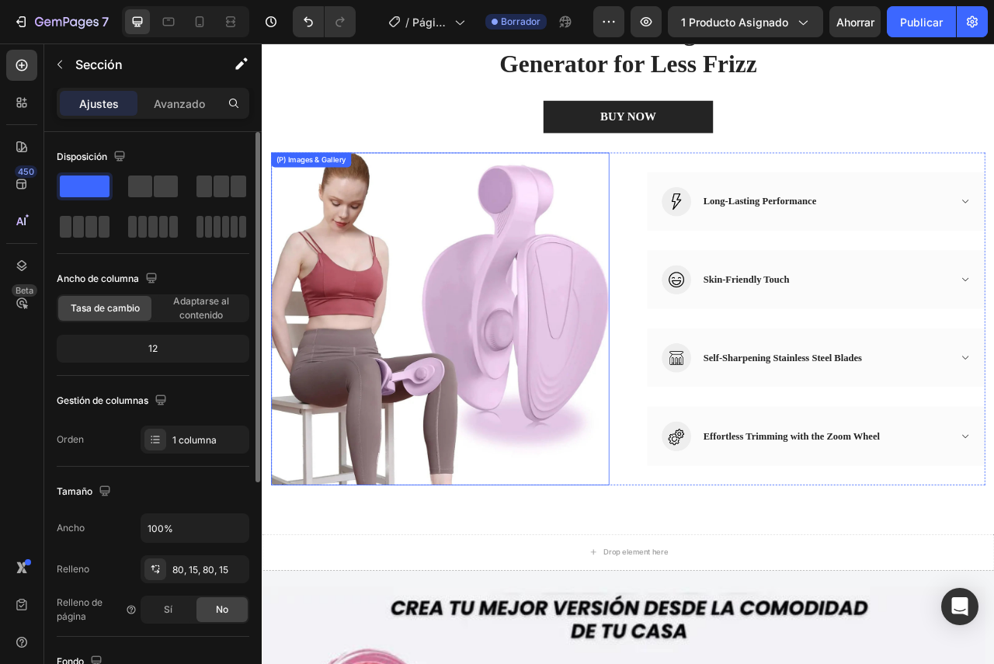
click at [589, 374] on img at bounding box center [488, 393] width 430 height 423
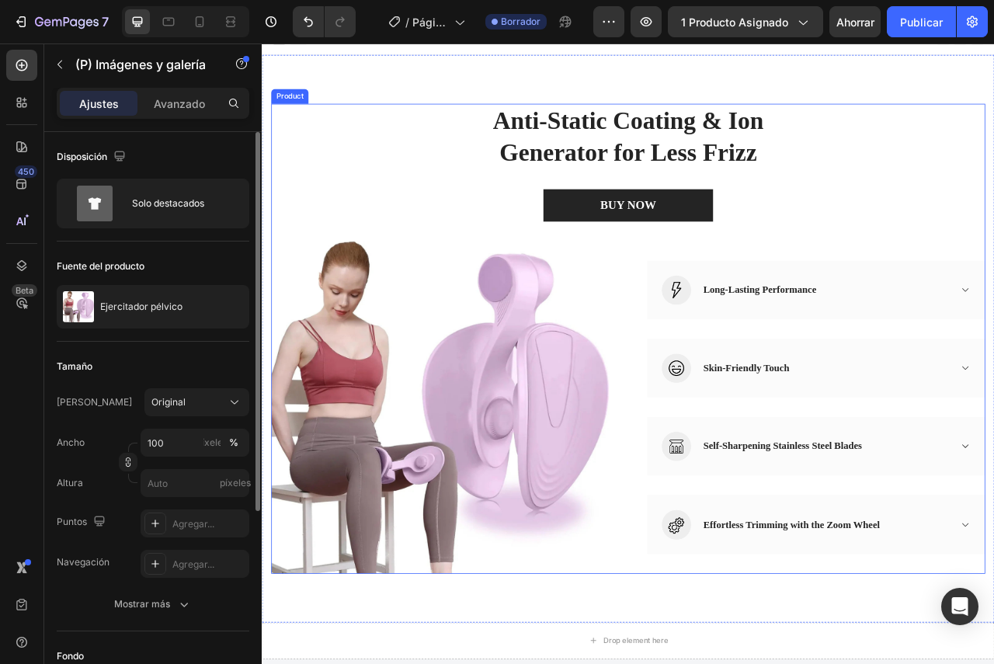
scroll to position [0, 0]
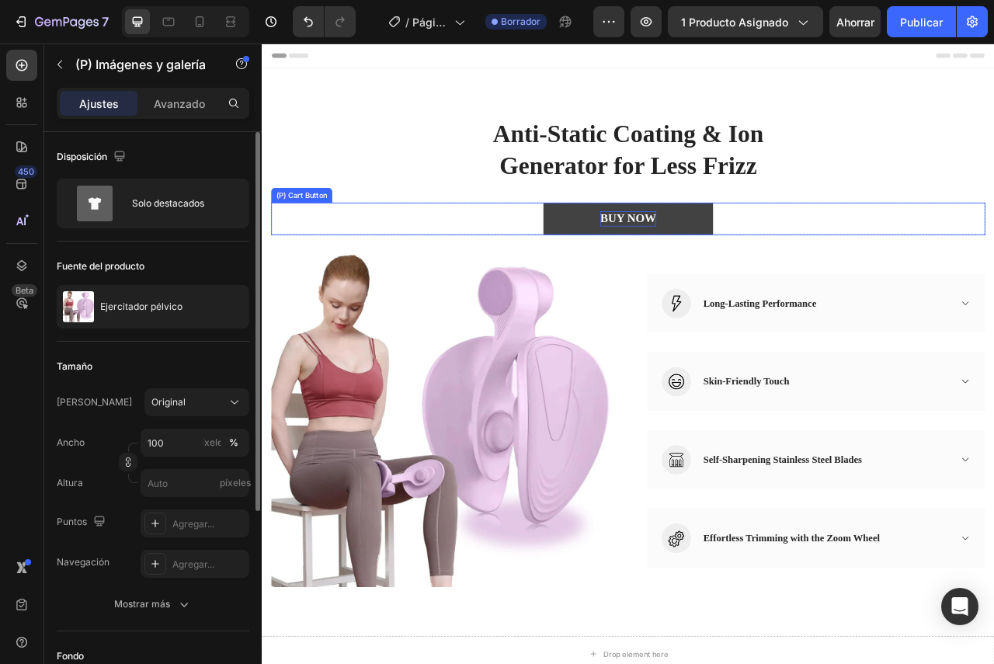
click at [732, 273] on div "BUY NOW" at bounding box center [727, 266] width 71 height 19
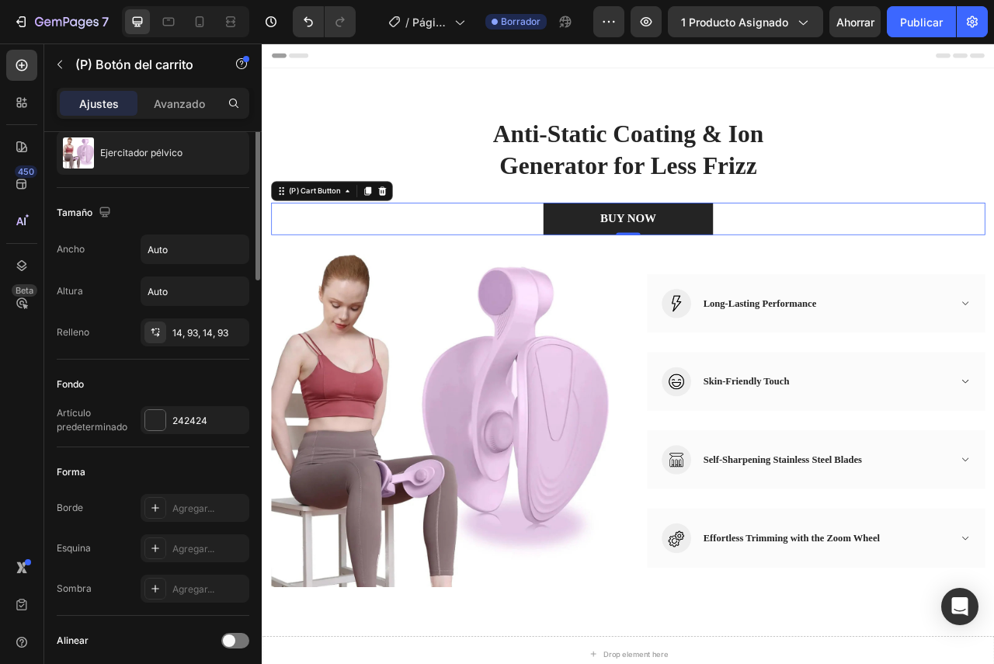
scroll to position [26, 0]
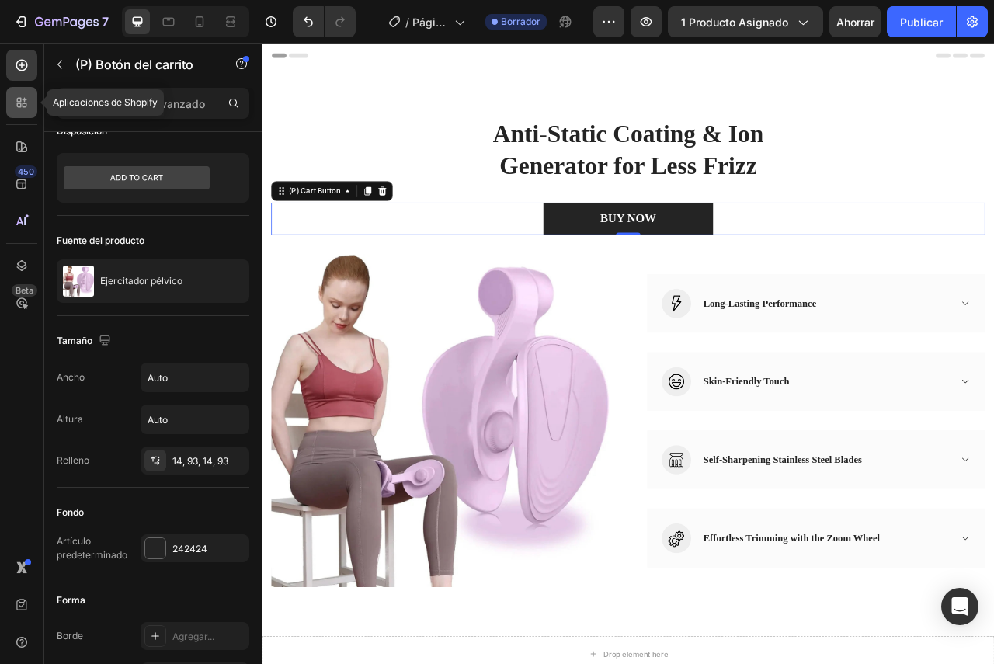
click at [20, 102] on icon at bounding box center [19, 100] width 5 height 5
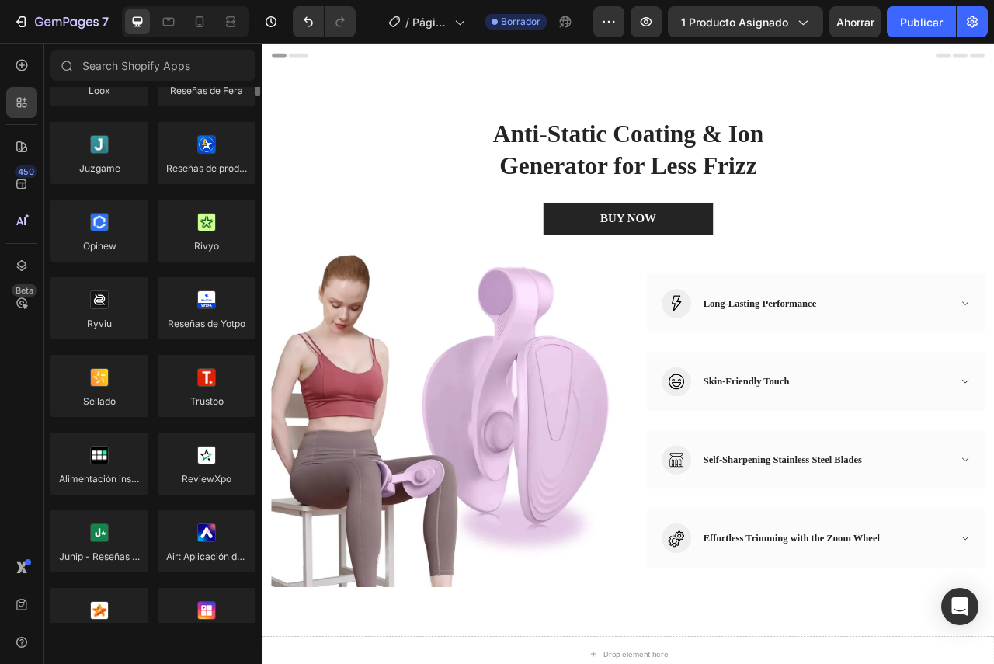
scroll to position [0, 0]
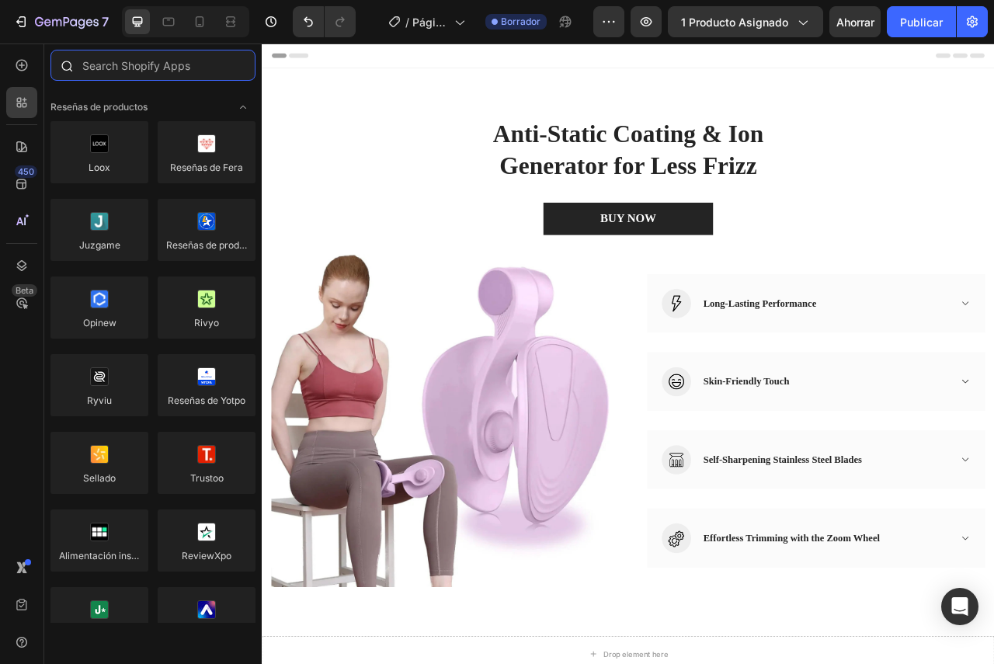
click at [120, 70] on input "text" at bounding box center [152, 65] width 205 height 31
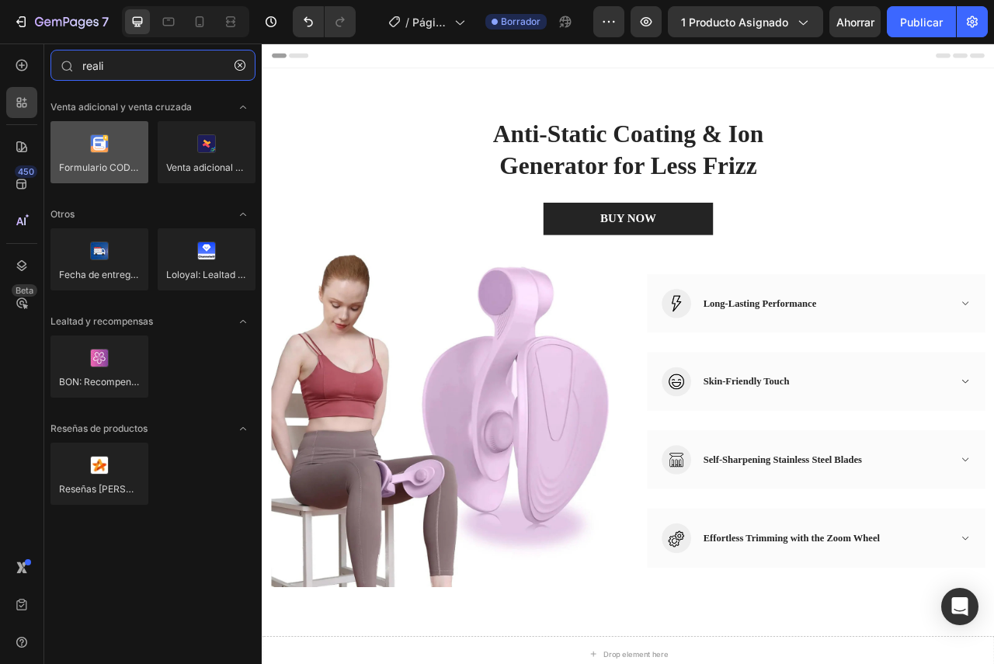
type input "reali"
click at [132, 161] on div at bounding box center [99, 152] width 98 height 62
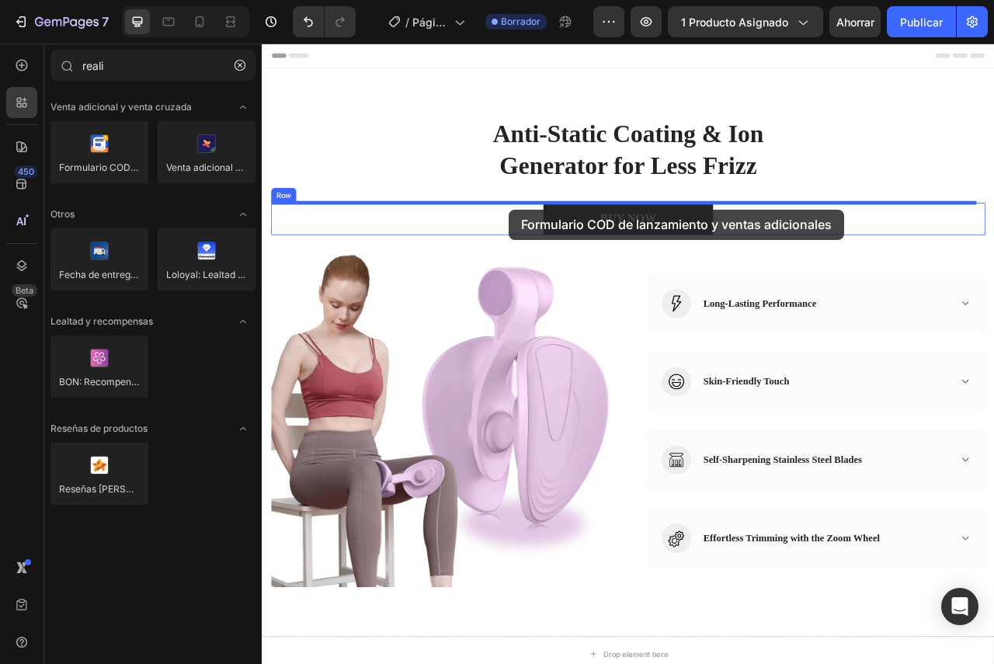
drag, startPoint x: 366, startPoint y: 200, endPoint x: 576, endPoint y: 255, distance: 217.6
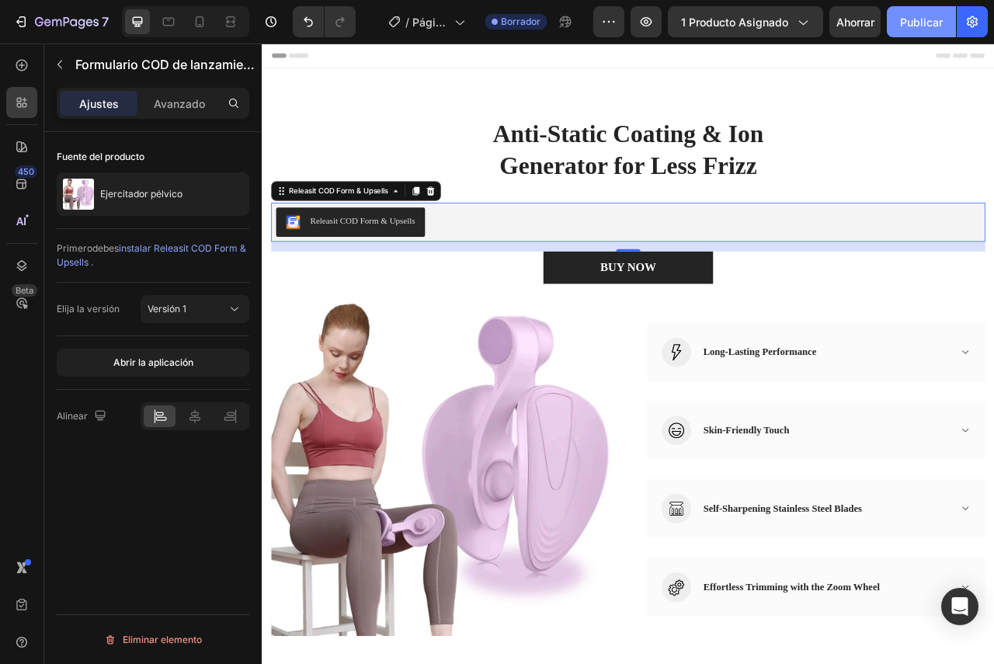
click at [926, 17] on font "Publicar" at bounding box center [921, 22] width 43 height 13
